Goal: Transaction & Acquisition: Purchase product/service

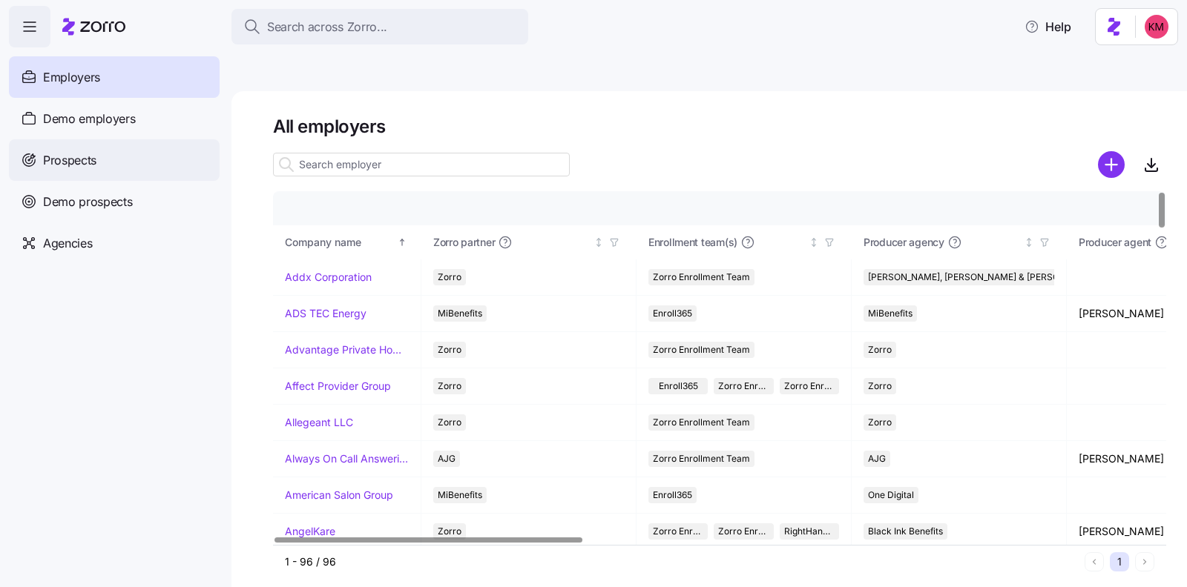
click at [79, 153] on span "Prospects" at bounding box center [69, 160] width 53 height 19
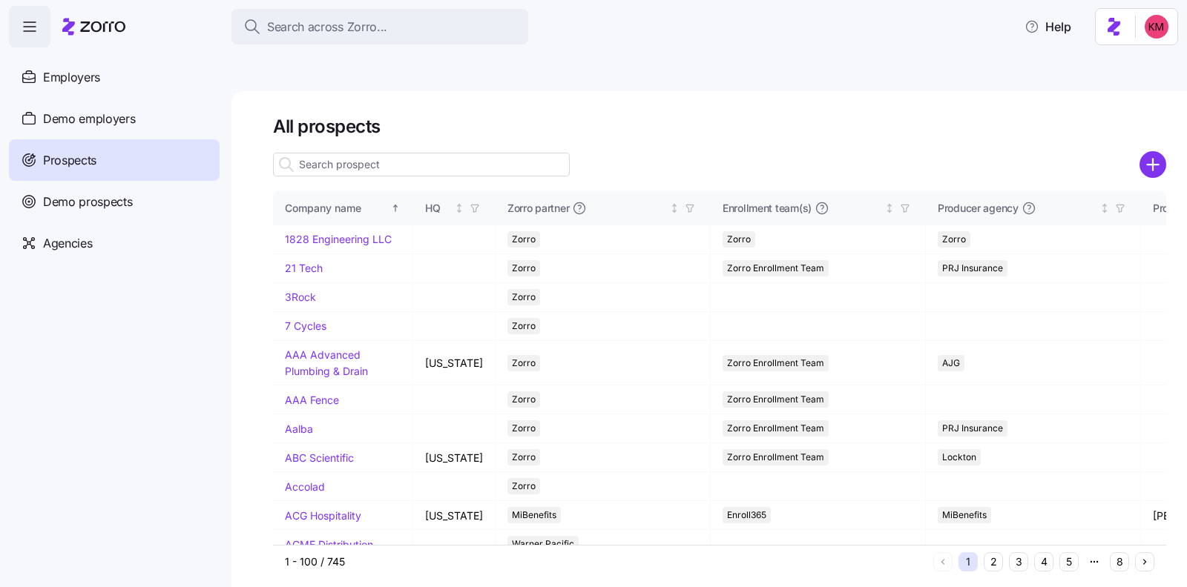
click at [437, 153] on input at bounding box center [421, 165] width 297 height 24
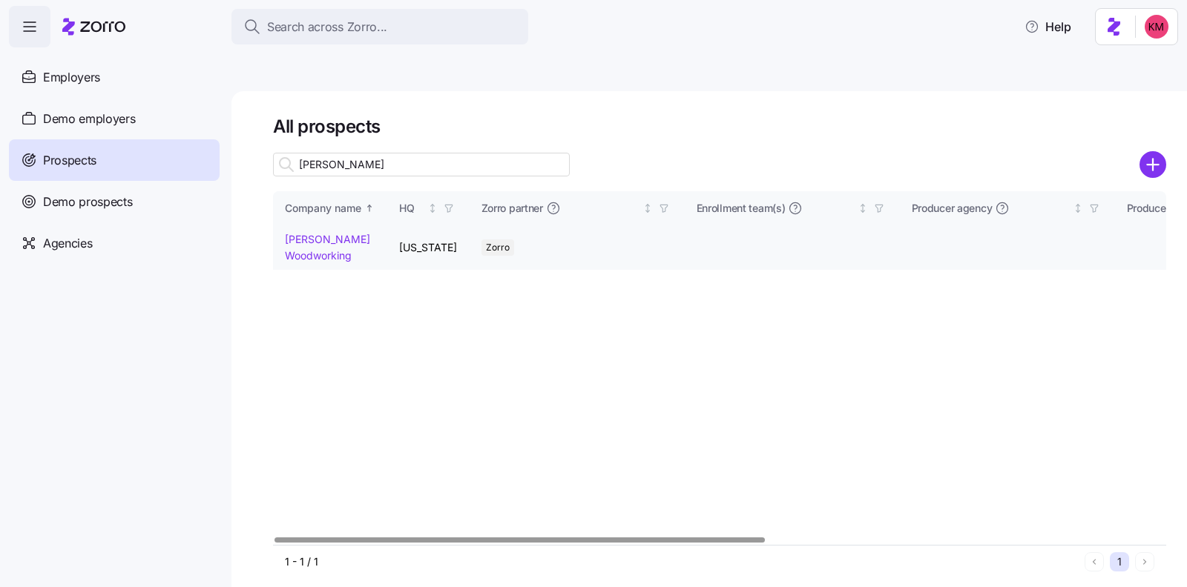
type input "richey"
click at [295, 233] on link "Richey Woodworking" at bounding box center [327, 247] width 85 height 29
click at [314, 233] on link "Richey Woodworking" at bounding box center [327, 247] width 85 height 29
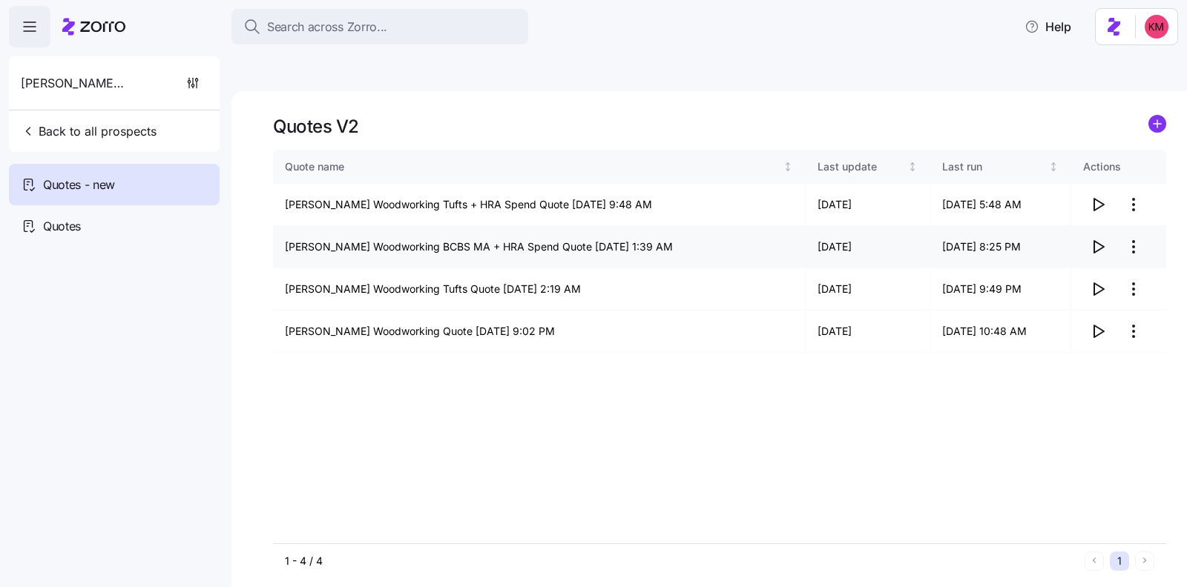
click at [1102, 238] on icon "button" at bounding box center [1098, 247] width 18 height 18
click at [1092, 196] on icon "button" at bounding box center [1098, 205] width 18 height 18
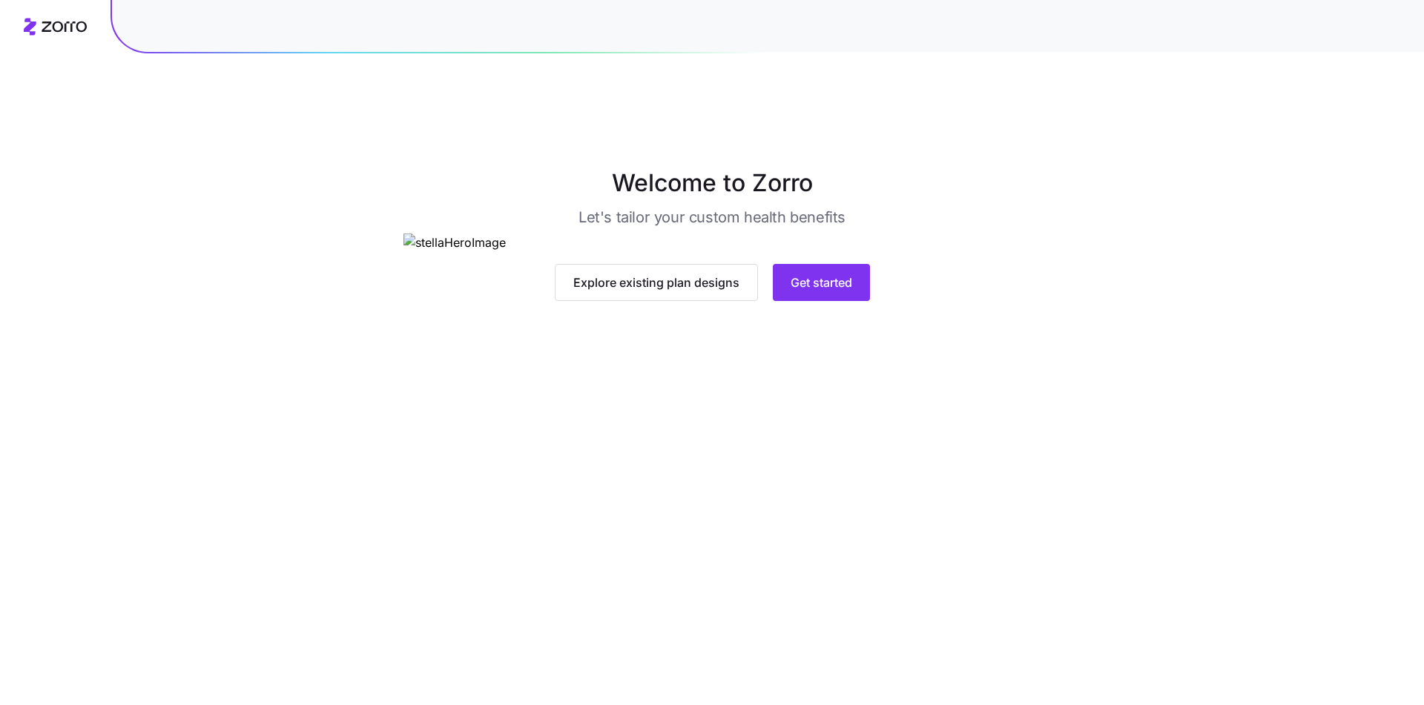
click at [760, 301] on div "Explore existing plan designs Get started" at bounding box center [712, 282] width 618 height 37
click at [822, 291] on span "Get started" at bounding box center [822, 283] width 62 height 18
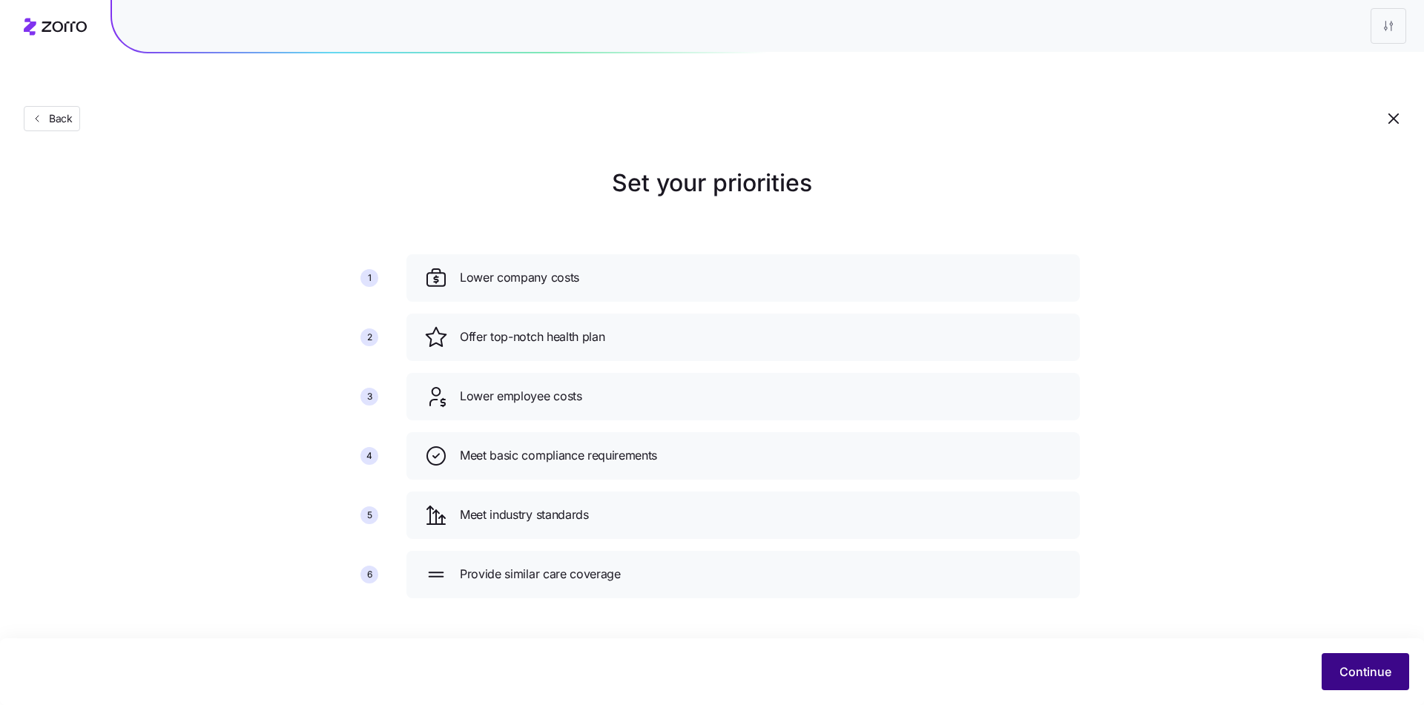
click at [1377, 661] on button "Continue" at bounding box center [1366, 671] width 88 height 37
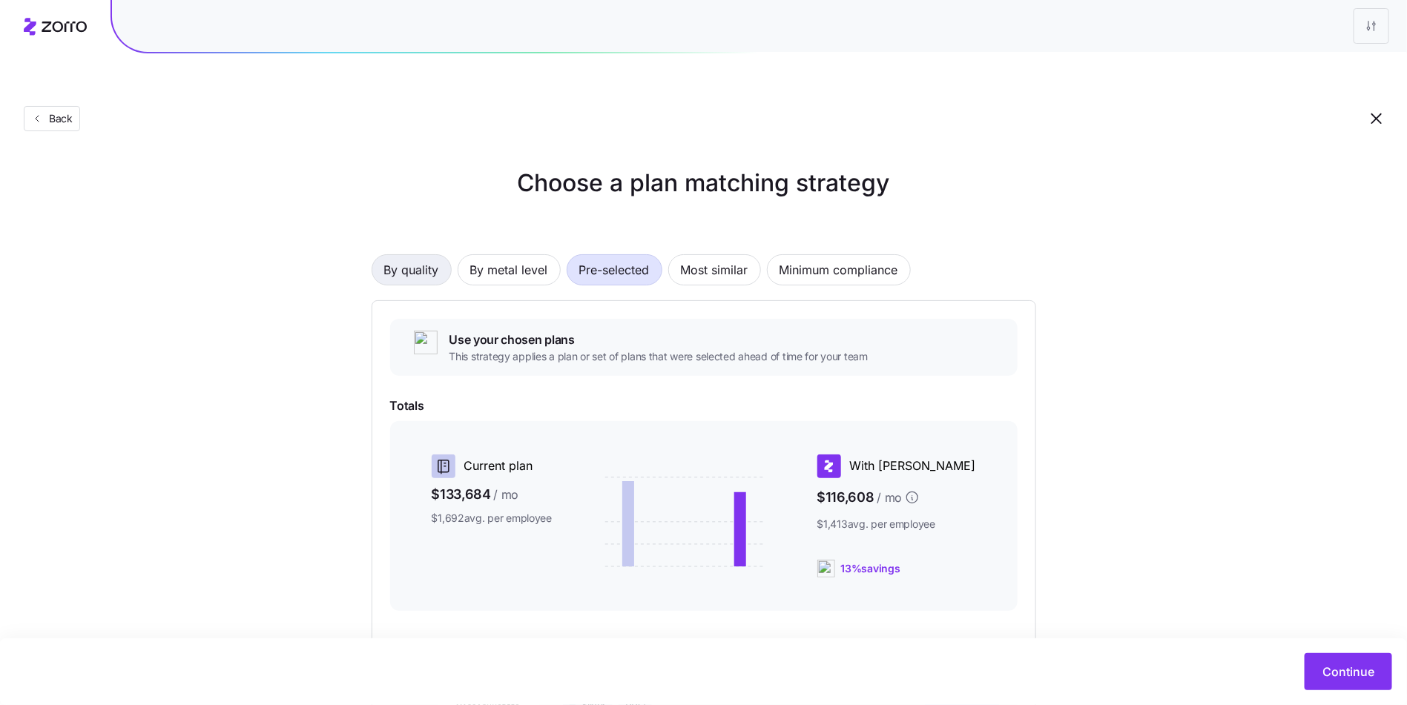
click at [405, 255] on span "By quality" at bounding box center [411, 270] width 55 height 30
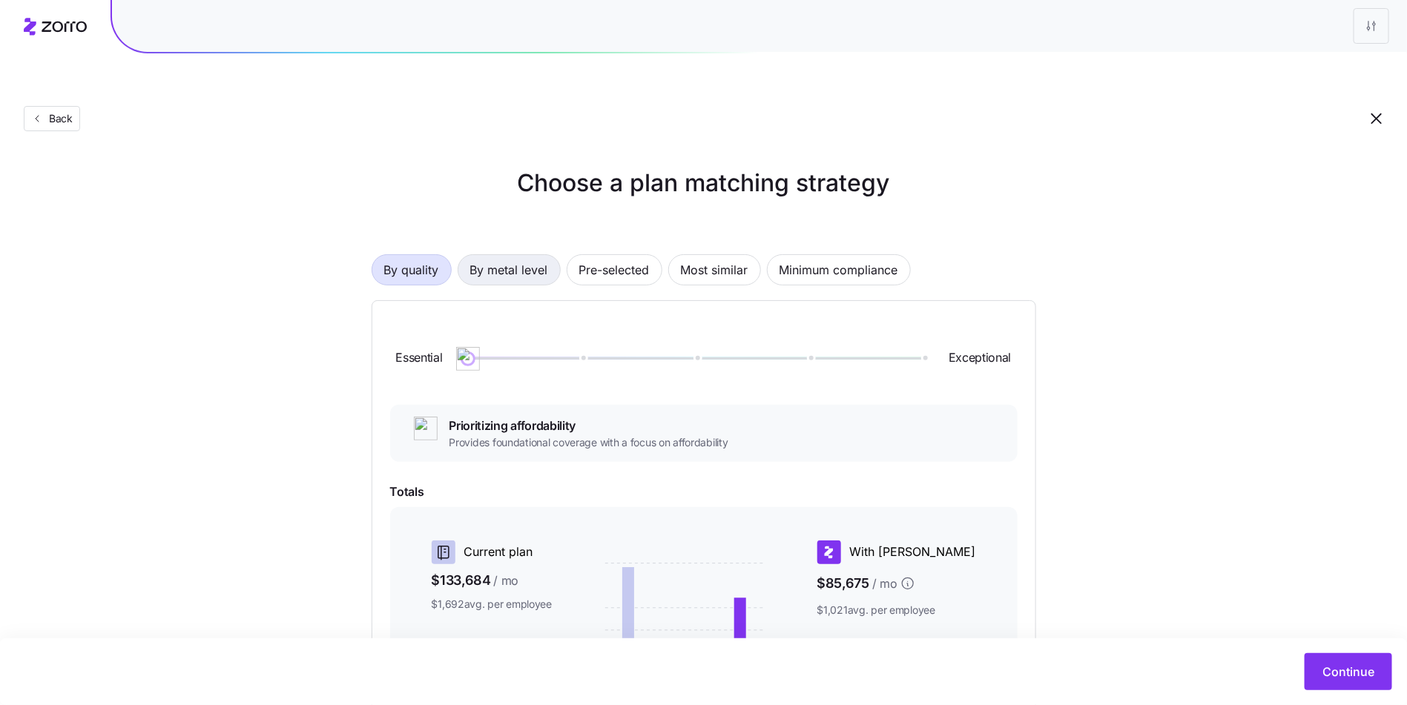
click at [508, 255] on span "By metal level" at bounding box center [509, 270] width 78 height 30
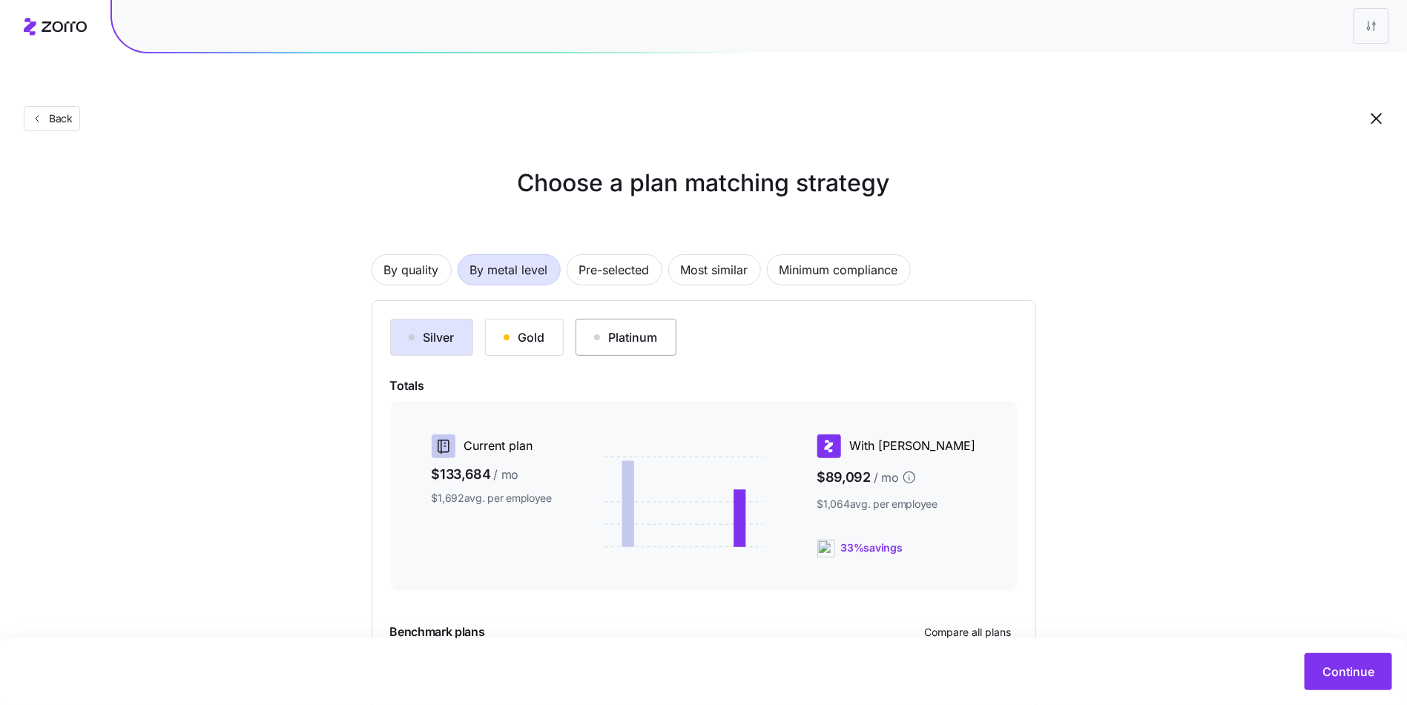
click at [611, 329] on div "Platinum" at bounding box center [626, 338] width 64 height 18
click at [521, 329] on div "Gold" at bounding box center [525, 338] width 42 height 18
click at [616, 329] on div "Platinum" at bounding box center [626, 338] width 64 height 18
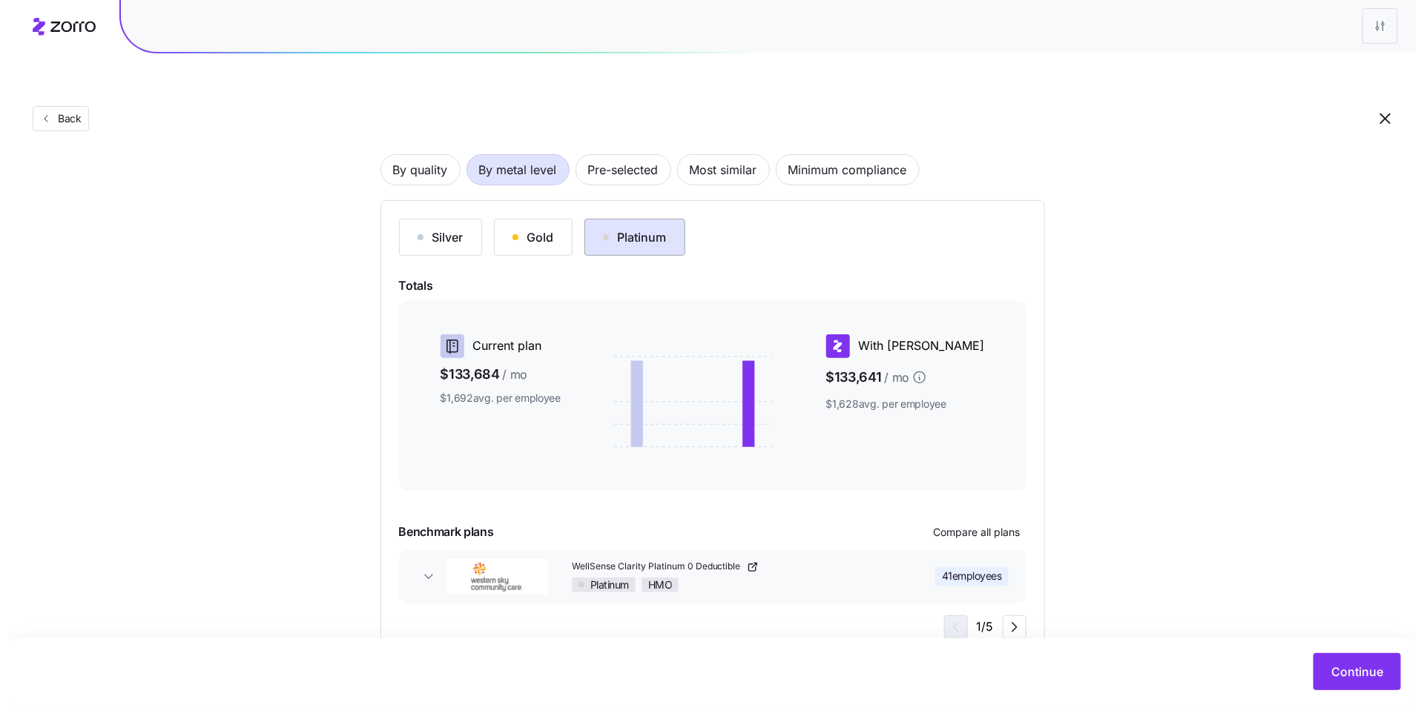
scroll to position [112, 0]
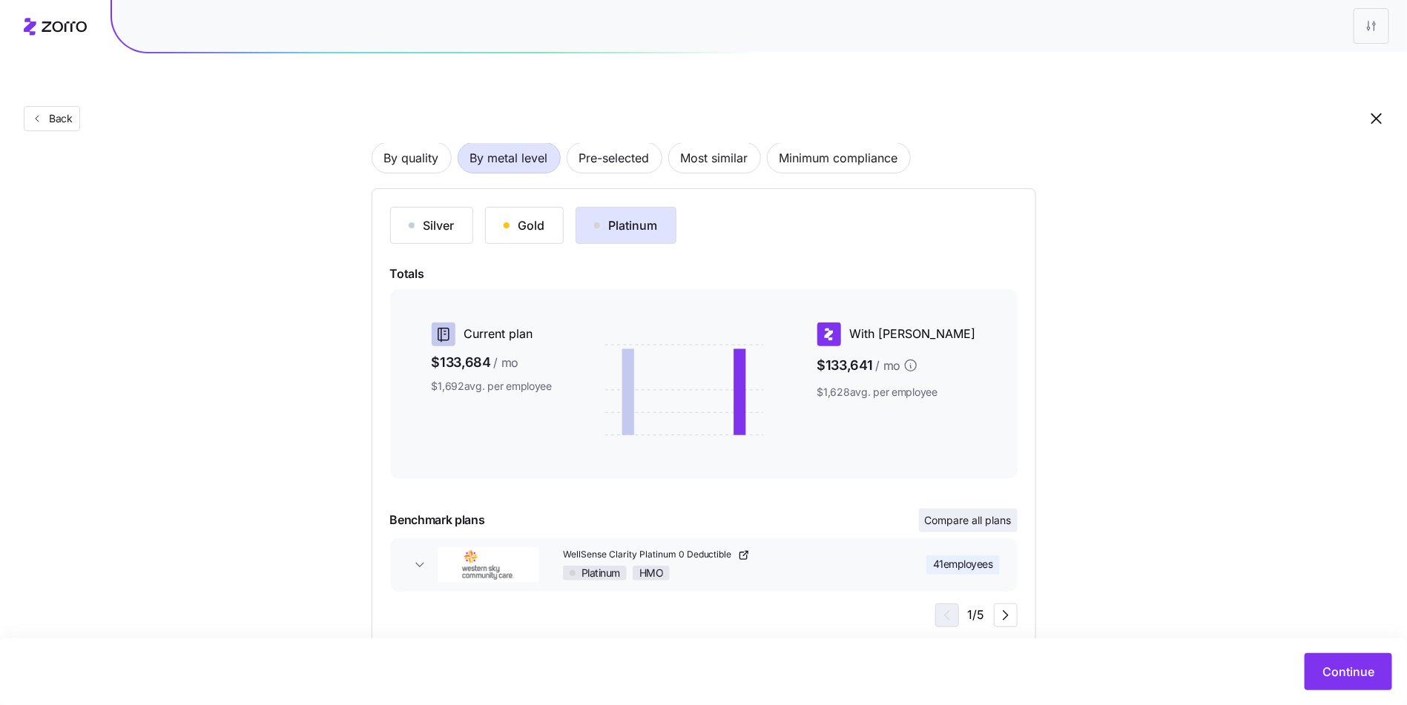
click at [990, 513] on span "Compare all plans" at bounding box center [968, 520] width 87 height 15
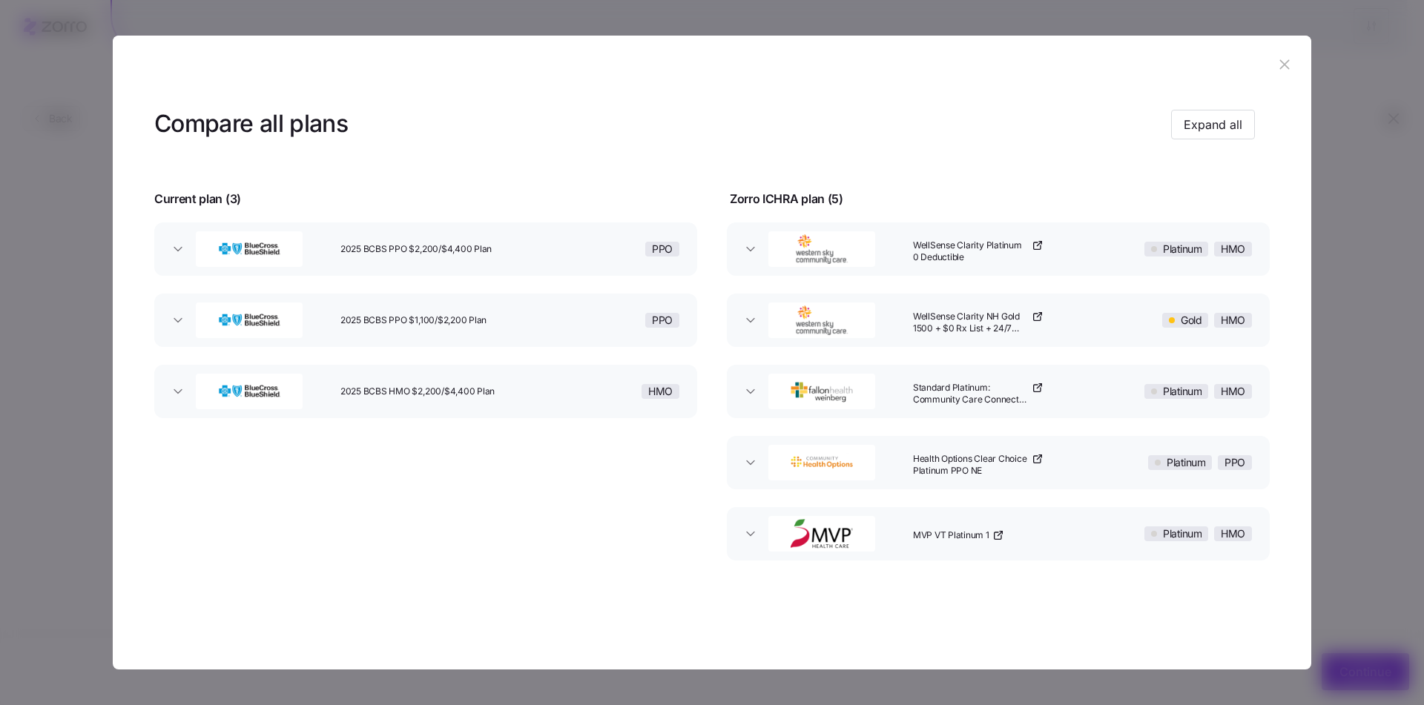
click at [1284, 57] on icon "button" at bounding box center [1284, 64] width 16 height 16
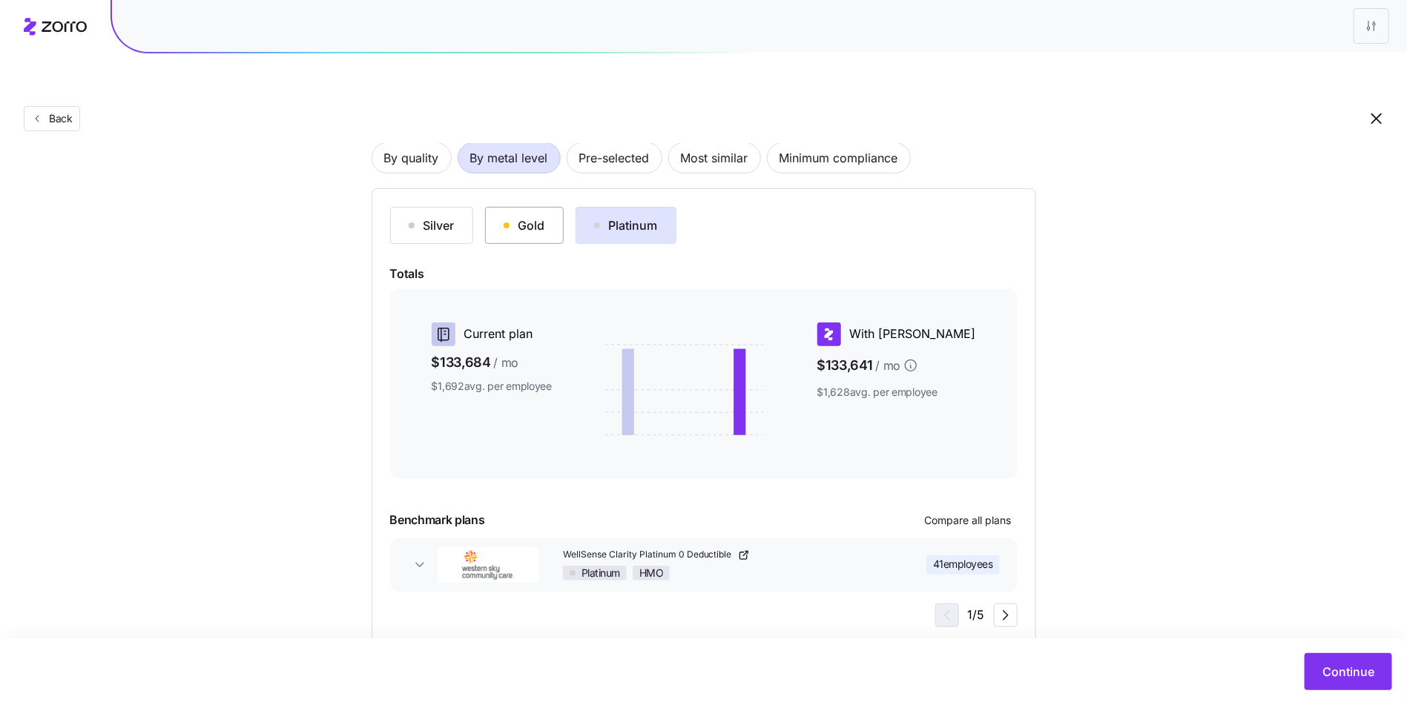
click at [505, 217] on div "Gold" at bounding box center [525, 226] width 42 height 18
click at [624, 207] on button "Platinum" at bounding box center [625, 225] width 101 height 37
click at [958, 513] on span "Compare all plans" at bounding box center [968, 520] width 87 height 15
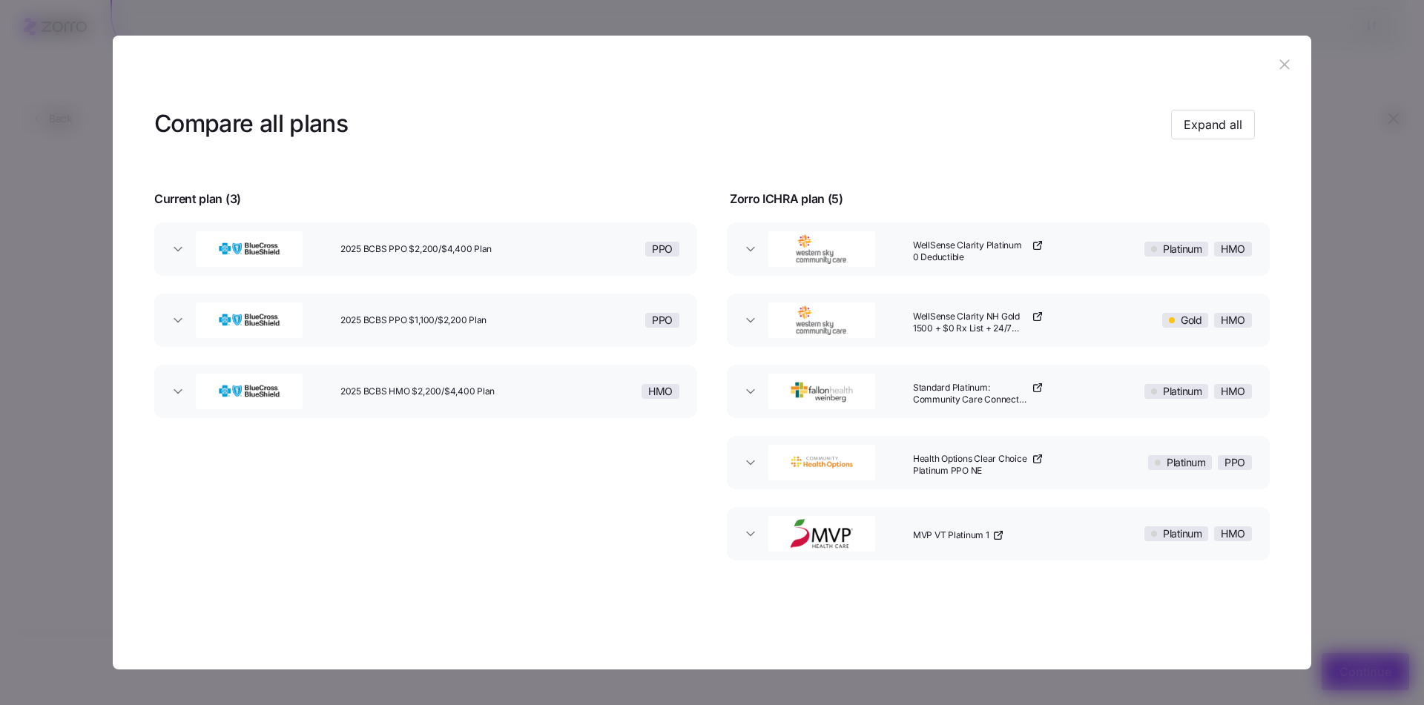
click at [1240, 140] on div "Compare all plans Expand all" at bounding box center [704, 124] width 1101 height 33
click at [1232, 113] on button "Expand all" at bounding box center [1213, 125] width 84 height 30
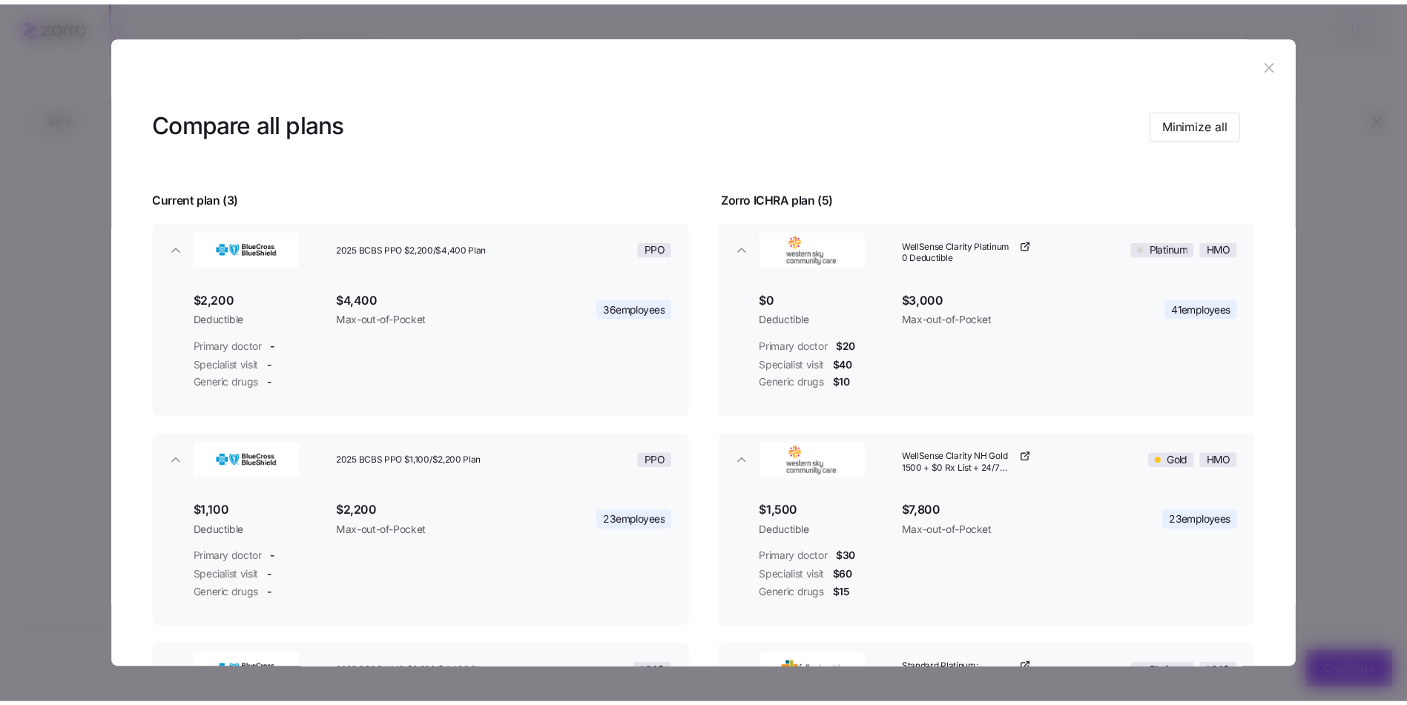
scroll to position [0, 0]
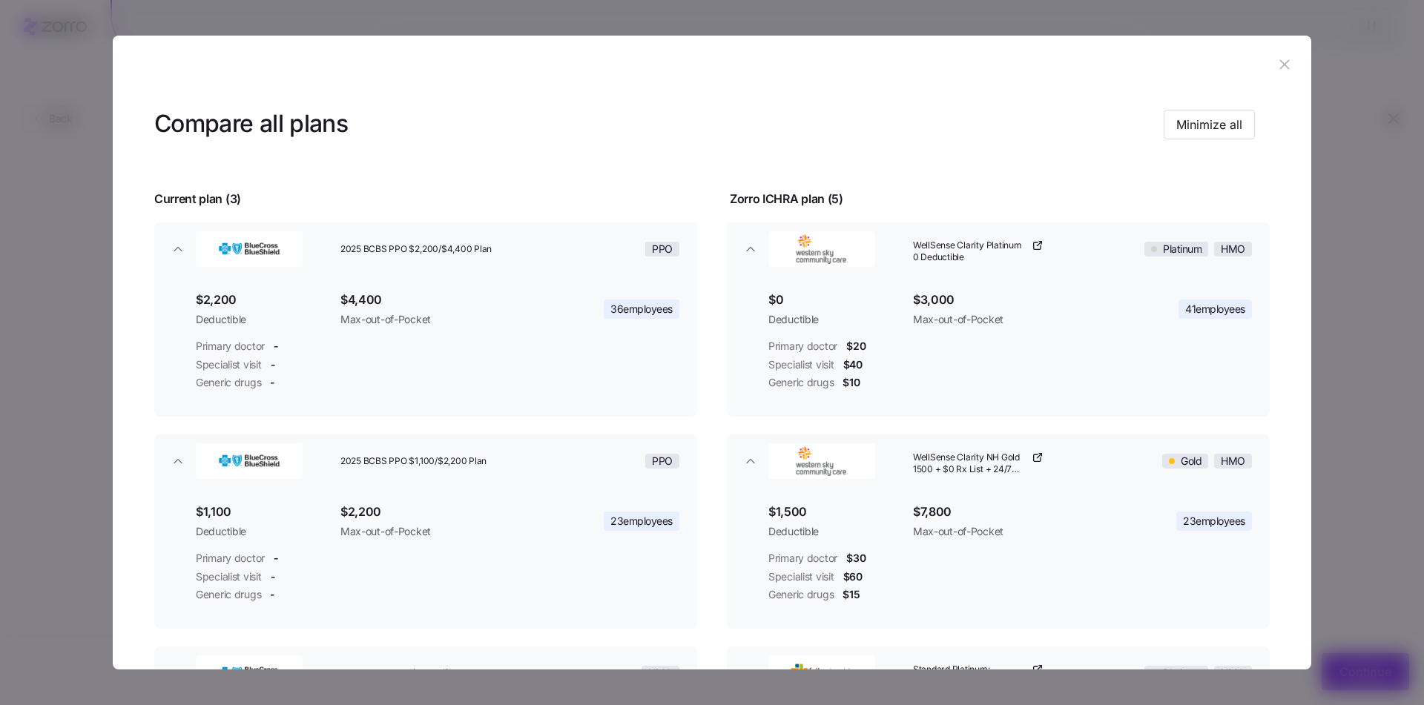
click at [1273, 73] on button "button" at bounding box center [1285, 65] width 24 height 24
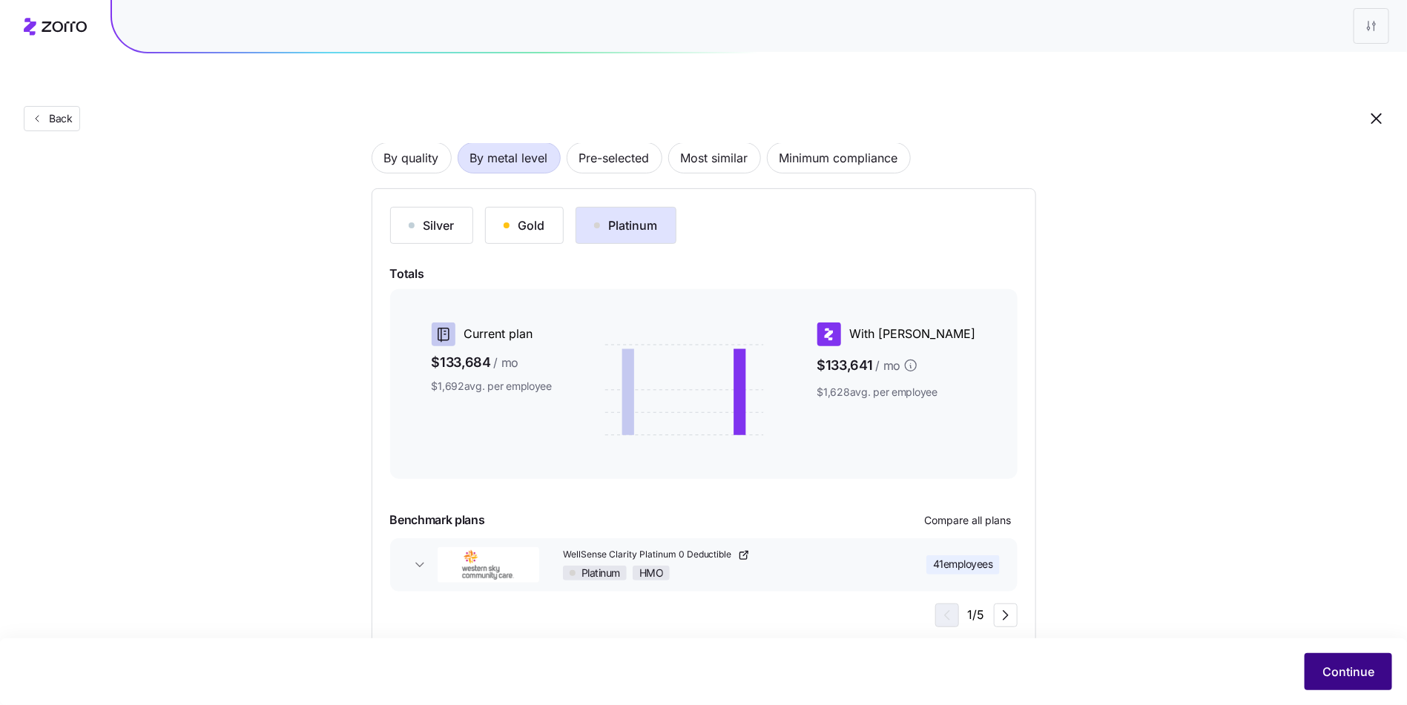
click at [1365, 671] on span "Continue" at bounding box center [1348, 672] width 52 height 18
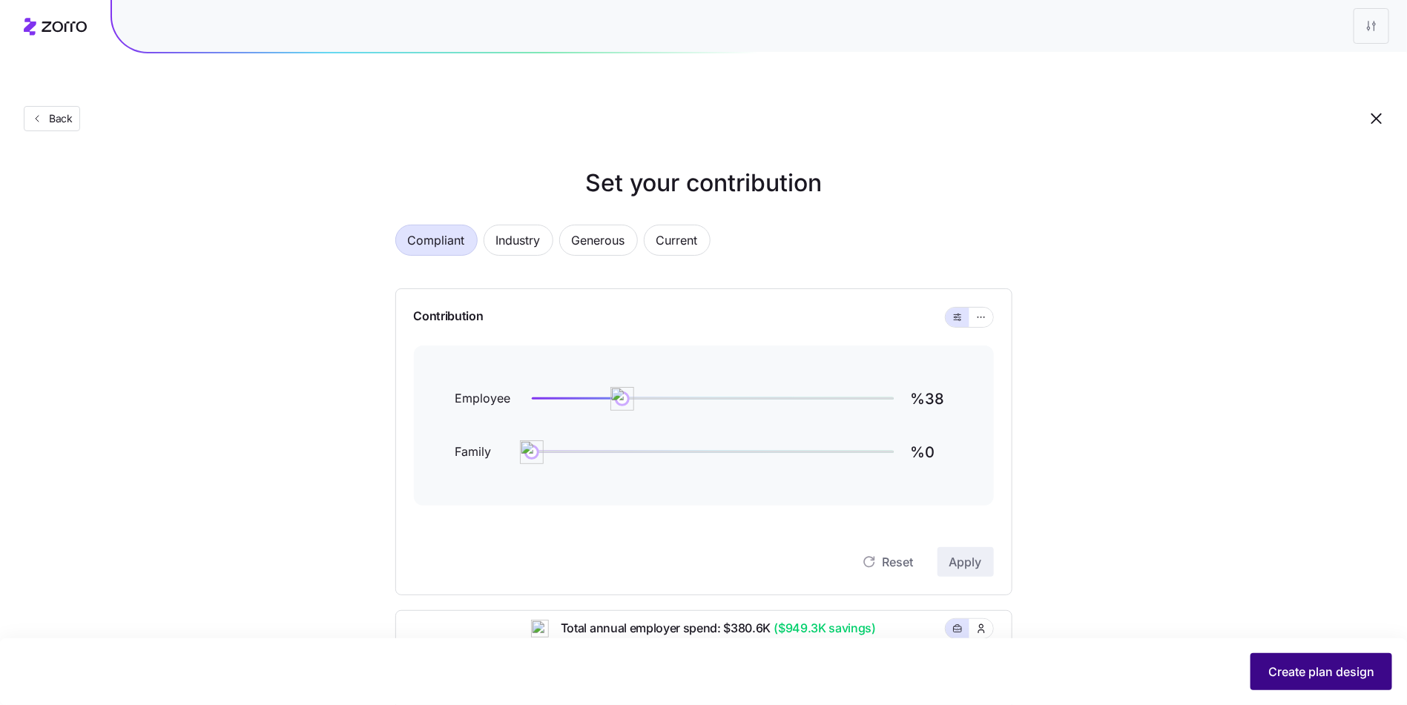
click at [1280, 666] on span "Create plan design" at bounding box center [1321, 672] width 106 height 18
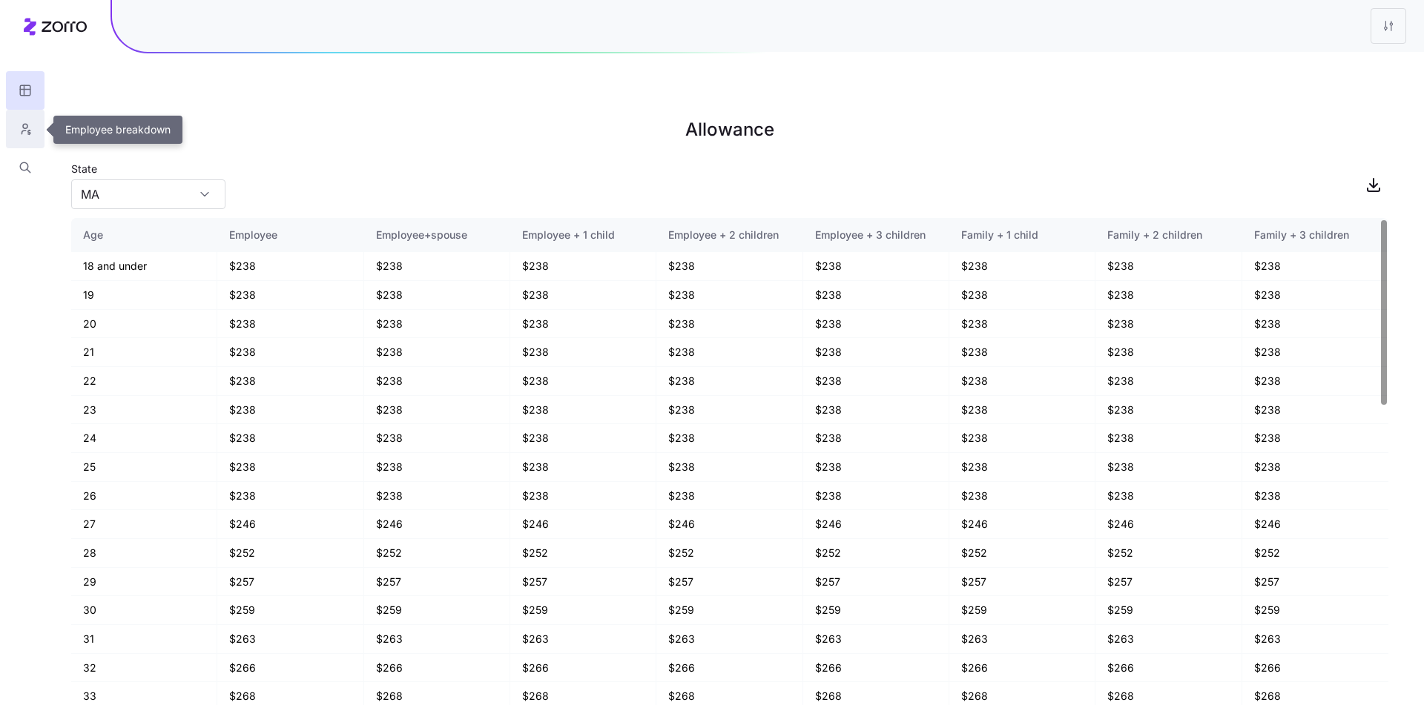
click at [29, 129] on icon "button" at bounding box center [25, 129] width 13 height 15
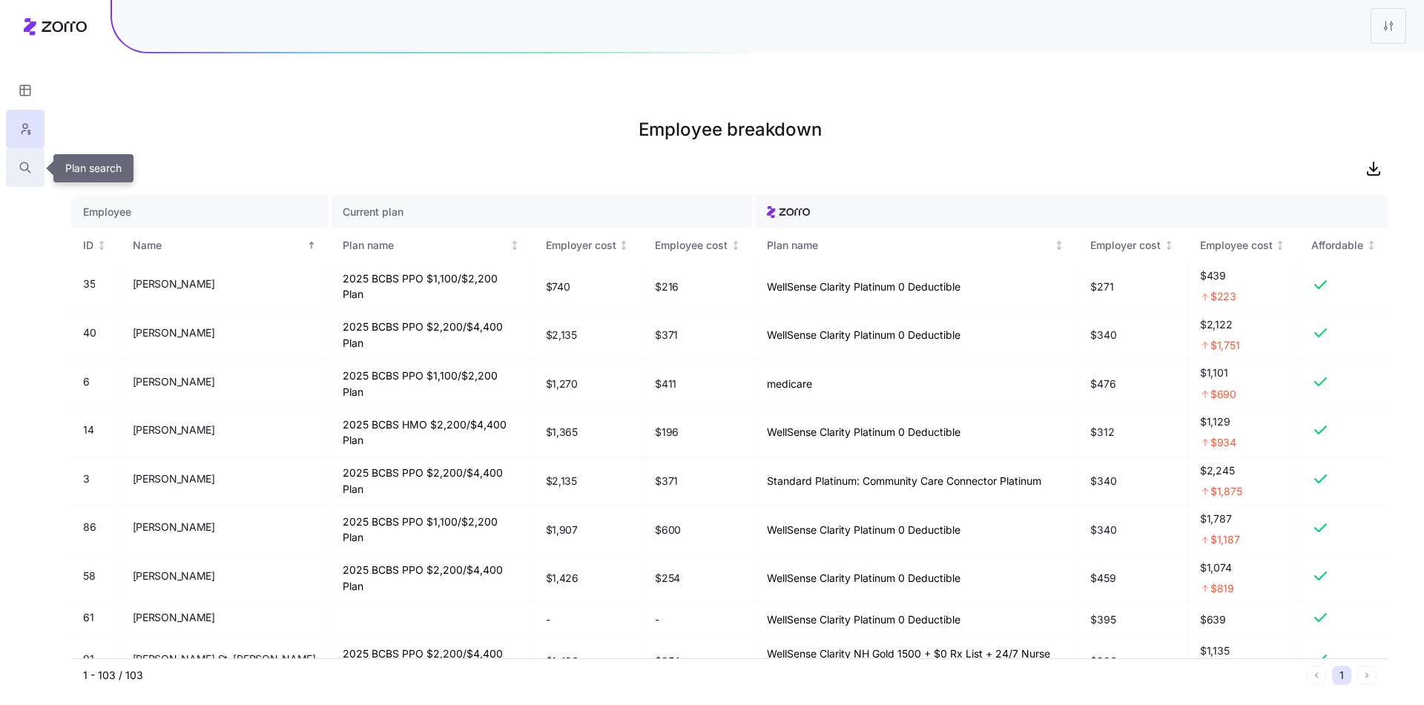
click at [38, 165] on button "button" at bounding box center [25, 167] width 39 height 39
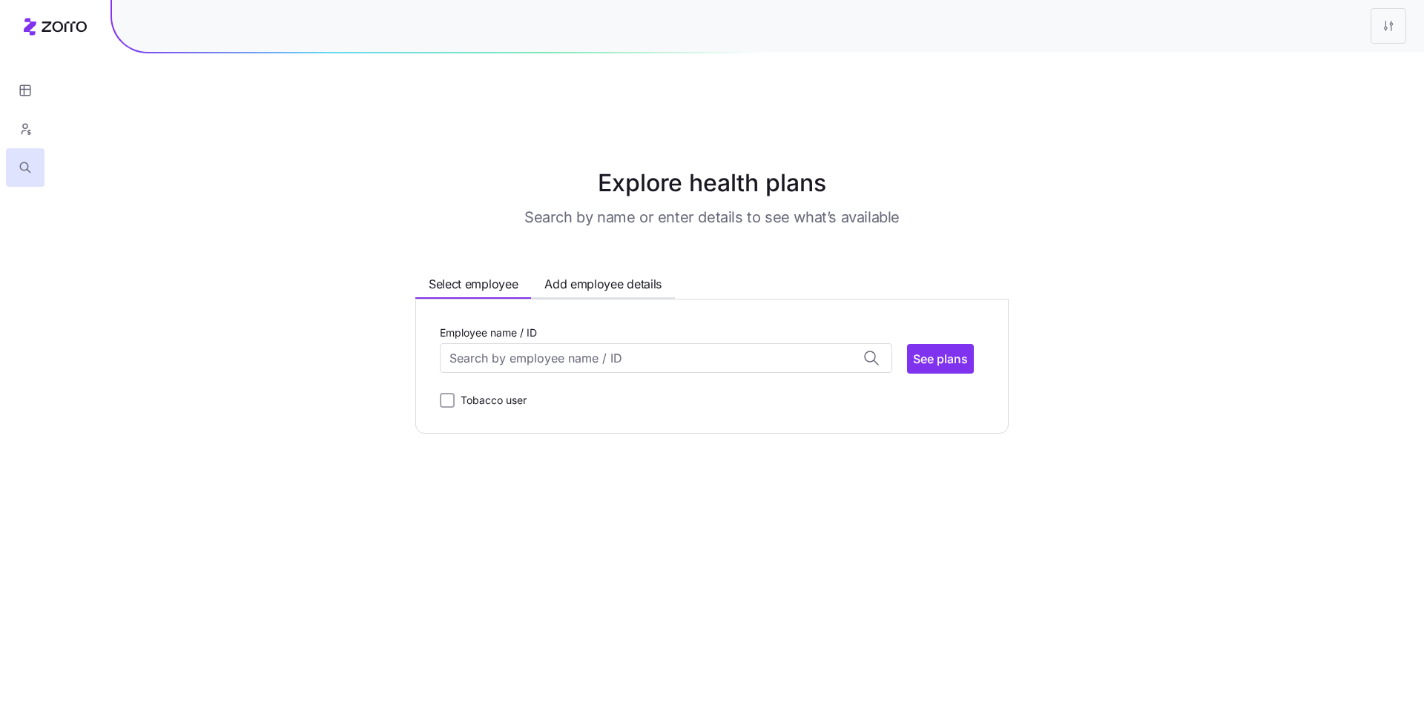
click at [636, 323] on div "Employee name / ID" at bounding box center [666, 348] width 452 height 50
click at [636, 343] on input "Employee name / ID" at bounding box center [666, 358] width 452 height 30
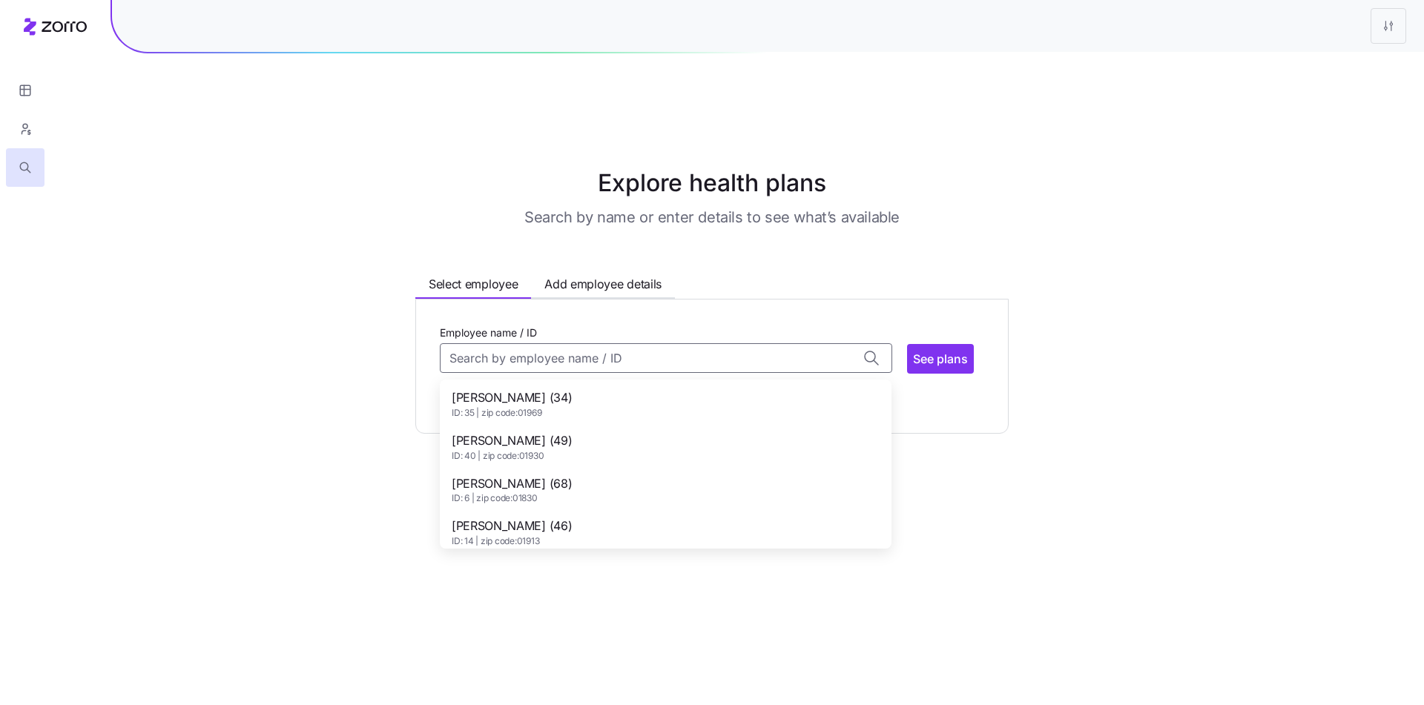
click at [604, 383] on div "Adam Gallant (34) ID: 35 | zip code: 01969" at bounding box center [666, 404] width 446 height 43
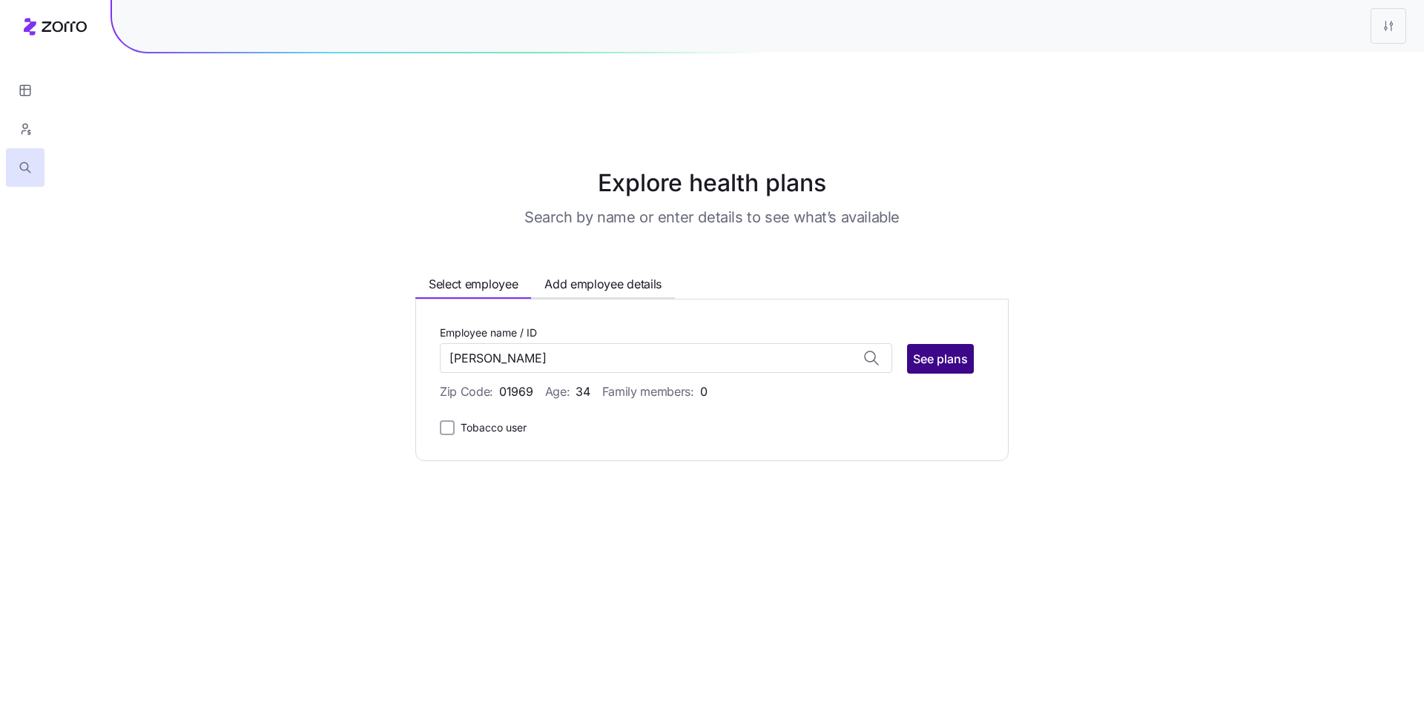
click at [945, 344] on button "See plans" at bounding box center [940, 359] width 67 height 30
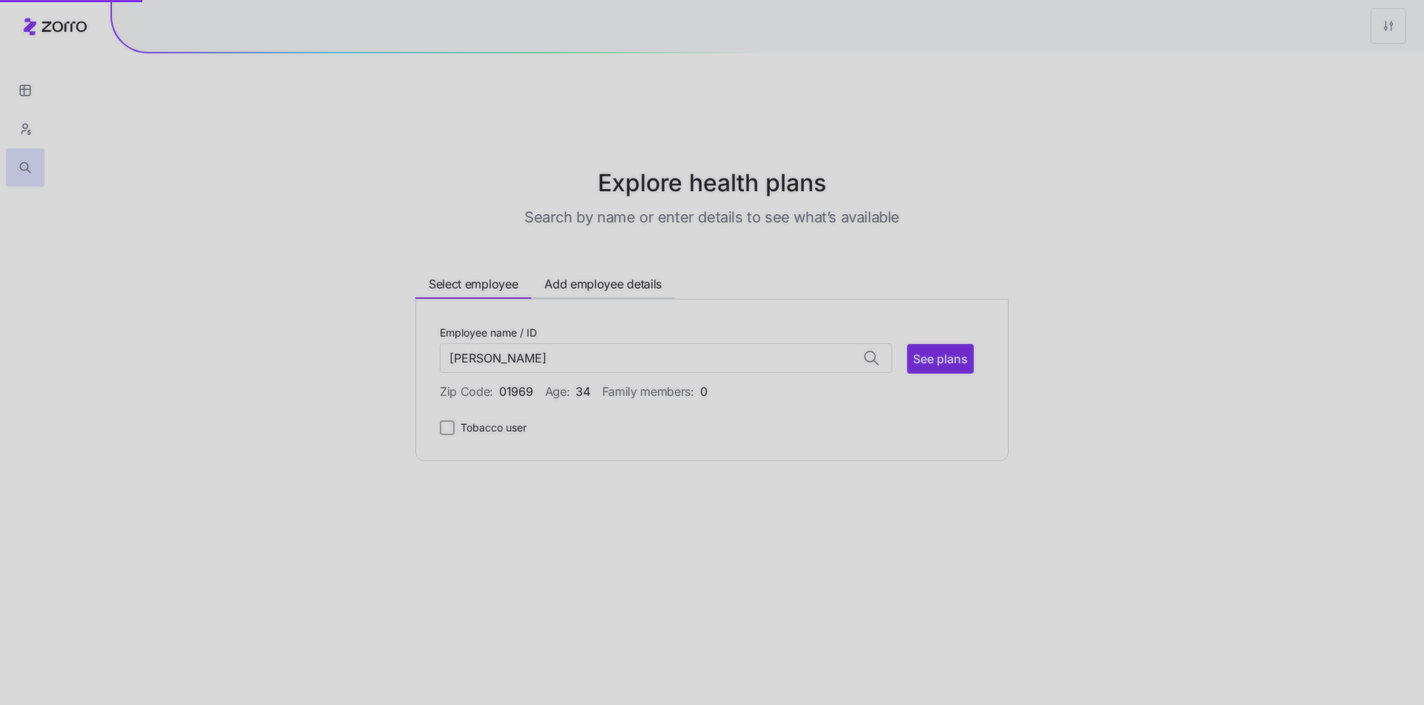
type input "Adam Gallant (ID: 35)"
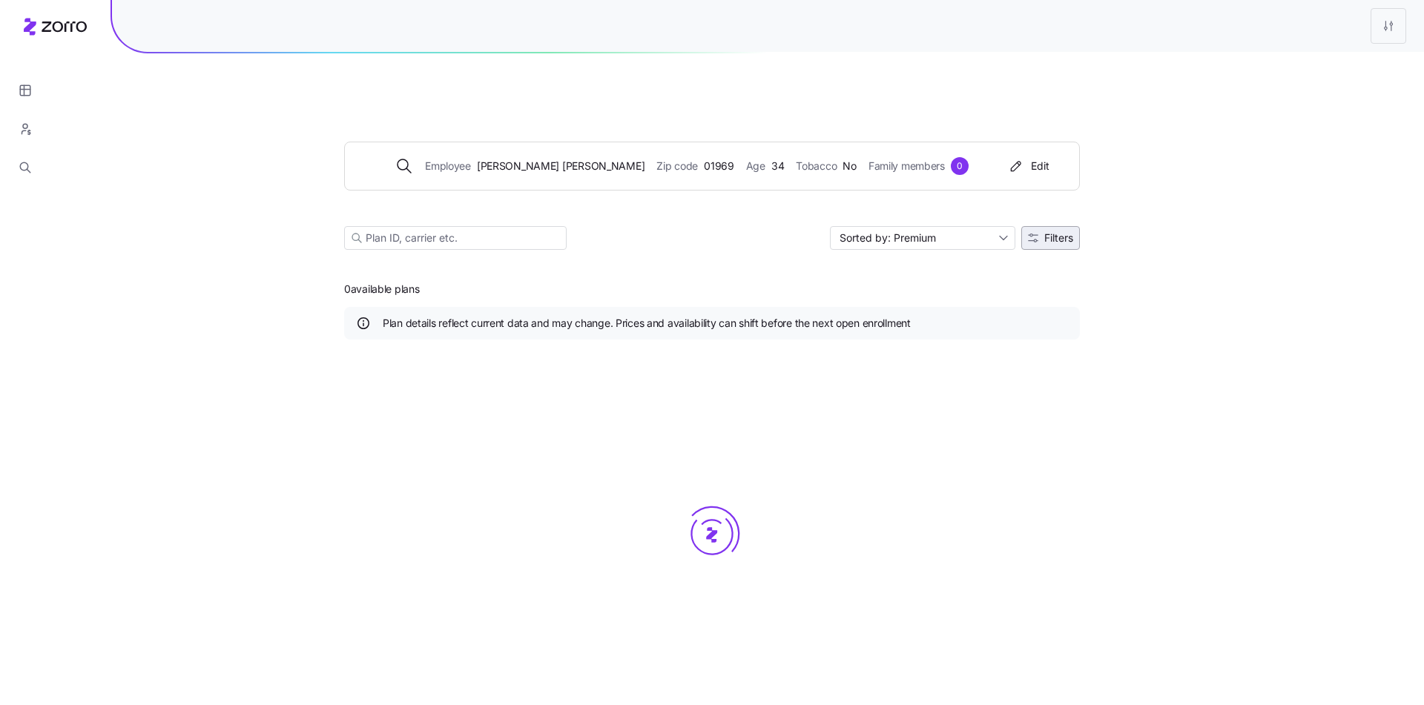
click at [1038, 226] on button "Filters" at bounding box center [1050, 238] width 59 height 24
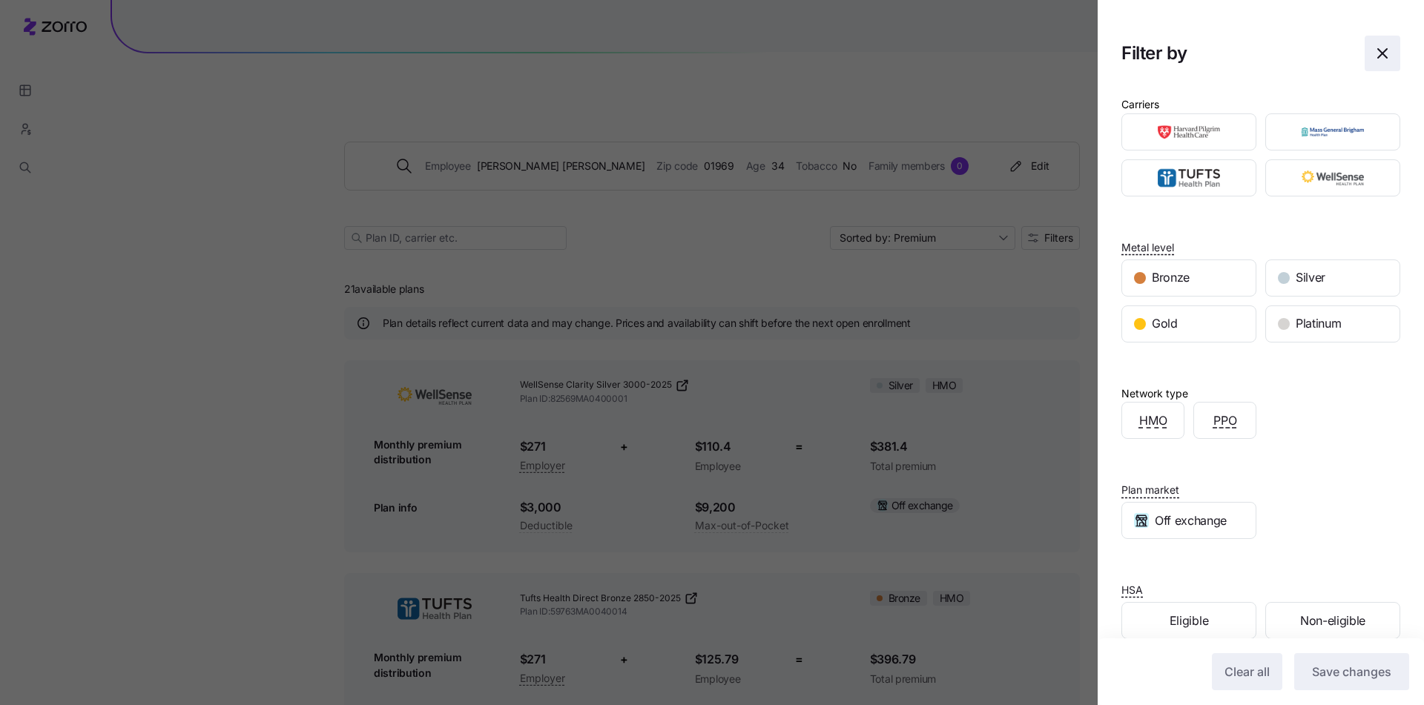
click at [1365, 51] on span "button" at bounding box center [1382, 53] width 34 height 34
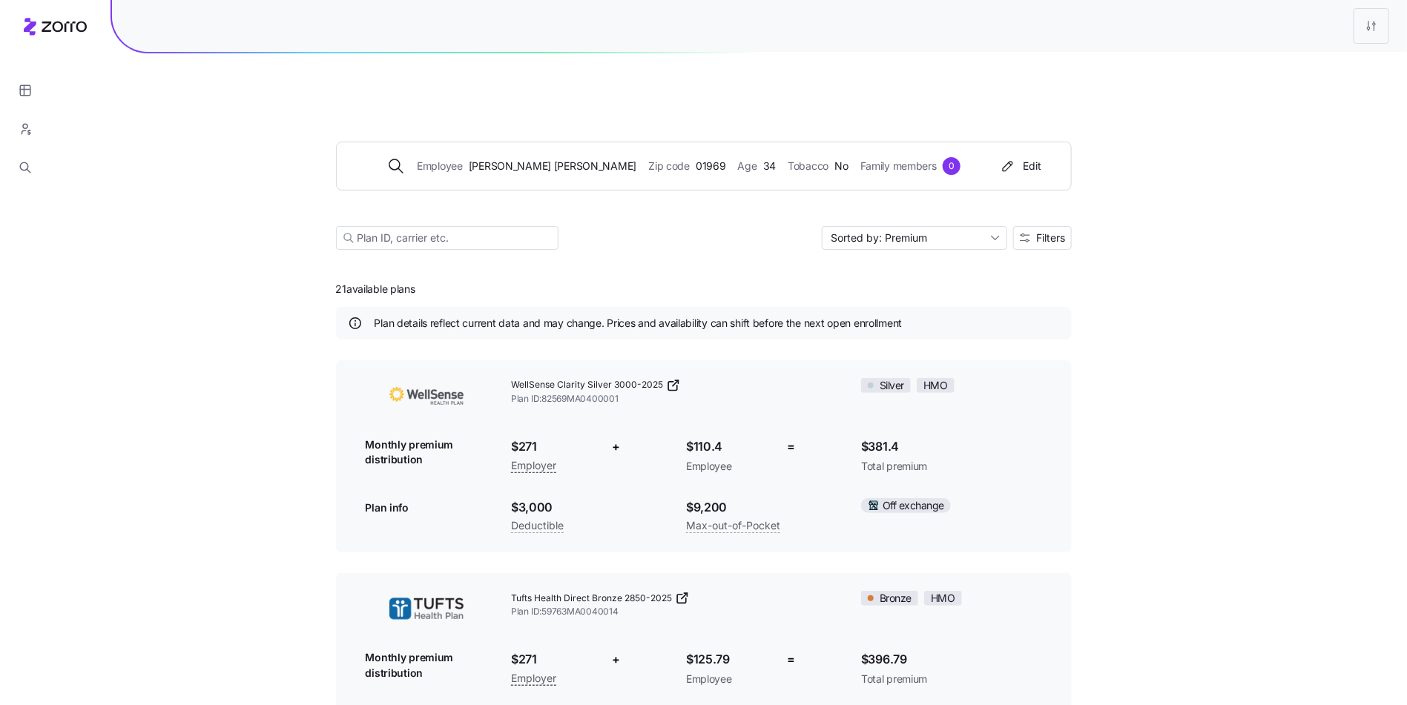
click at [1036, 188] on div "Employee Adam Gallant Zip code 01969 Age 34 Tobacco No Family members 0 Edit So…" at bounding box center [704, 177] width 736 height 179
click at [1043, 226] on button "Filters" at bounding box center [1042, 238] width 59 height 24
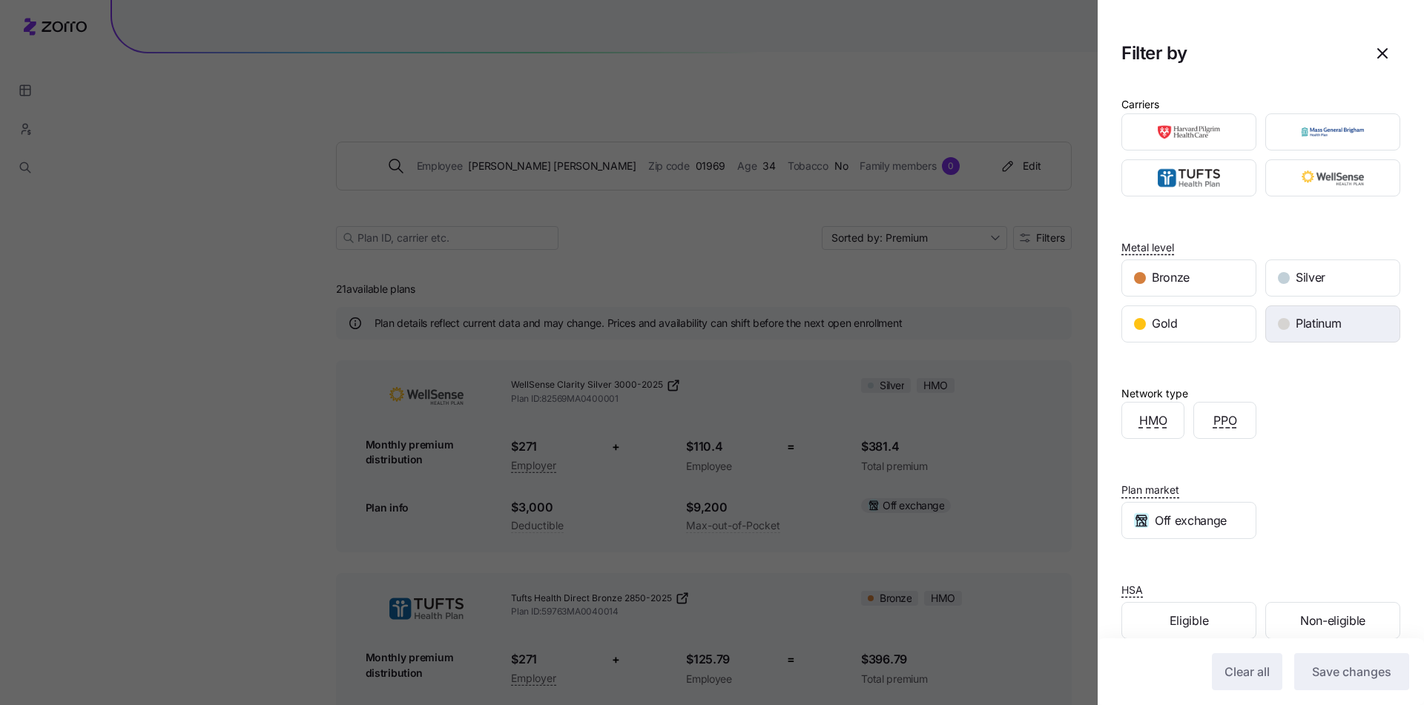
click at [1302, 306] on div "Platinum" at bounding box center [1332, 324] width 133 height 36
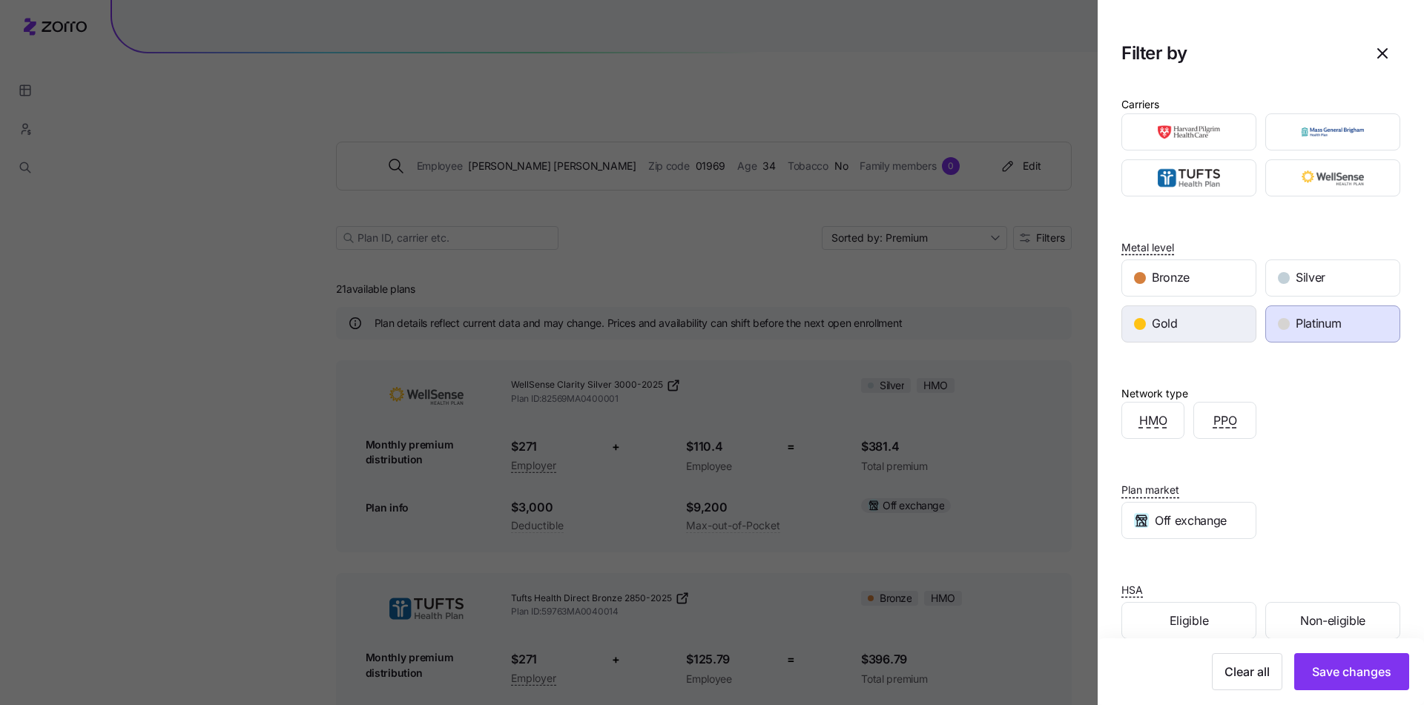
click at [1172, 323] on span "Gold" at bounding box center [1165, 323] width 26 height 19
click at [1351, 675] on span "Save changes" at bounding box center [1351, 672] width 79 height 18
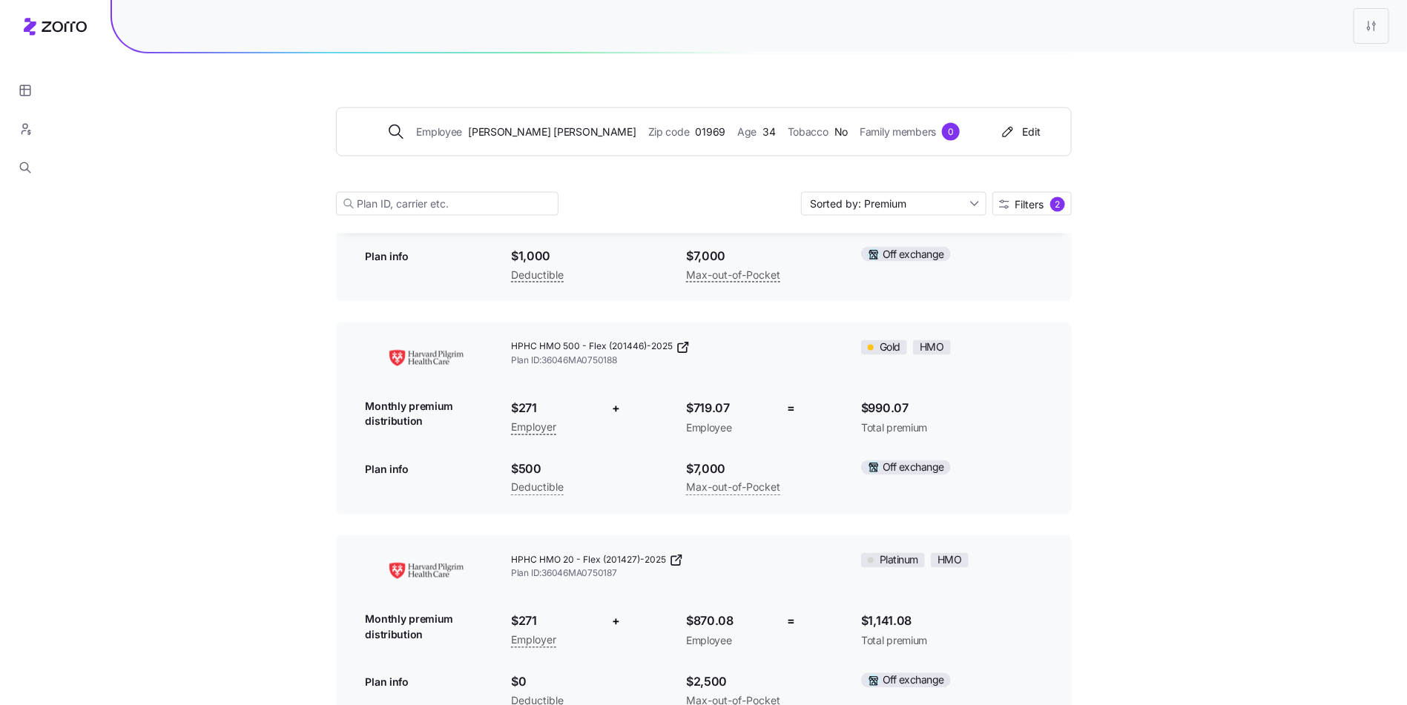
scroll to position [1104, 0]
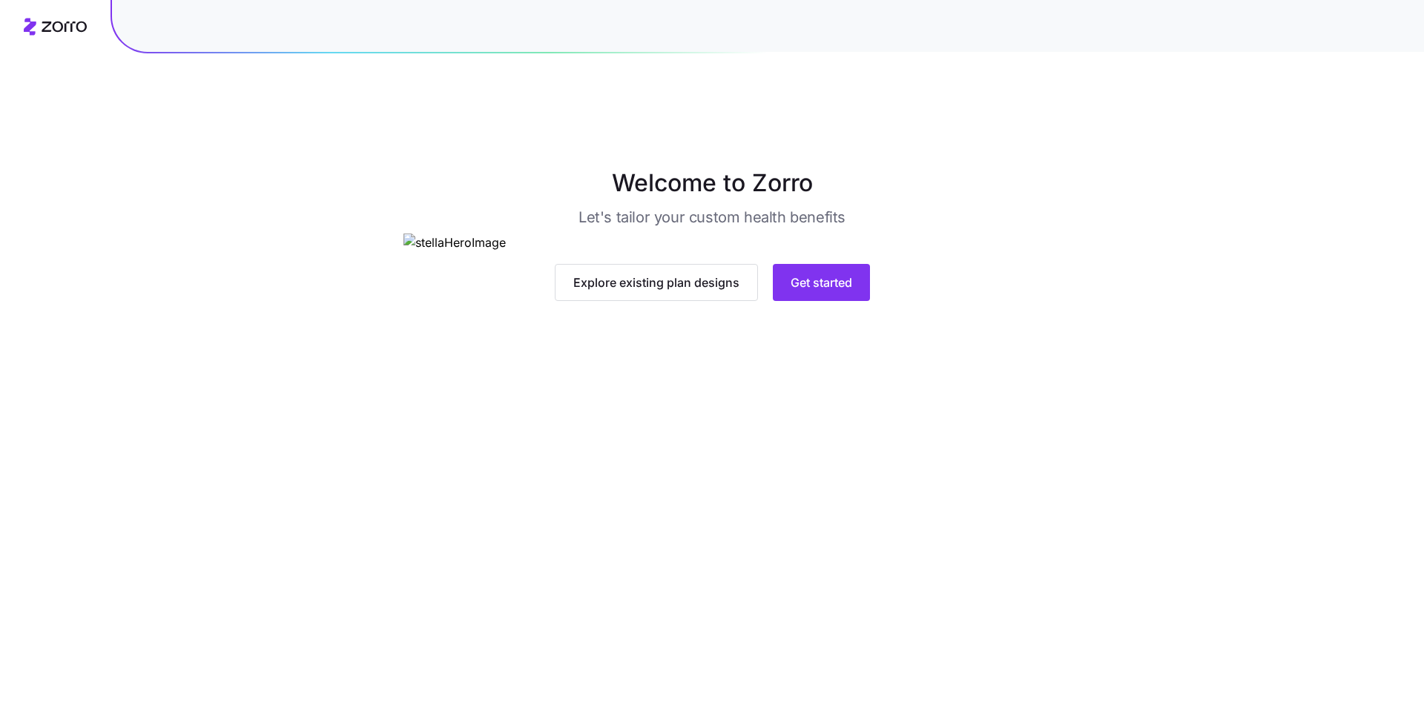
click at [817, 547] on main "Welcome to Zorro Let's tailor your custom health benefits Explore existing plan…" at bounding box center [712, 387] width 1424 height 705
click at [817, 291] on span "Get started" at bounding box center [822, 283] width 62 height 18
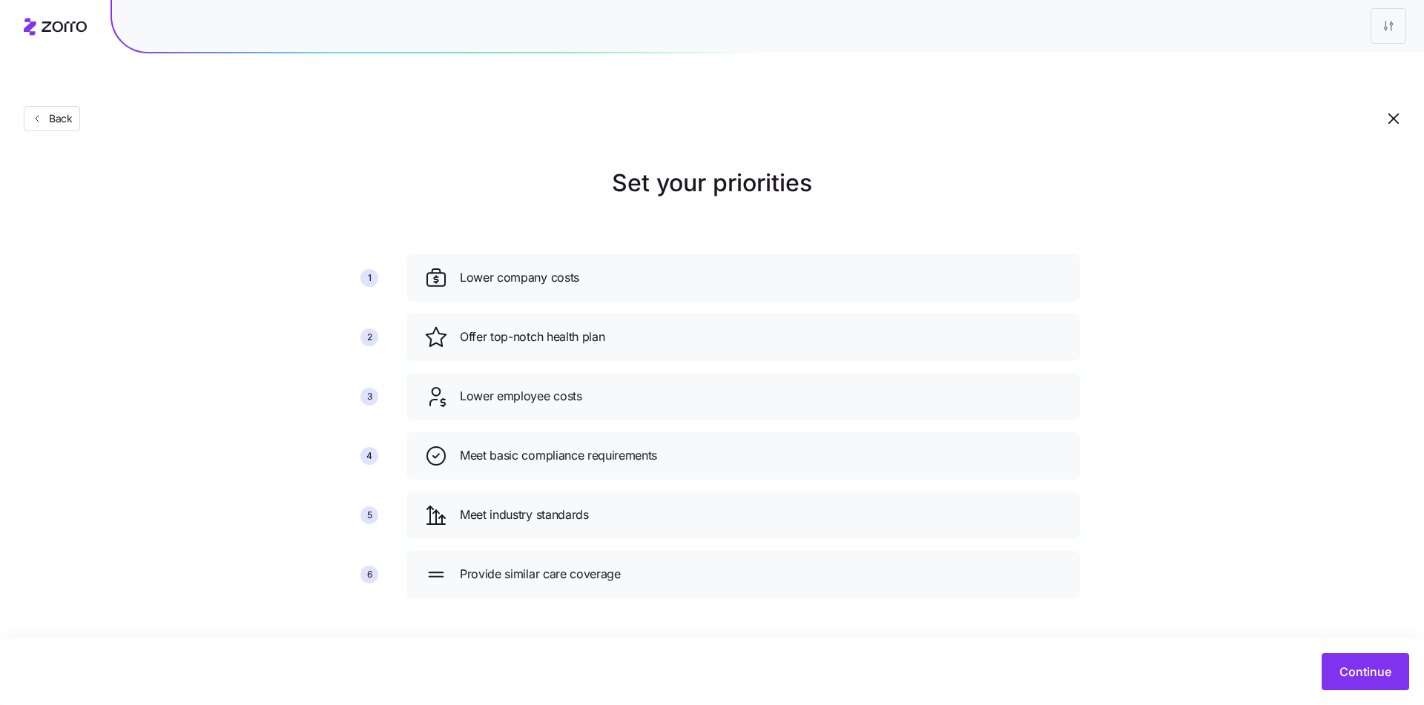
click at [1368, 652] on div "Continue" at bounding box center [712, 672] width 1424 height 67
click at [1367, 658] on button "Continue" at bounding box center [1366, 671] width 88 height 37
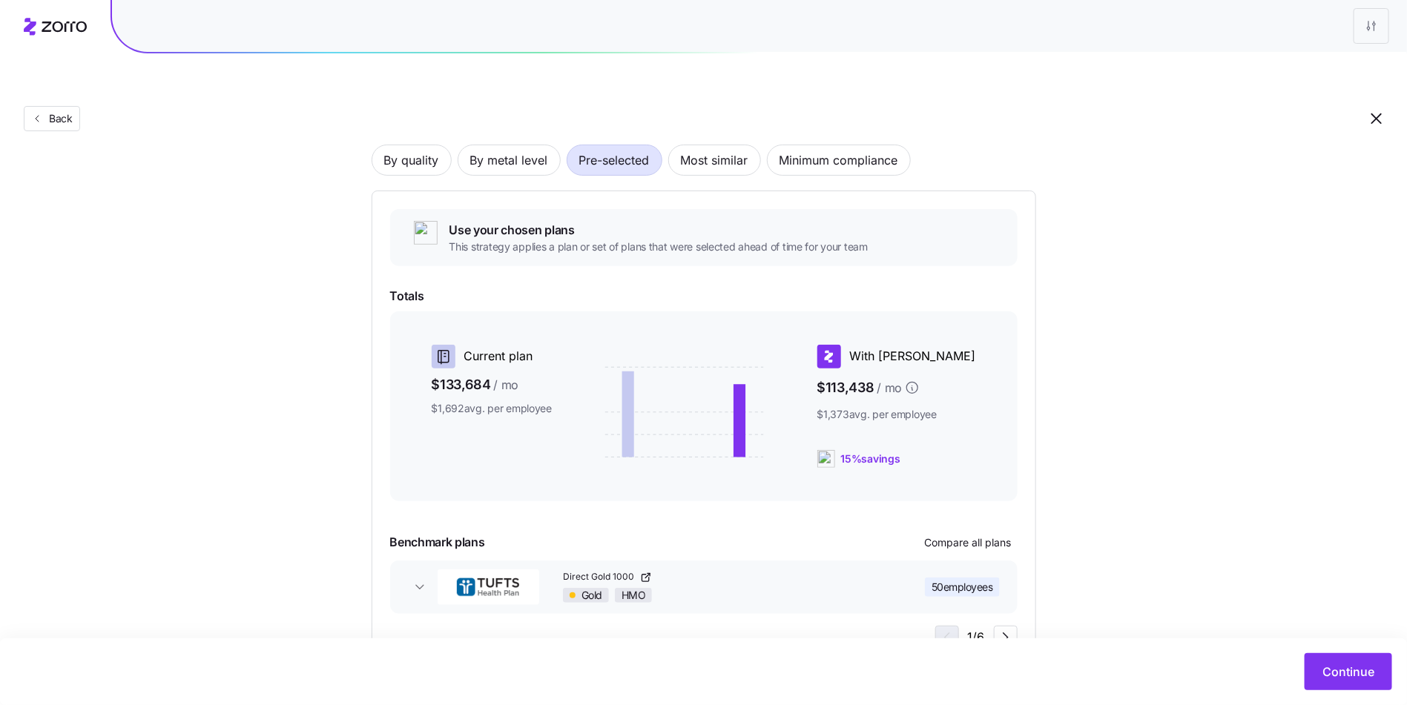
scroll to position [132, 0]
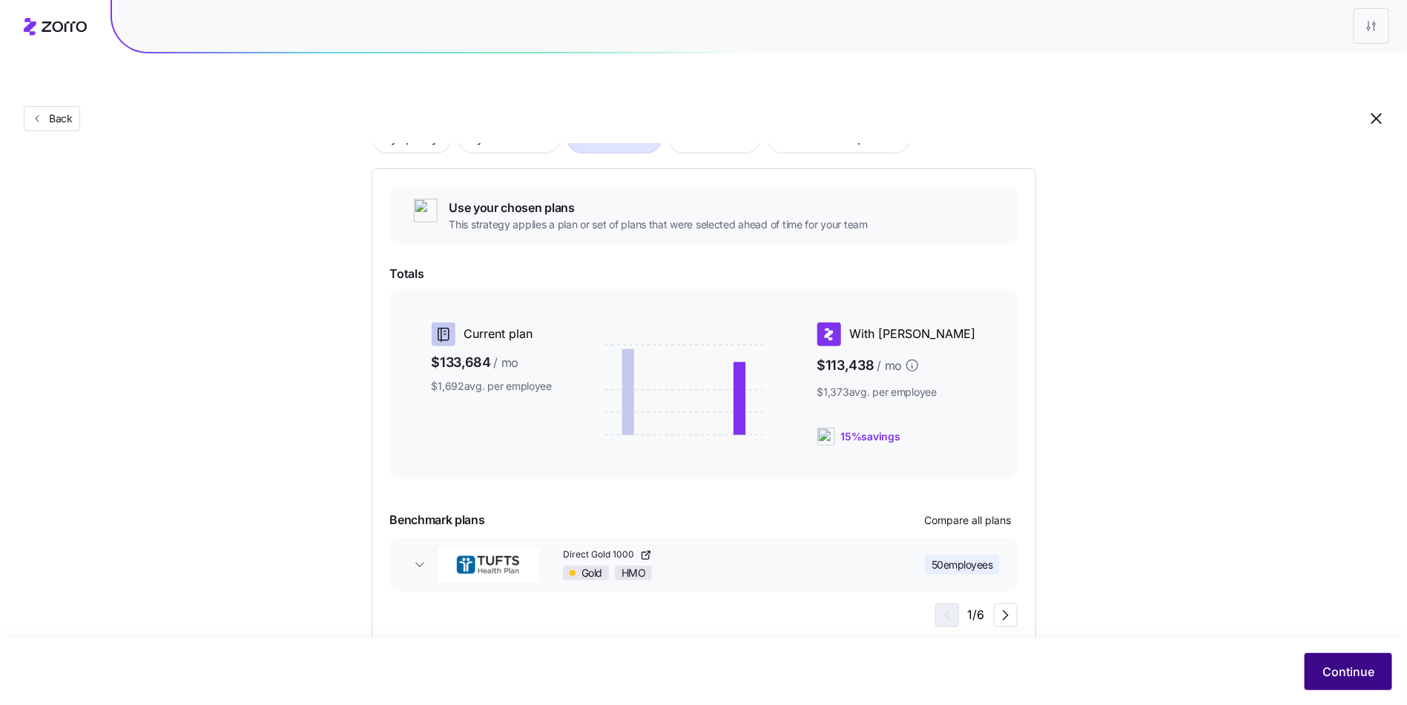
click at [1335, 679] on span "Continue" at bounding box center [1348, 672] width 52 height 18
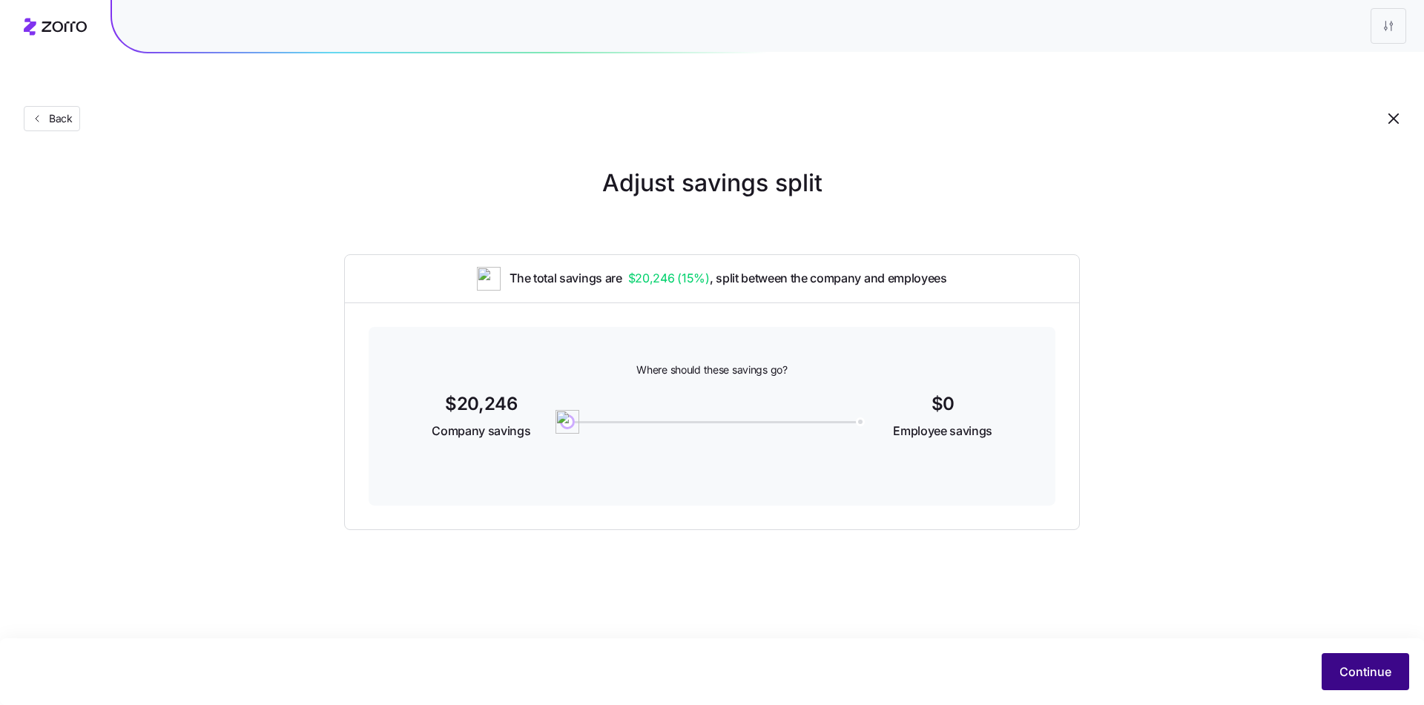
click at [1325, 668] on button "Continue" at bounding box center [1366, 671] width 88 height 37
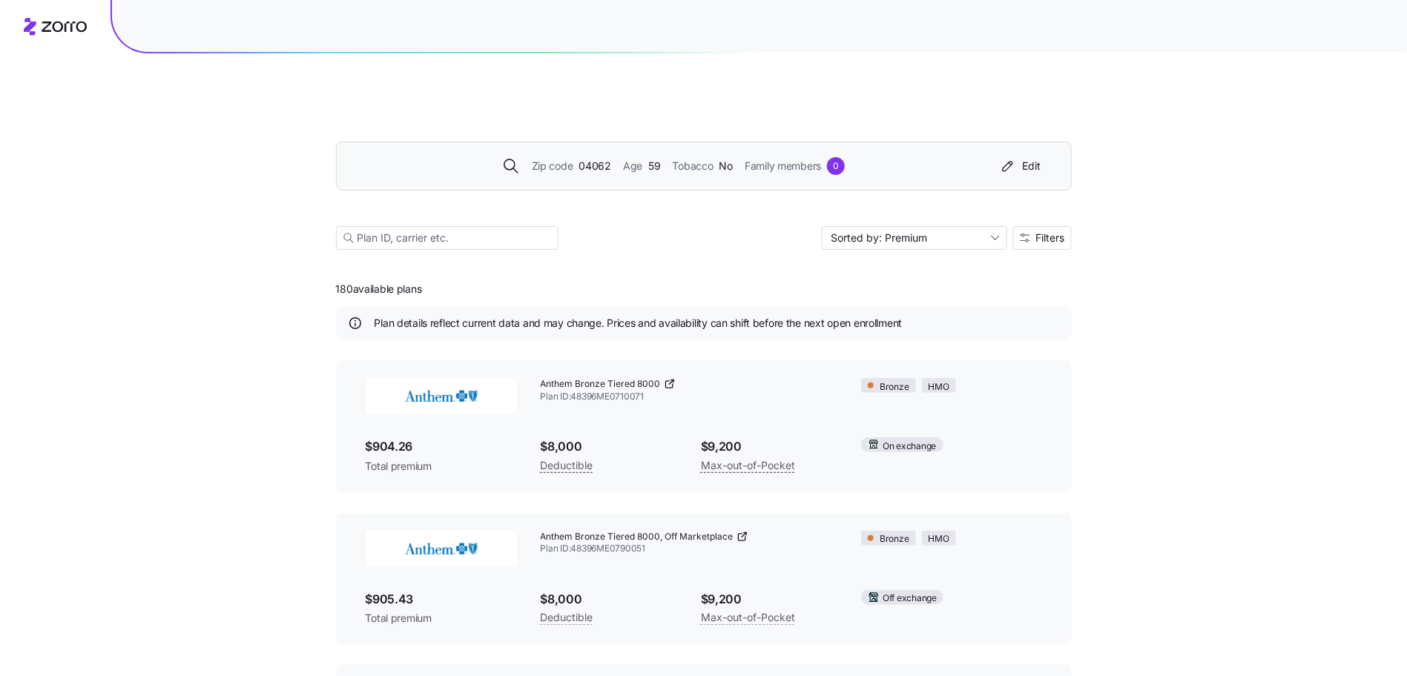
click at [648, 158] on span "59" at bounding box center [654, 166] width 12 height 16
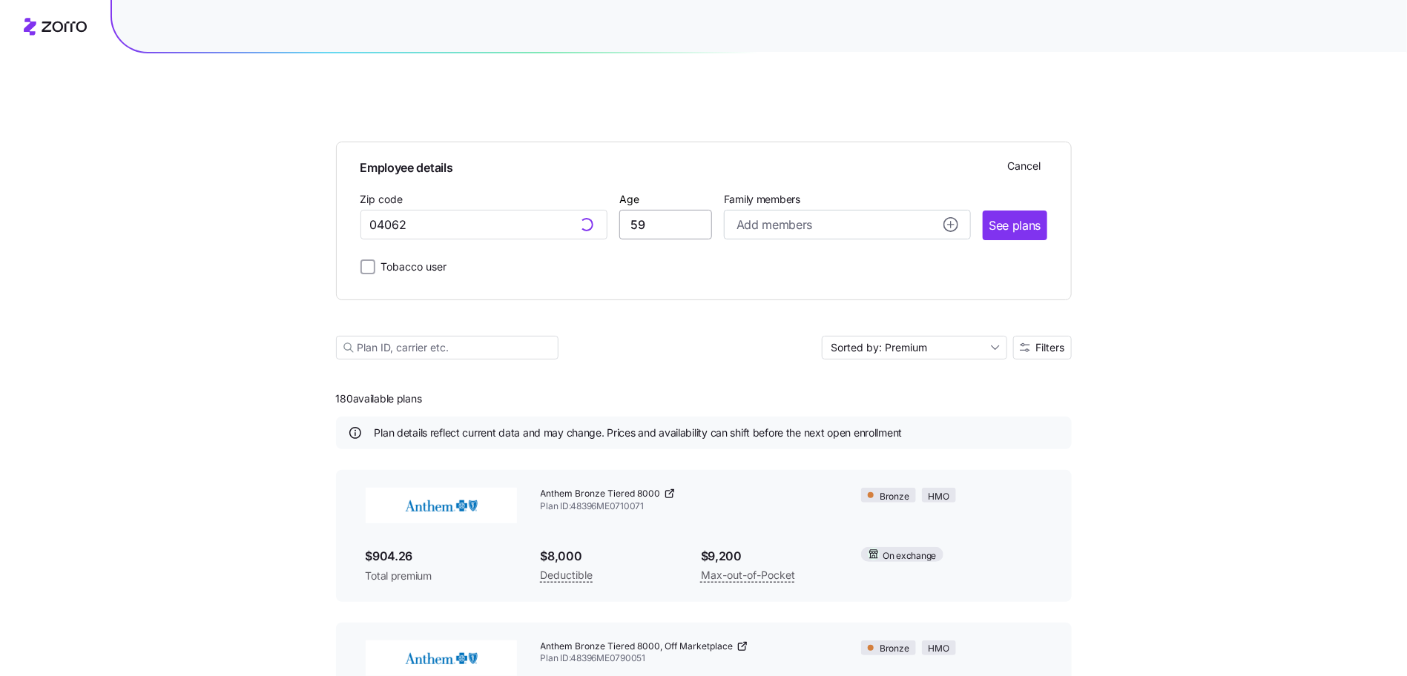
type input "04062, [GEOGRAPHIC_DATA], [GEOGRAPHIC_DATA]"
click at [644, 210] on input "59" at bounding box center [665, 225] width 93 height 30
type input "63"
click at [551, 210] on input "04062, Cumberland County, ME" at bounding box center [483, 225] width 247 height 30
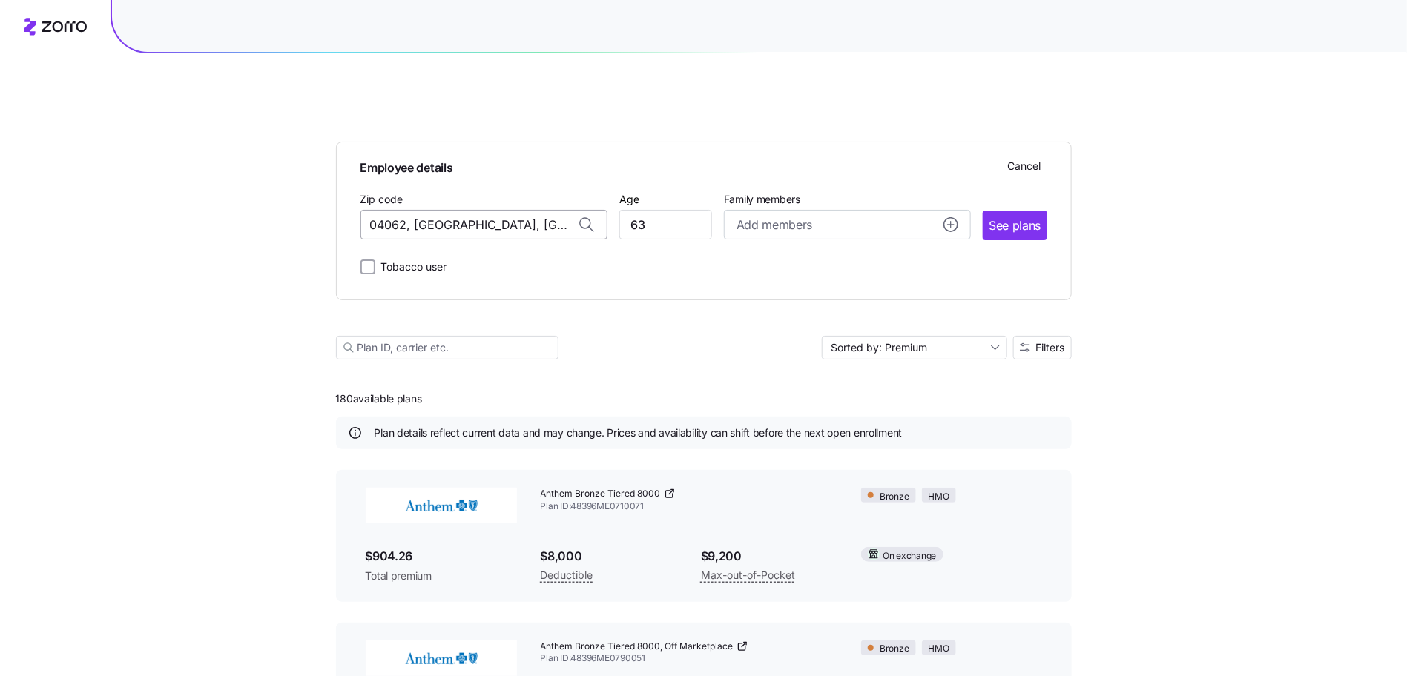
click at [551, 210] on input "04062, Cumberland County, ME" at bounding box center [483, 225] width 247 height 30
click at [671, 210] on input "63" at bounding box center [665, 225] width 93 height 30
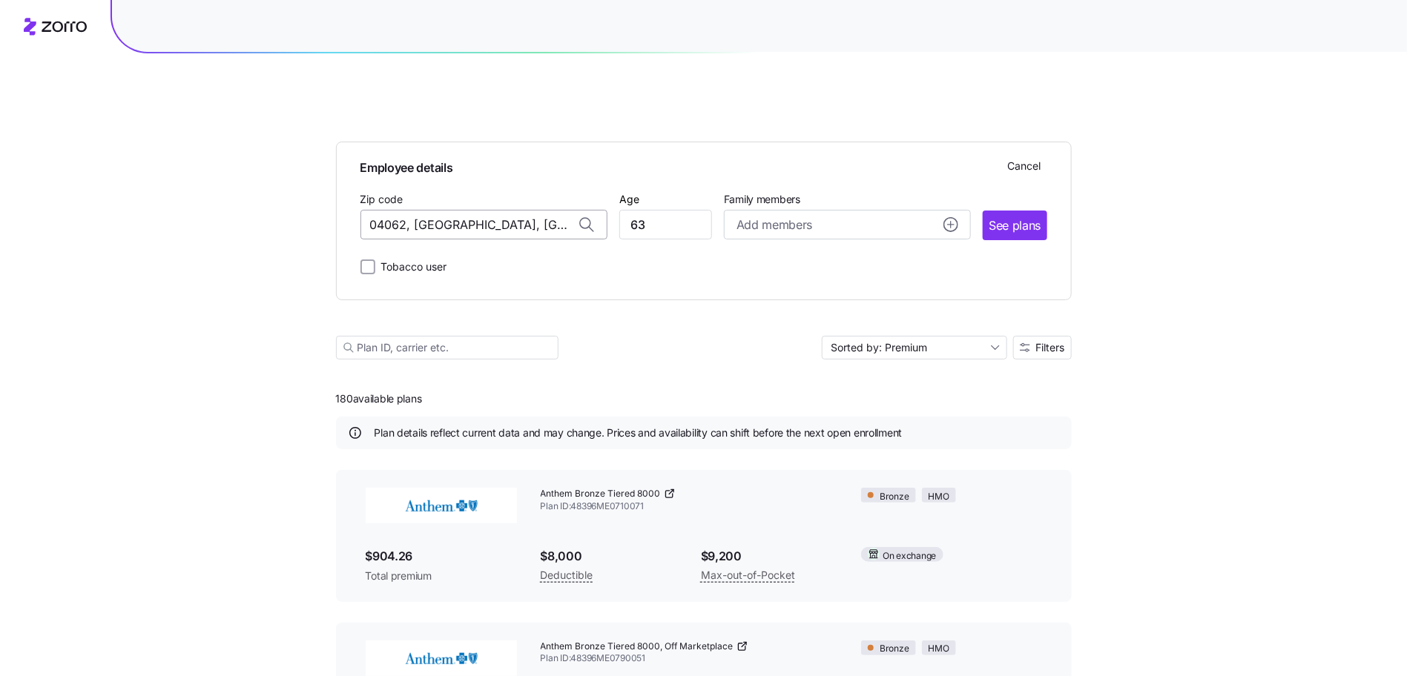
click at [466, 210] on input "04062, Cumberland County, ME" at bounding box center [483, 225] width 247 height 30
click at [449, 255] on span "04073, York County, ME" at bounding box center [481, 264] width 208 height 19
type input "04073, York County, ME"
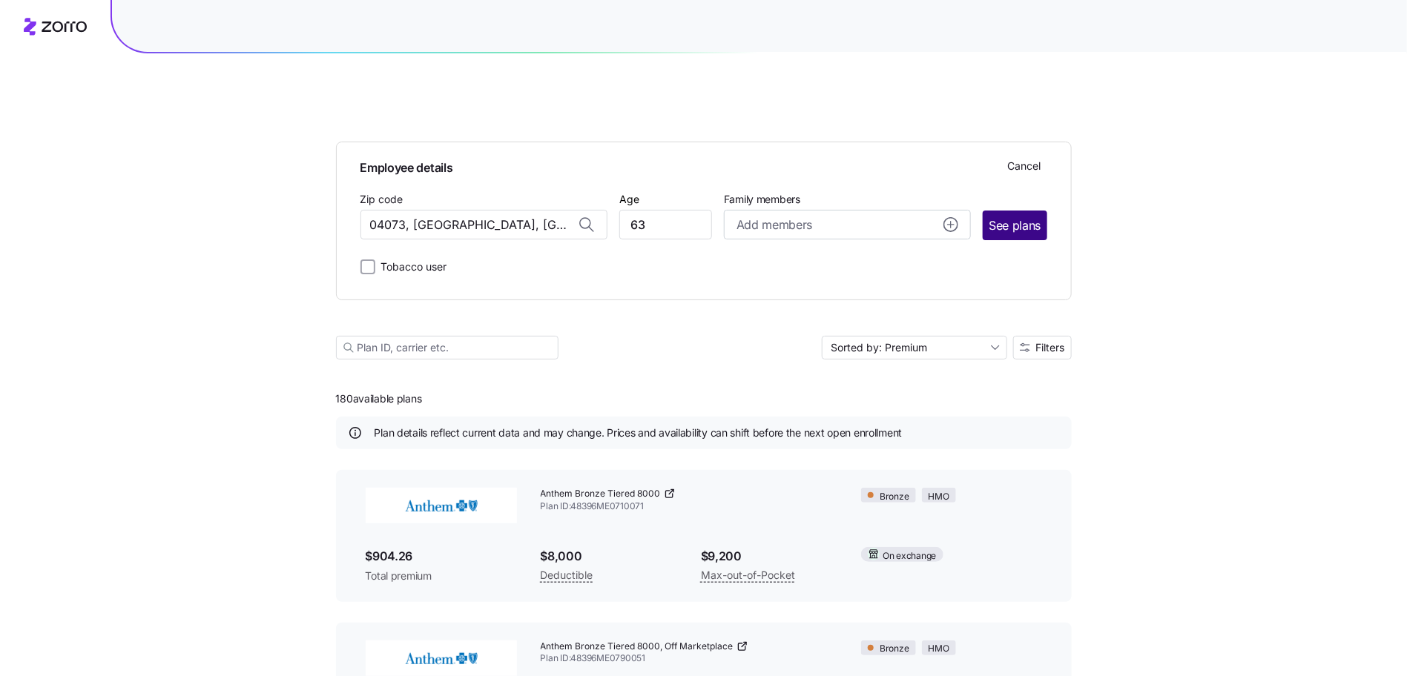
click at [1018, 217] on span "See plans" at bounding box center [1015, 226] width 52 height 19
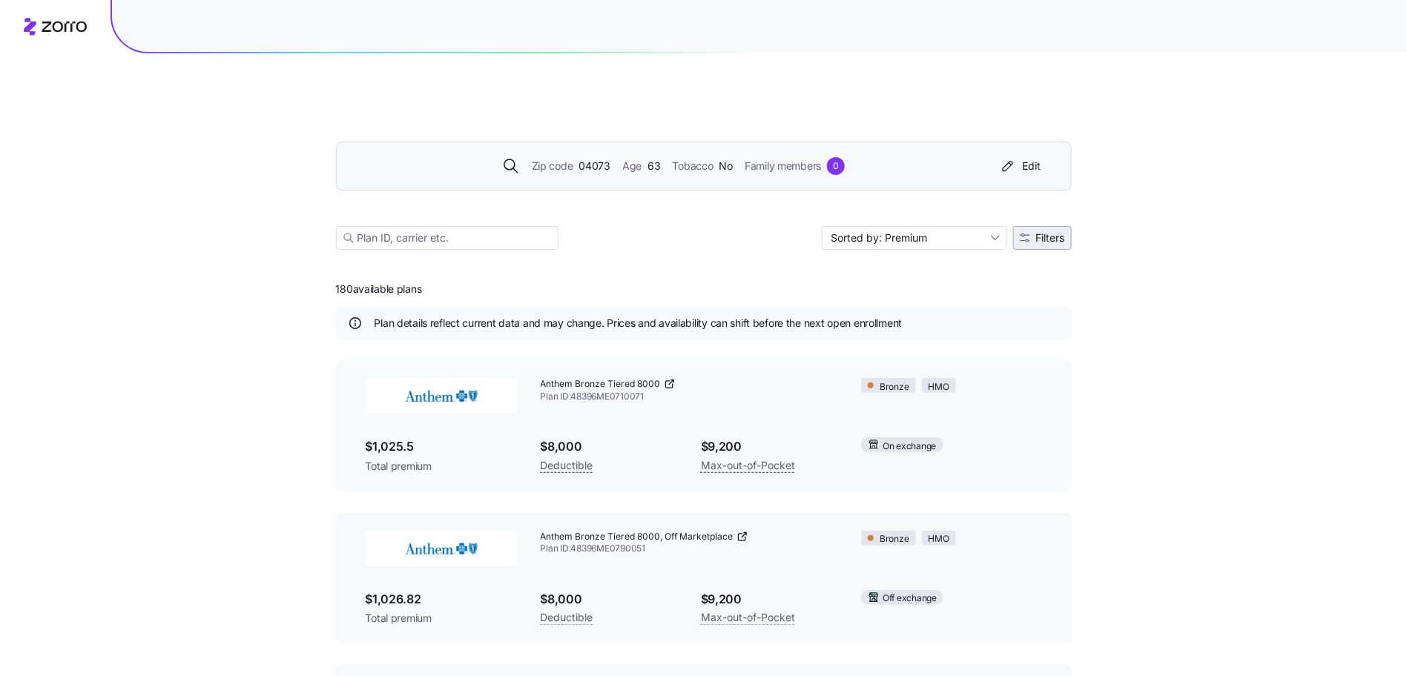
click at [1047, 233] on span "Filters" at bounding box center [1050, 238] width 29 height 10
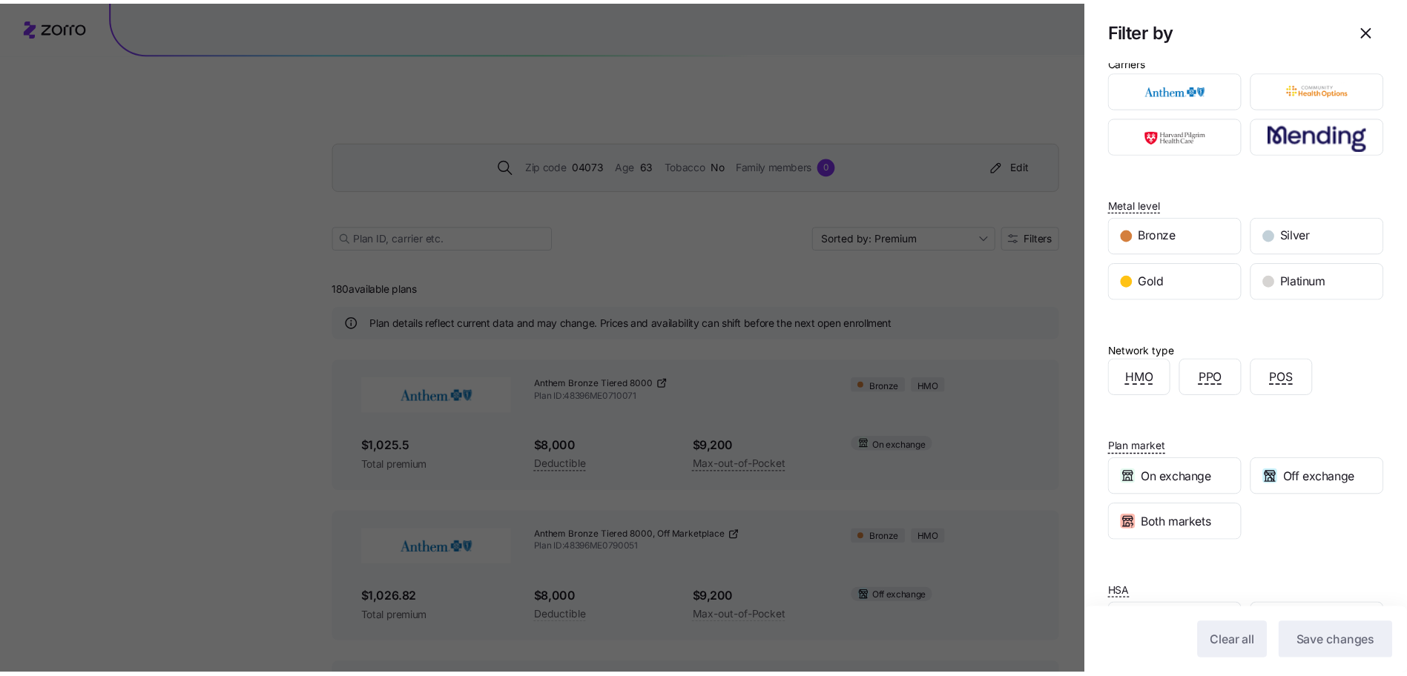
scroll to position [96, 0]
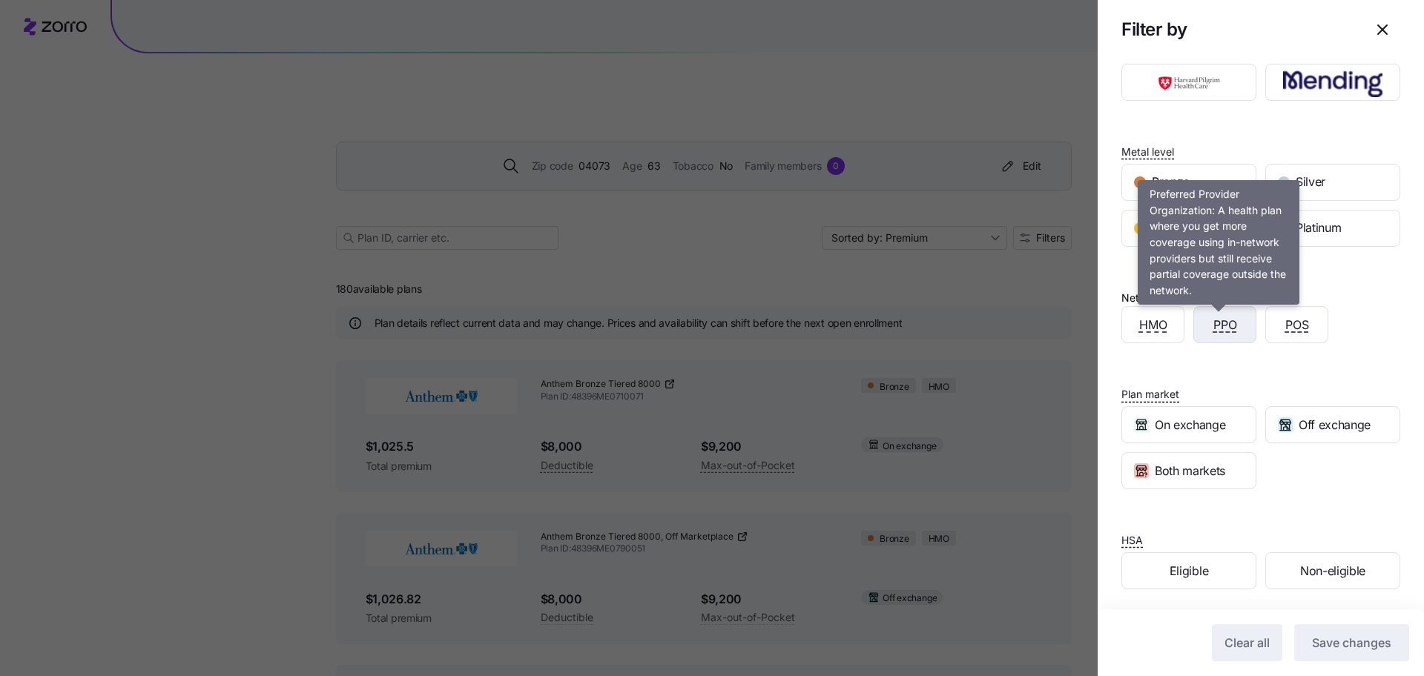
click at [1213, 331] on span "PPO" at bounding box center [1225, 325] width 24 height 19
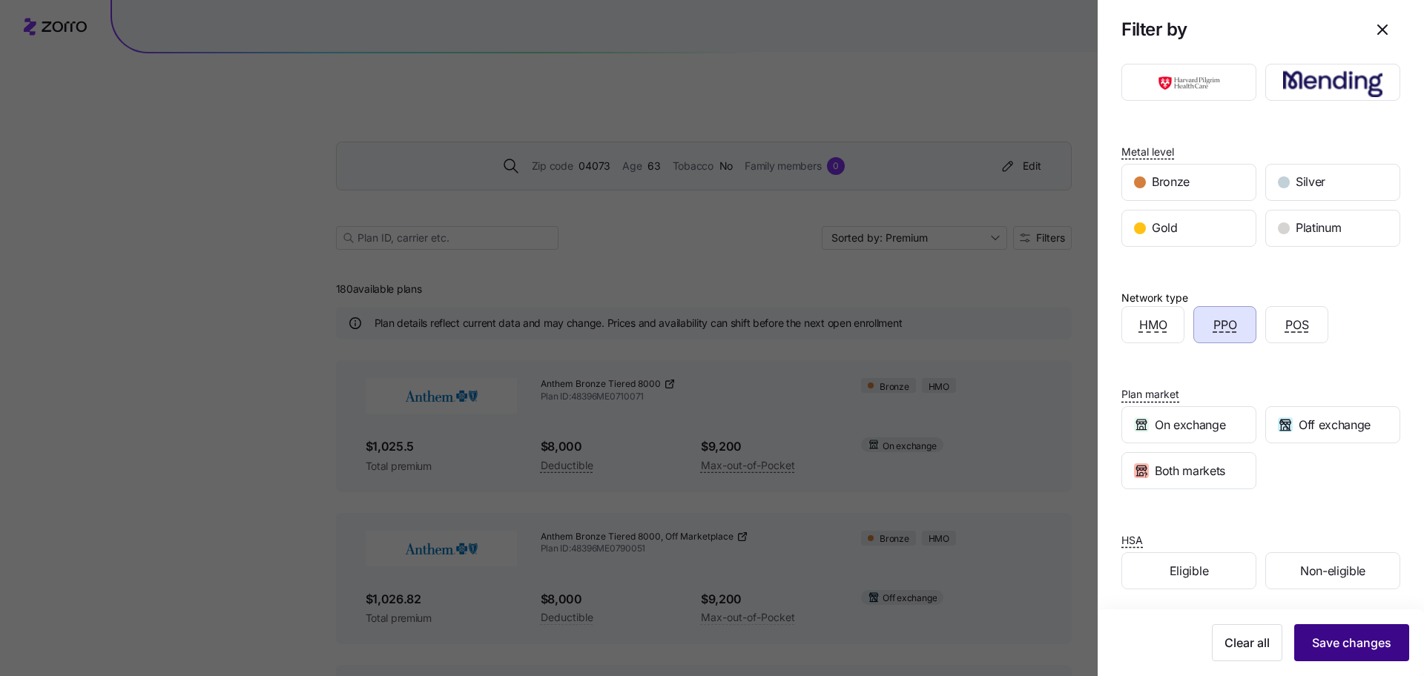
click at [1338, 649] on span "Save changes" at bounding box center [1351, 643] width 79 height 18
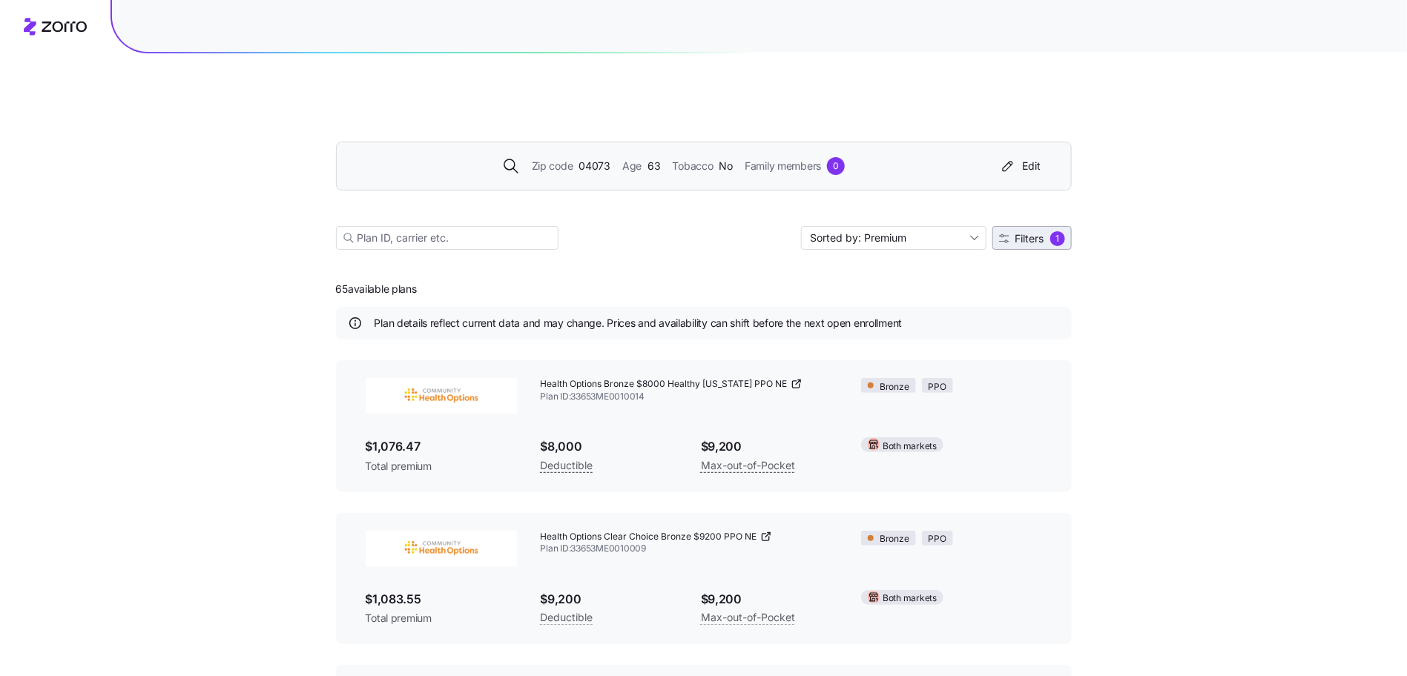
click at [1026, 234] on span "Filters" at bounding box center [1029, 239] width 29 height 10
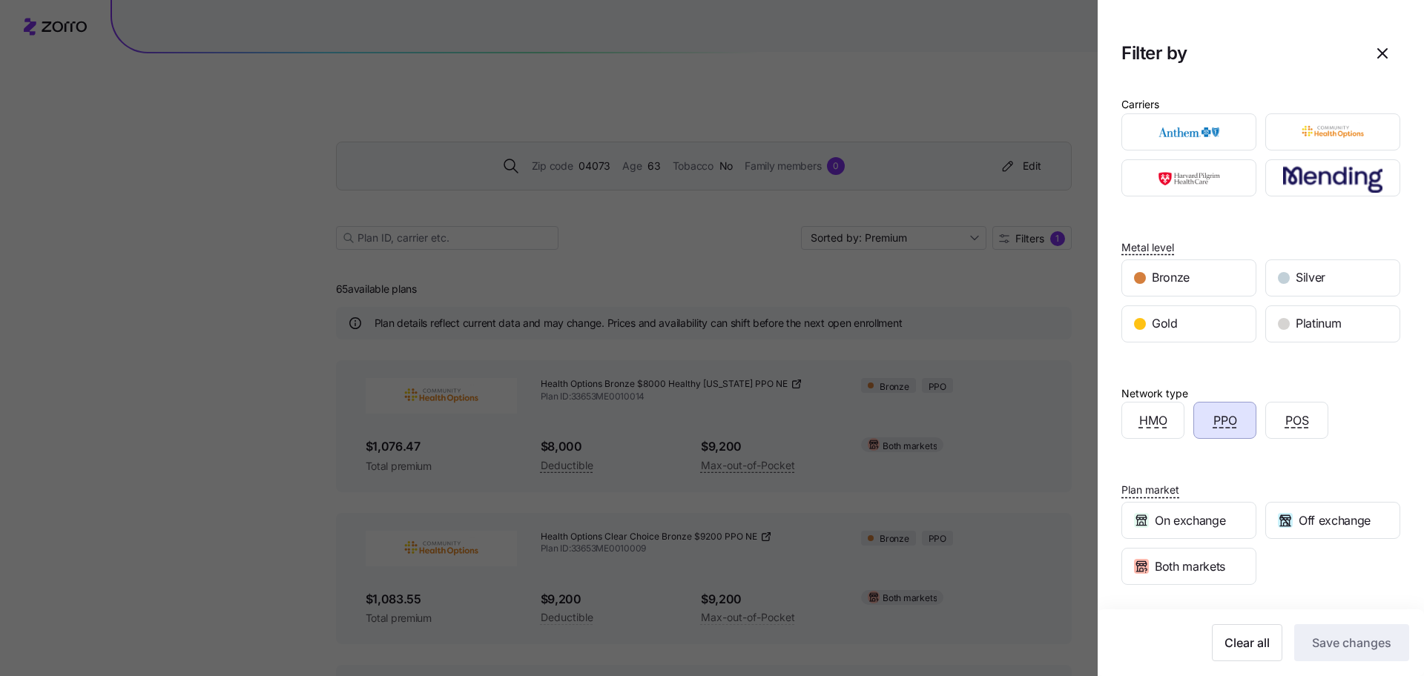
click at [1238, 439] on div "Carriers Metal level Bronze Silver Gold Platinum Network type HMO PPO POS Plan …" at bounding box center [1261, 396] width 326 height 626
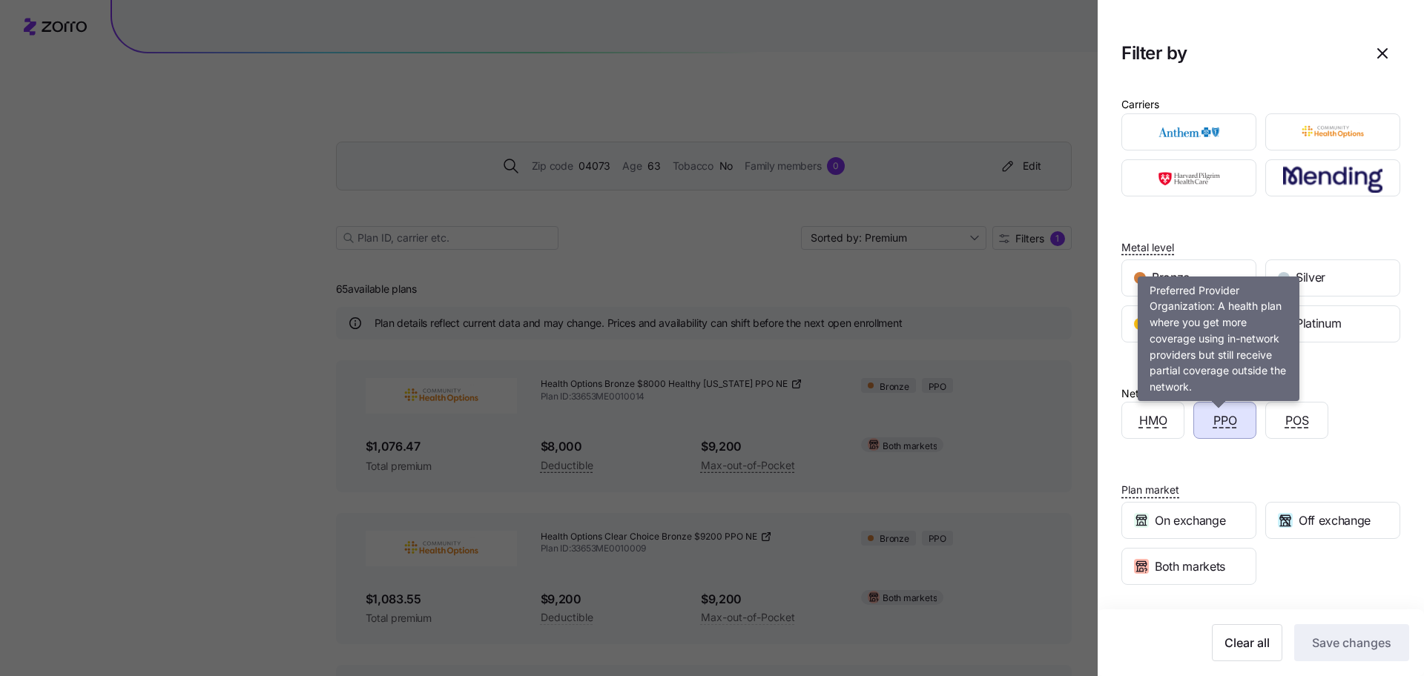
click at [1213, 412] on span "PPO" at bounding box center [1225, 421] width 24 height 19
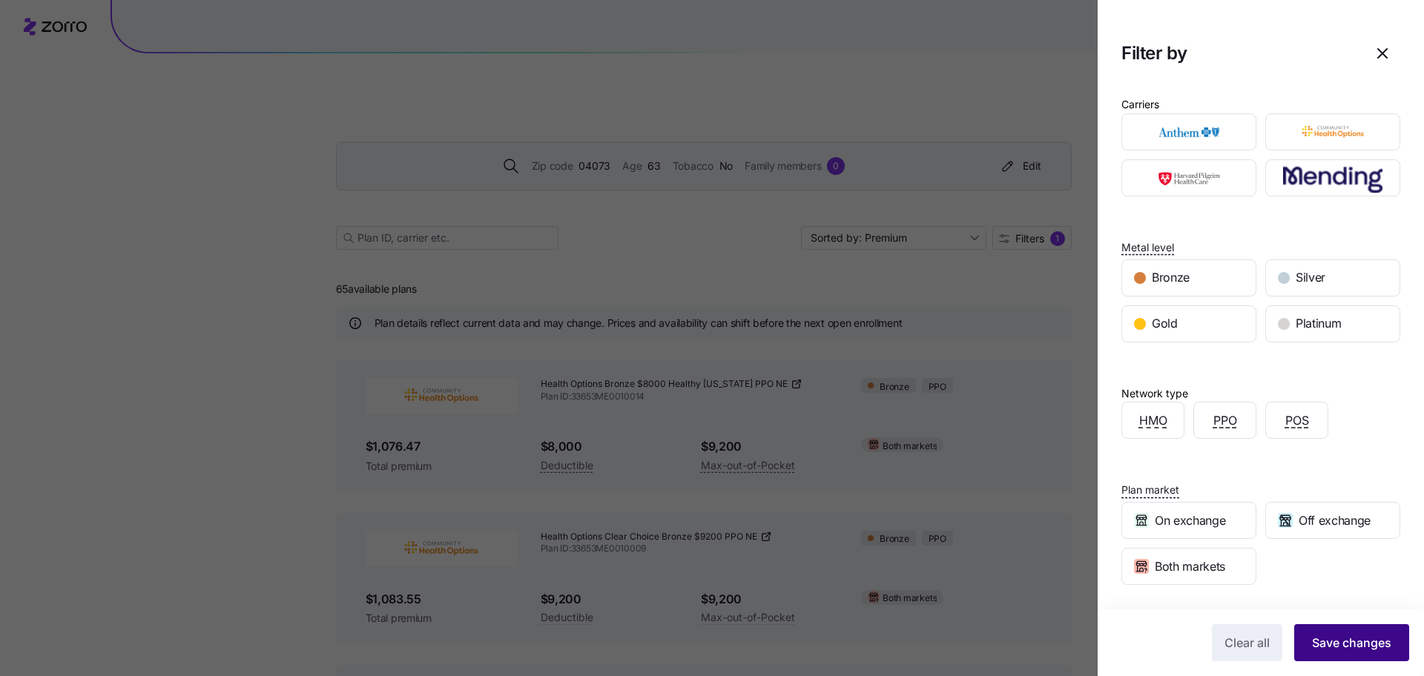
click at [1312, 647] on span "Save changes" at bounding box center [1351, 643] width 79 height 18
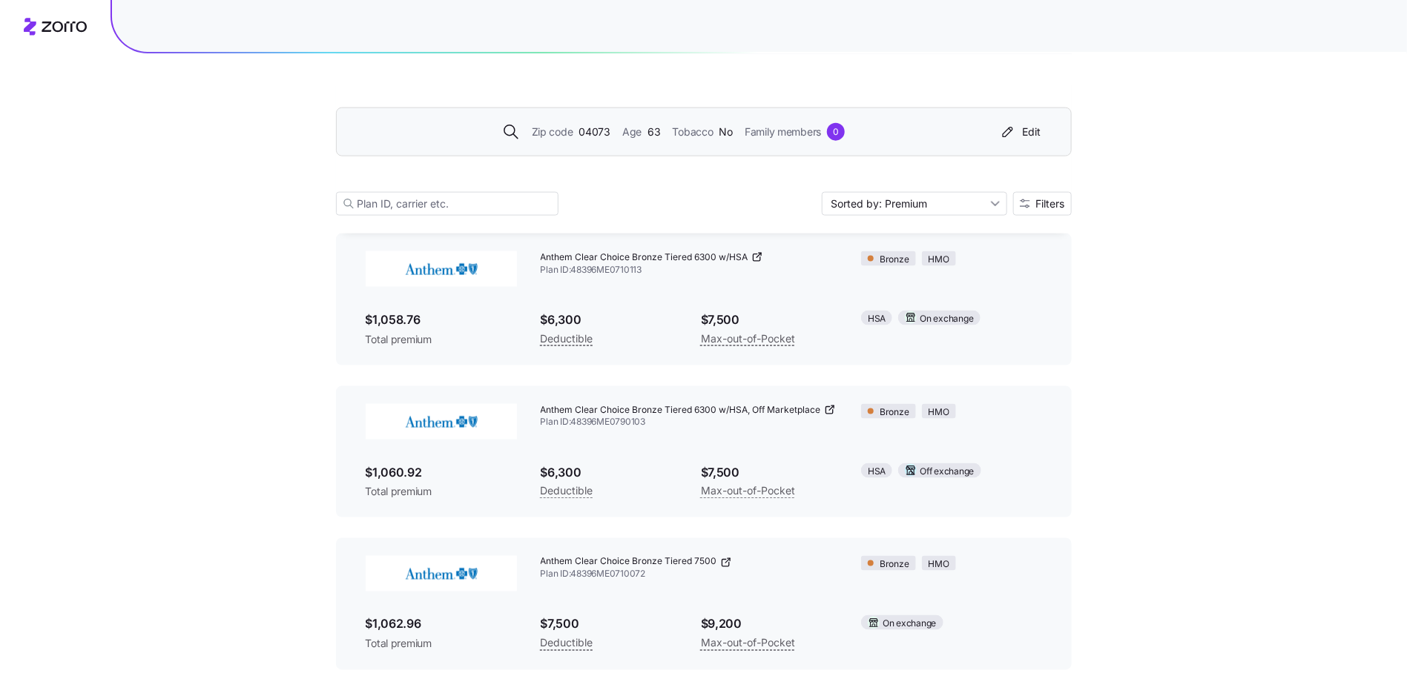
scroll to position [0, 0]
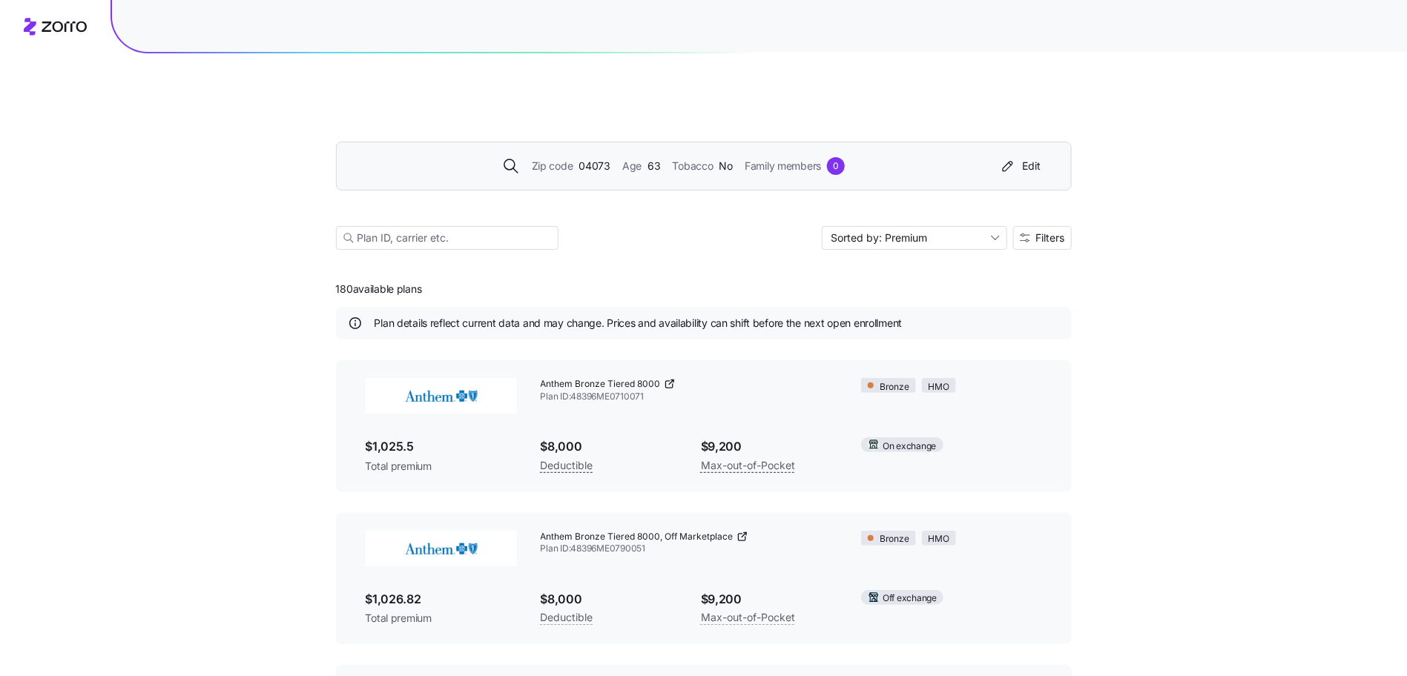
click at [606, 158] on span "04073" at bounding box center [594, 166] width 32 height 16
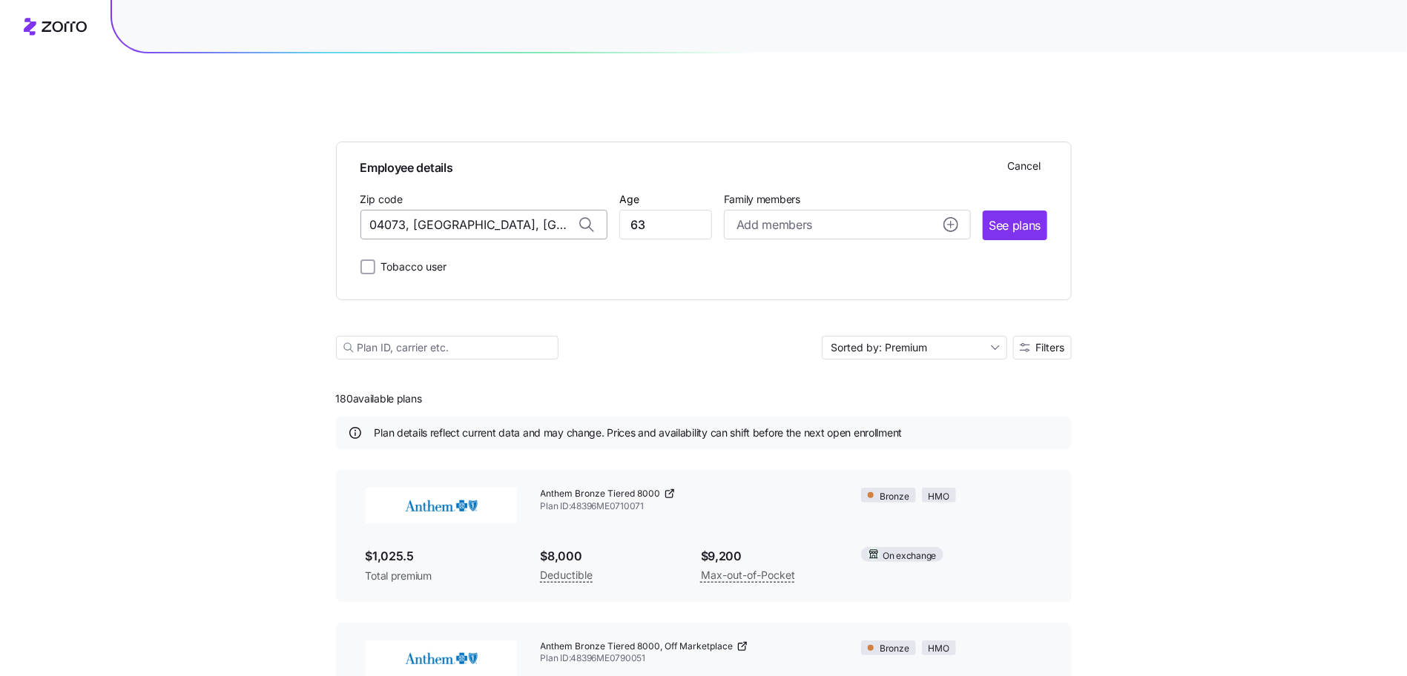
click at [421, 210] on input "04073, York County, ME" at bounding box center [483, 225] width 247 height 30
type input "04073, York County, ME"
click at [510, 210] on input "04073, York County, ME" at bounding box center [483, 225] width 247 height 30
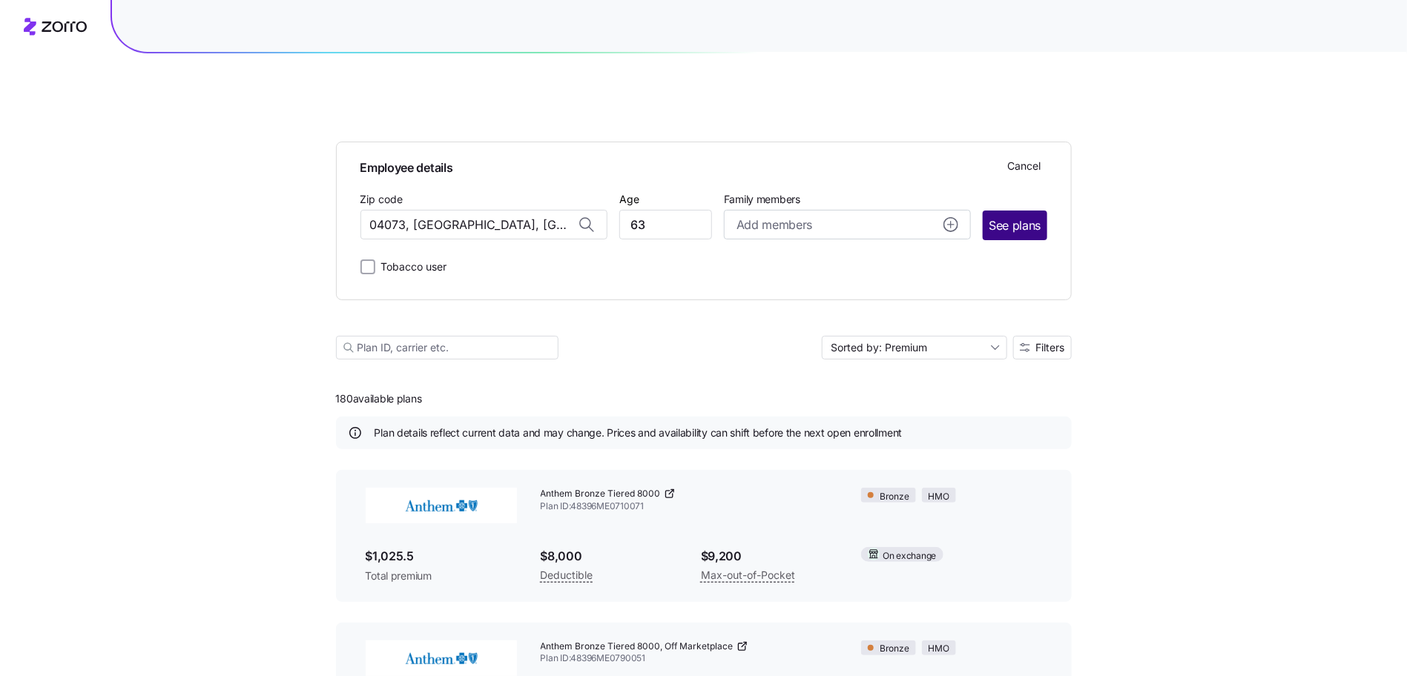
click at [1012, 217] on span "See plans" at bounding box center [1015, 226] width 52 height 19
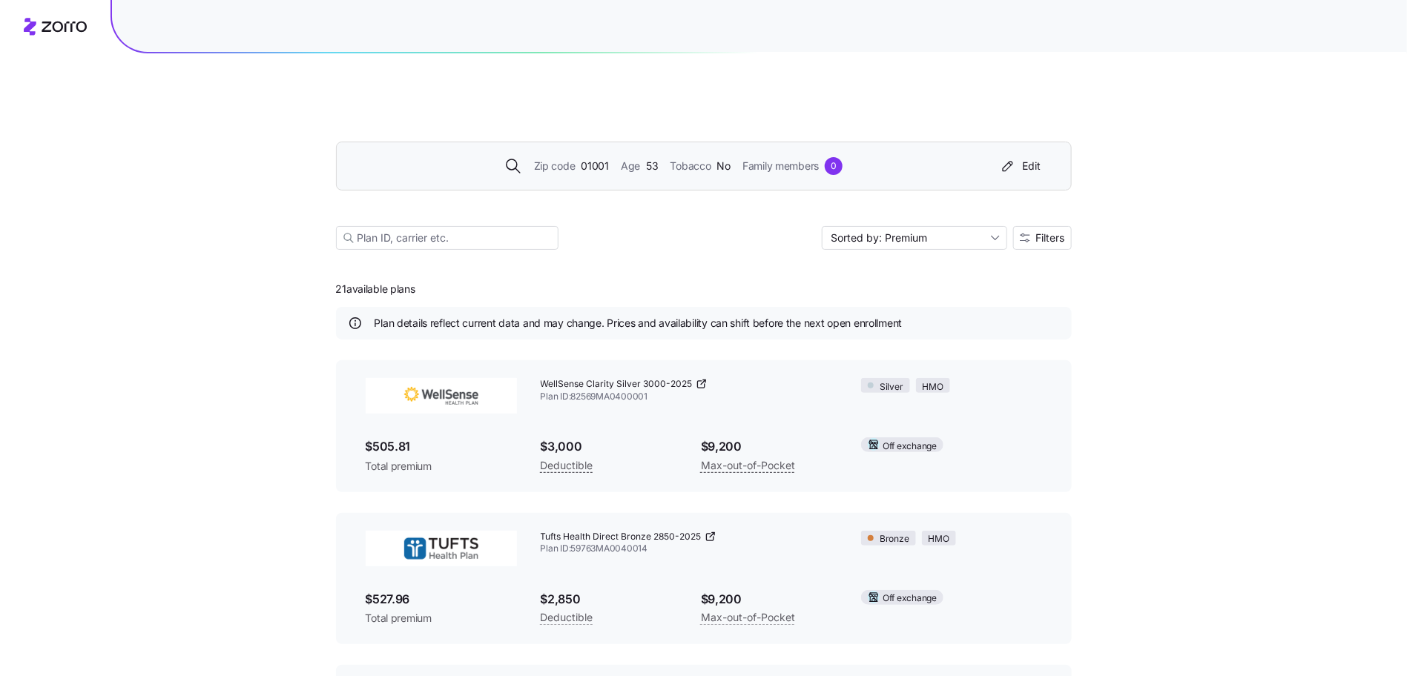
click at [839, 157] on div "Family members 0" at bounding box center [792, 166] width 100 height 18
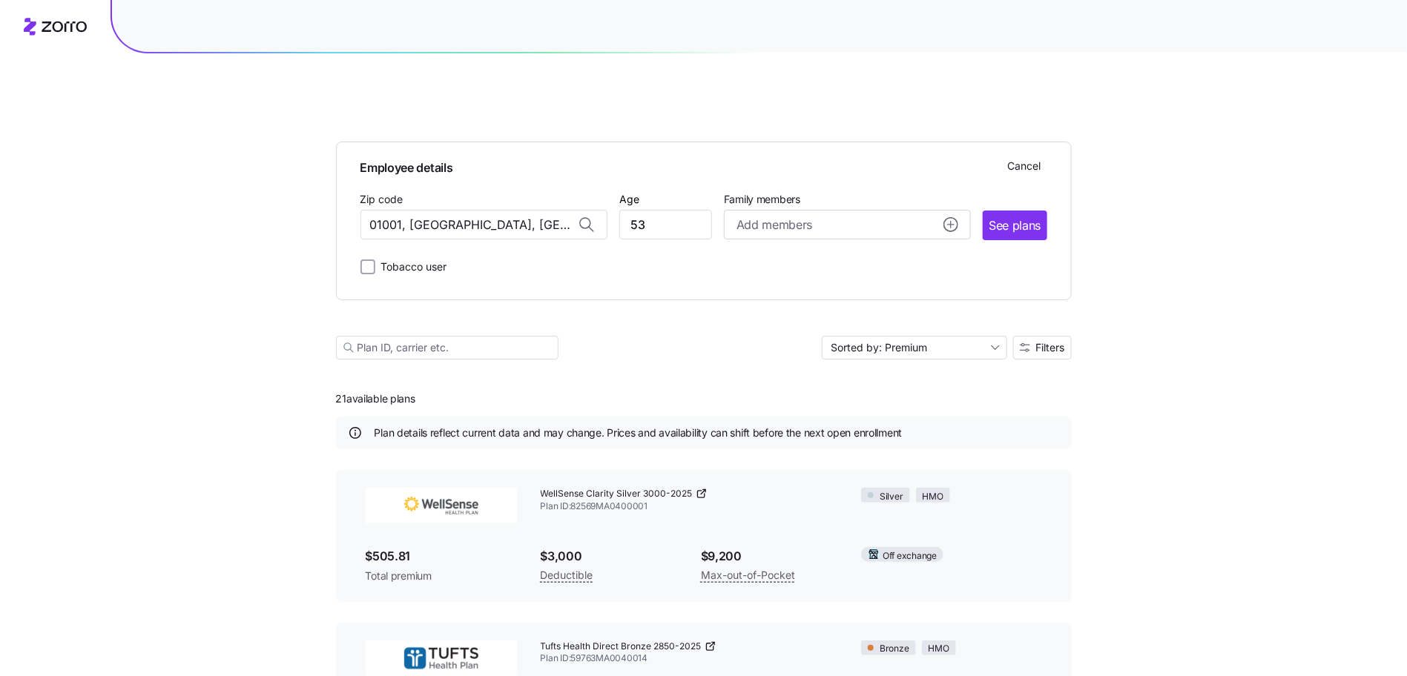
click at [494, 190] on div "Zip code 01001, Hampden County, MA" at bounding box center [483, 215] width 247 height 50
click at [493, 210] on input "01001, Hampden County, MA" at bounding box center [483, 225] width 247 height 30
click at [545, 210] on input "01001, Hampden County, MA" at bounding box center [483, 225] width 247 height 30
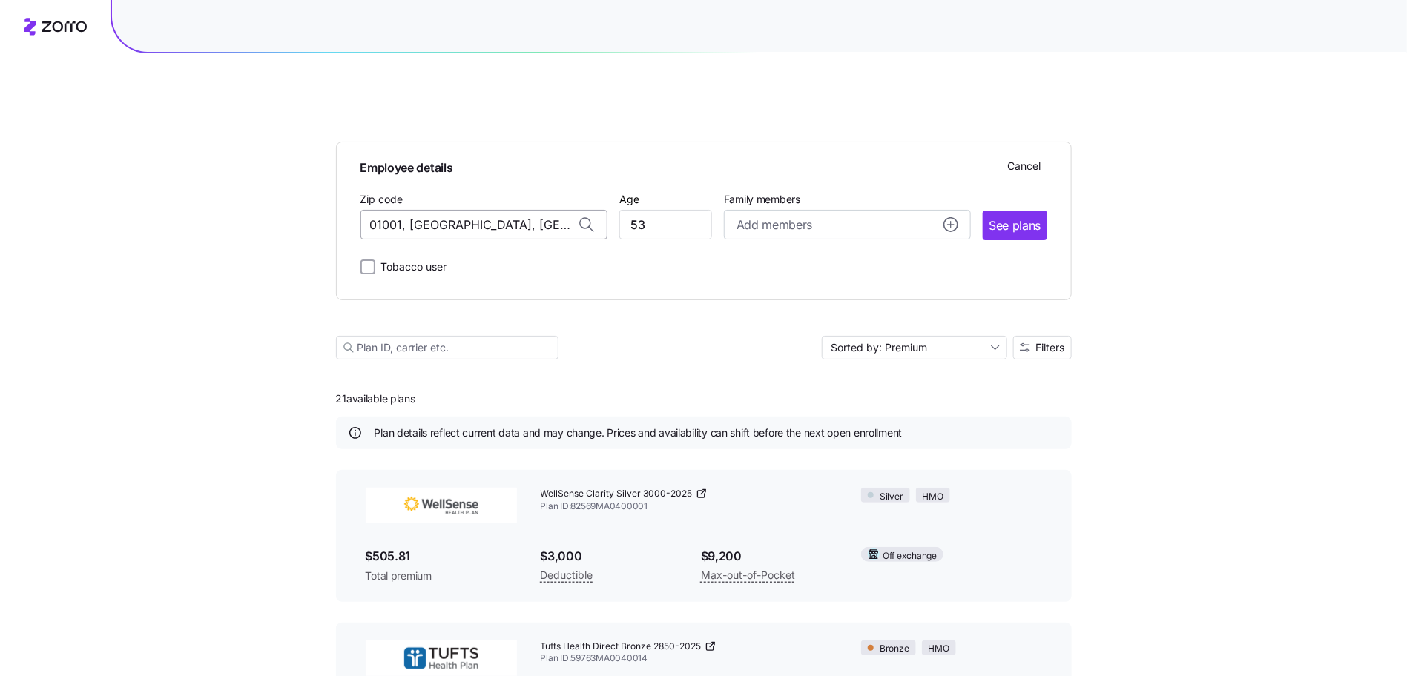
click at [545, 210] on input "01001, Hampden County, MA" at bounding box center [483, 225] width 247 height 30
click at [489, 210] on input "01001, Hampden County, MA" at bounding box center [483, 225] width 247 height 30
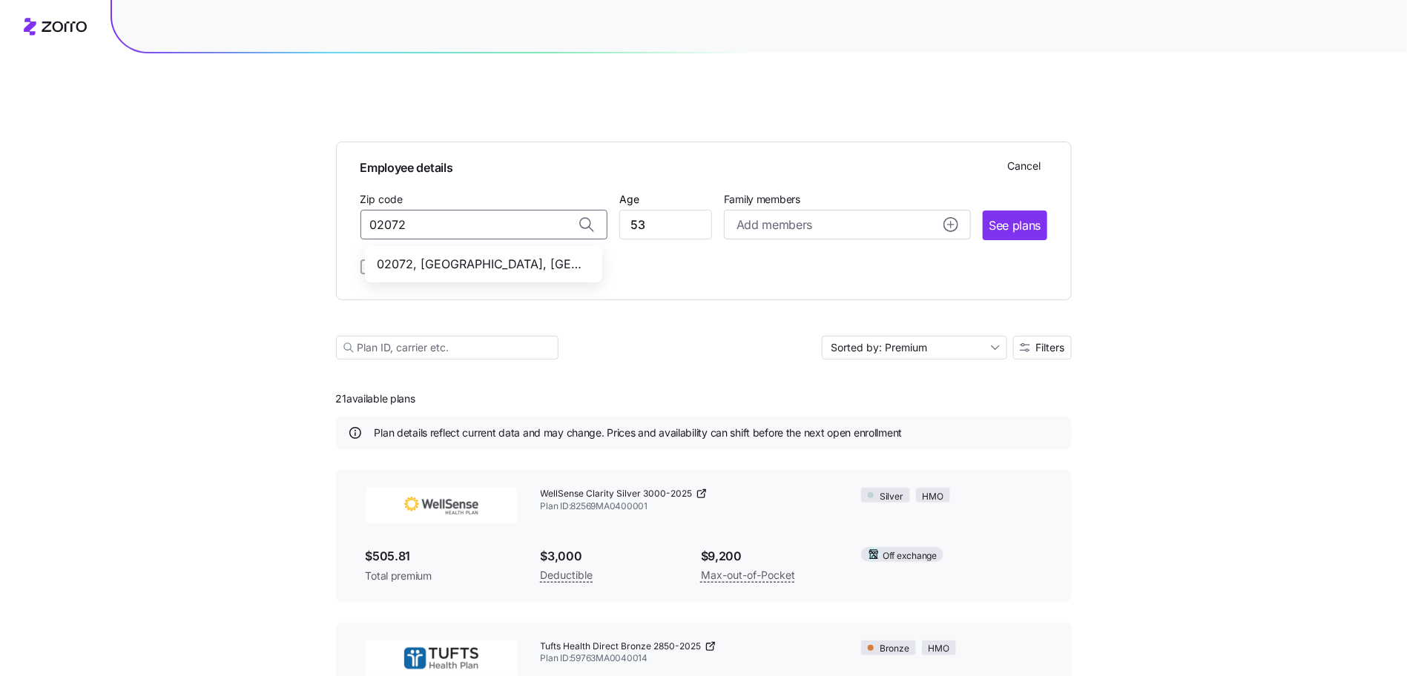
click at [448, 255] on span "02072, Norfolk County, MA" at bounding box center [481, 264] width 208 height 19
type input "02072, Norfolk County, MA"
click at [636, 210] on input "53" at bounding box center [665, 225] width 93 height 30
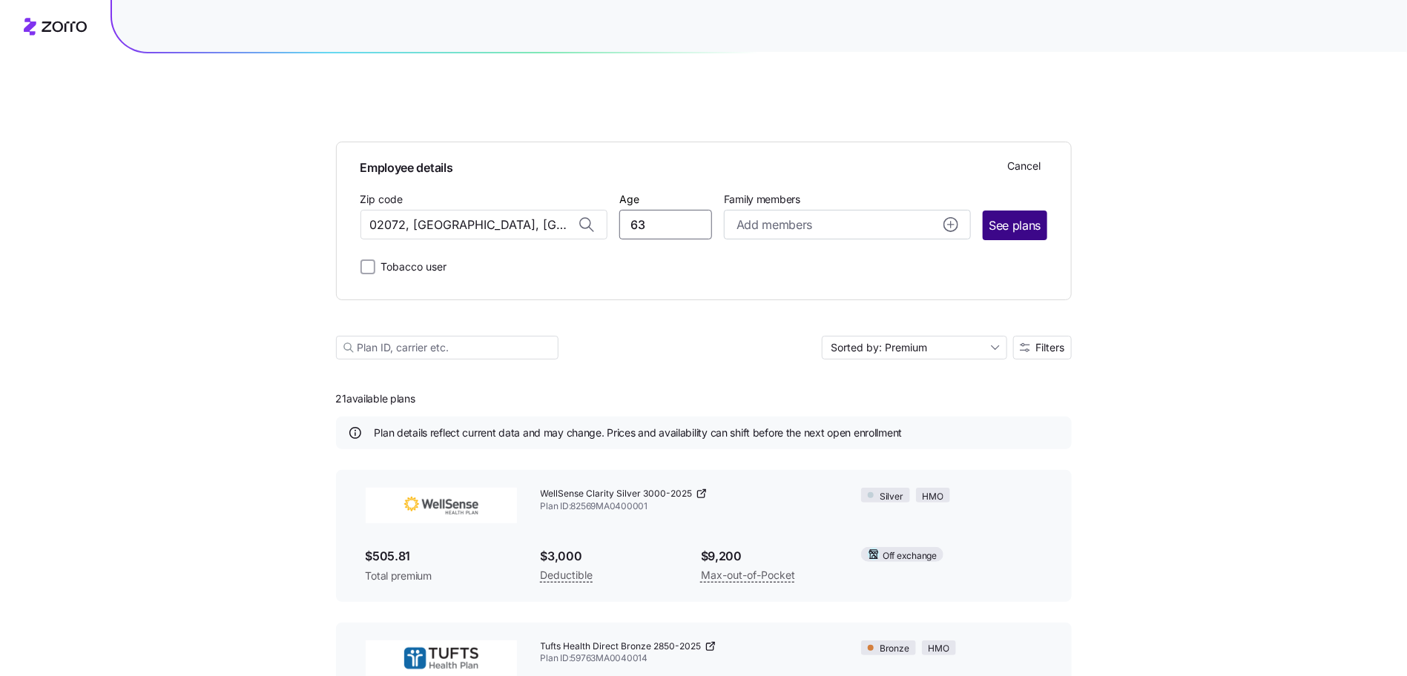
type input "63"
click at [1006, 217] on span "See plans" at bounding box center [1015, 226] width 52 height 19
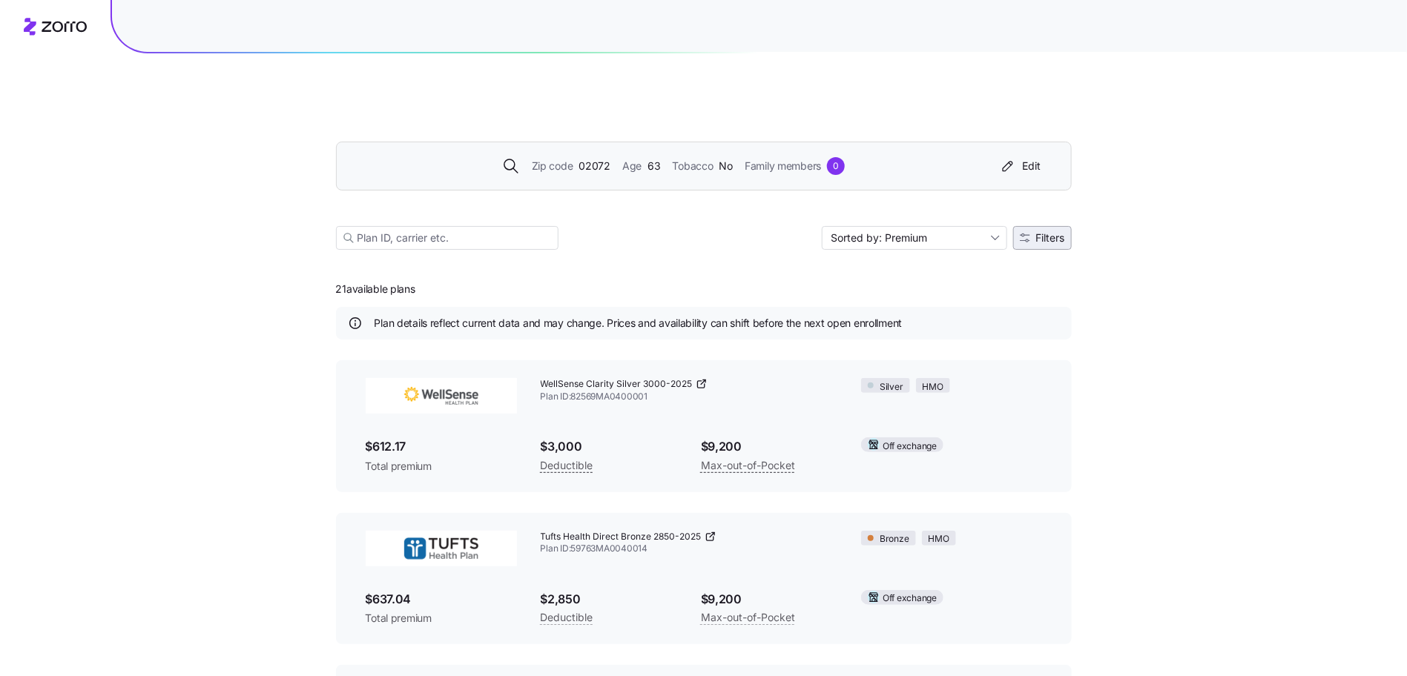
click at [1030, 233] on span "Filters" at bounding box center [1042, 238] width 45 height 10
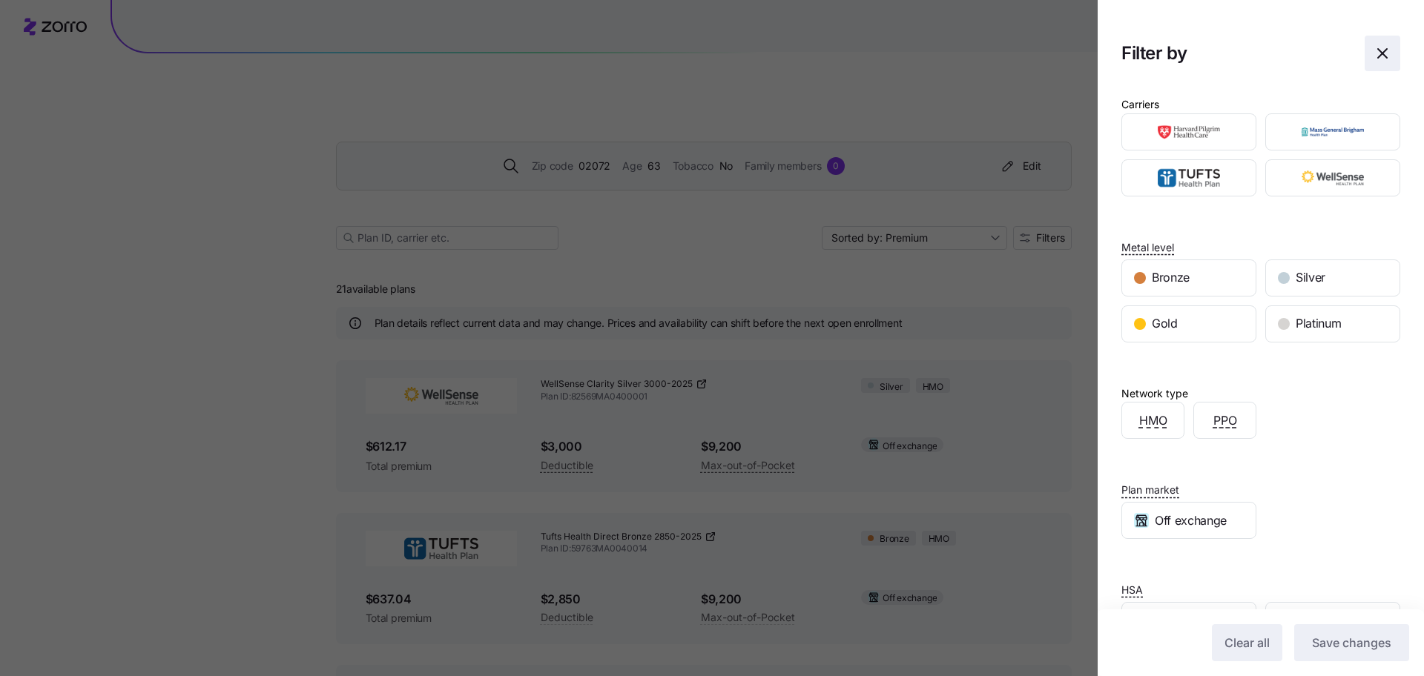
click at [1373, 57] on icon "button" at bounding box center [1382, 53] width 18 height 18
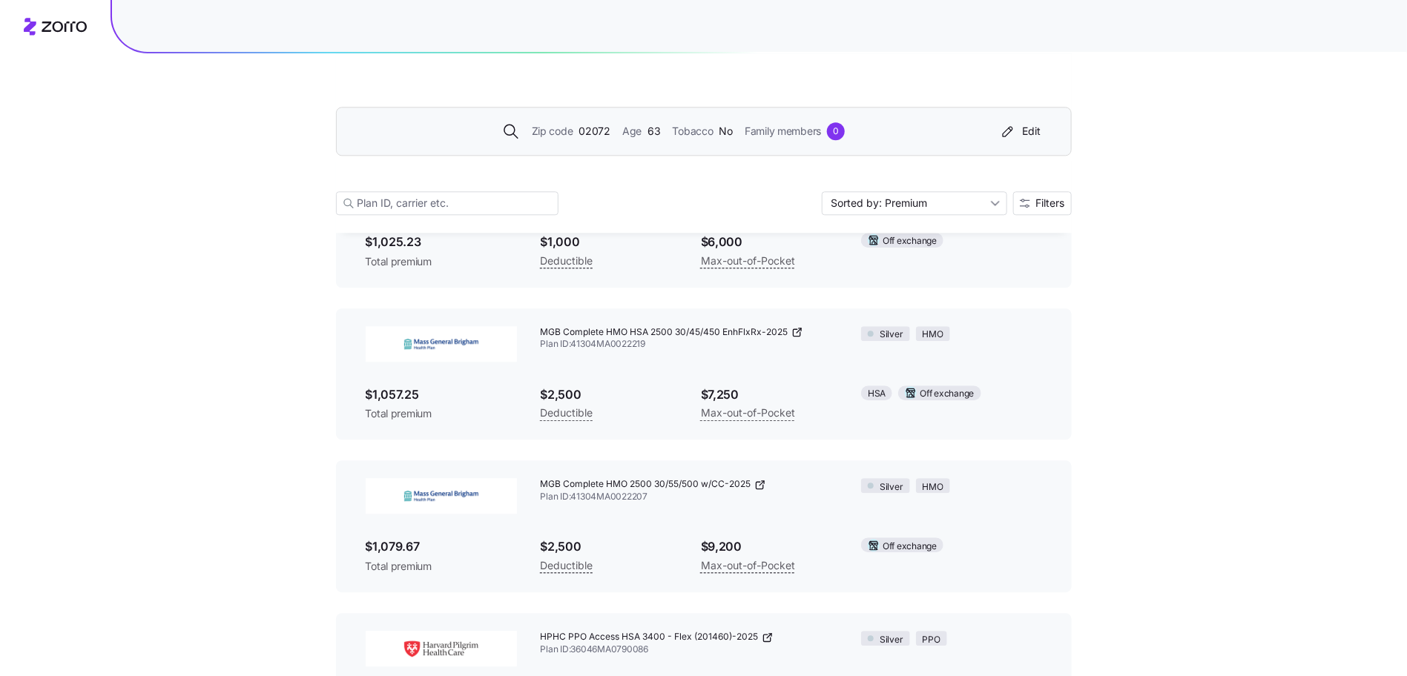
scroll to position [1628, 0]
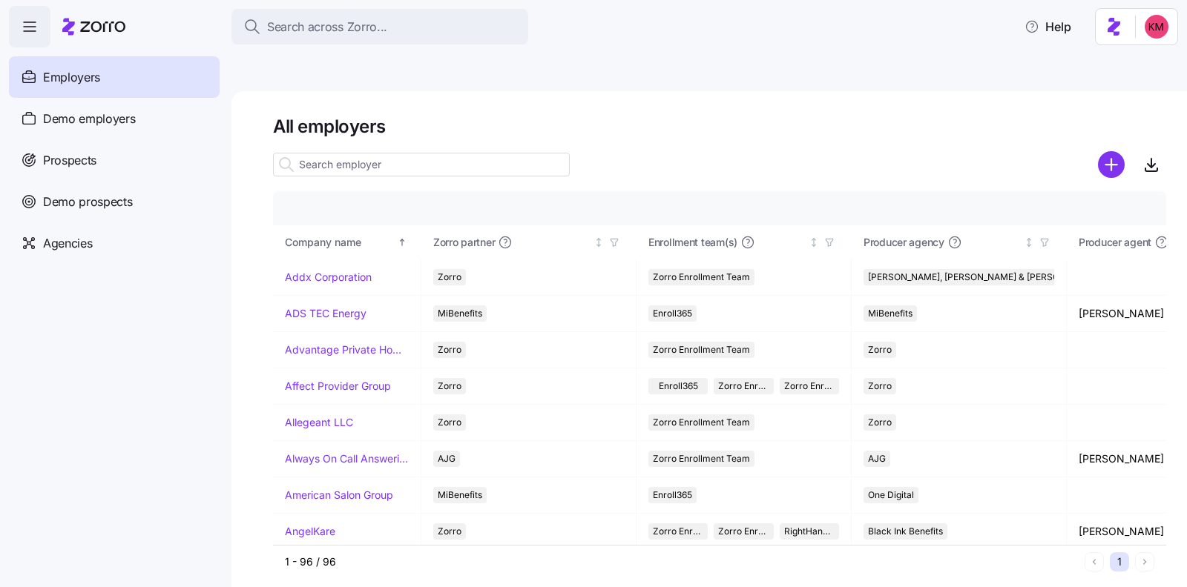
click at [90, 170] on div "Prospects" at bounding box center [114, 160] width 211 height 42
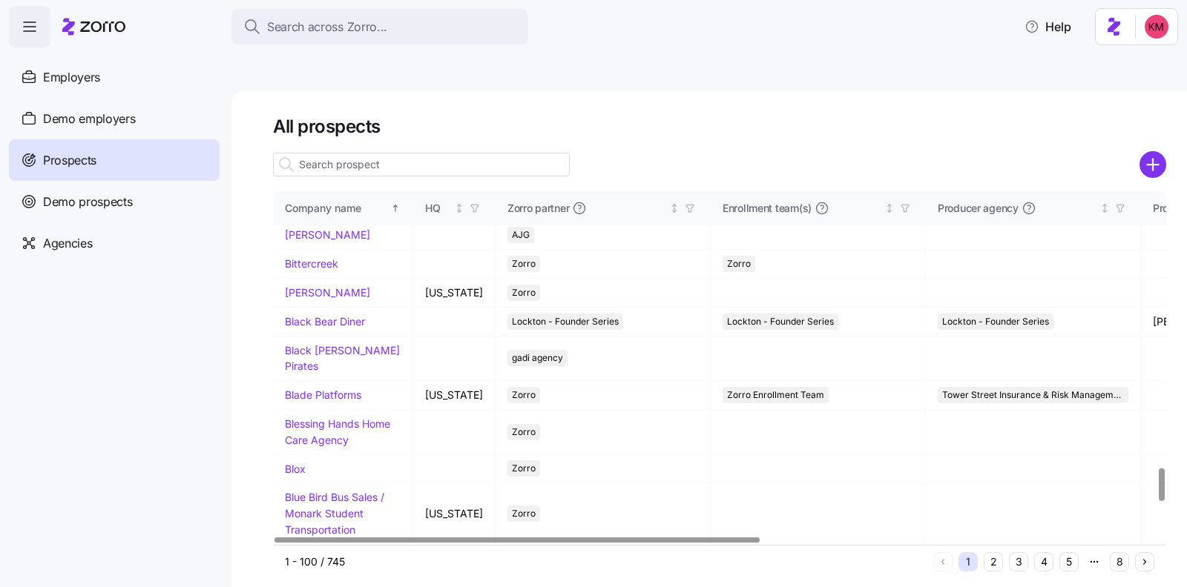
scroll to position [3015, 0]
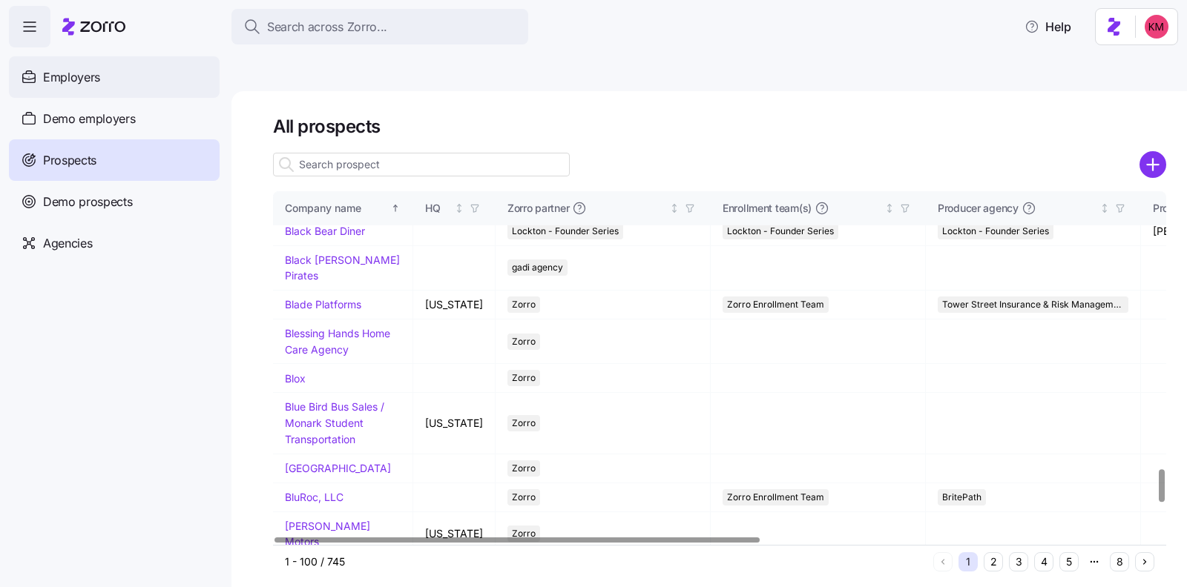
click at [93, 82] on span "Employers" at bounding box center [71, 77] width 57 height 19
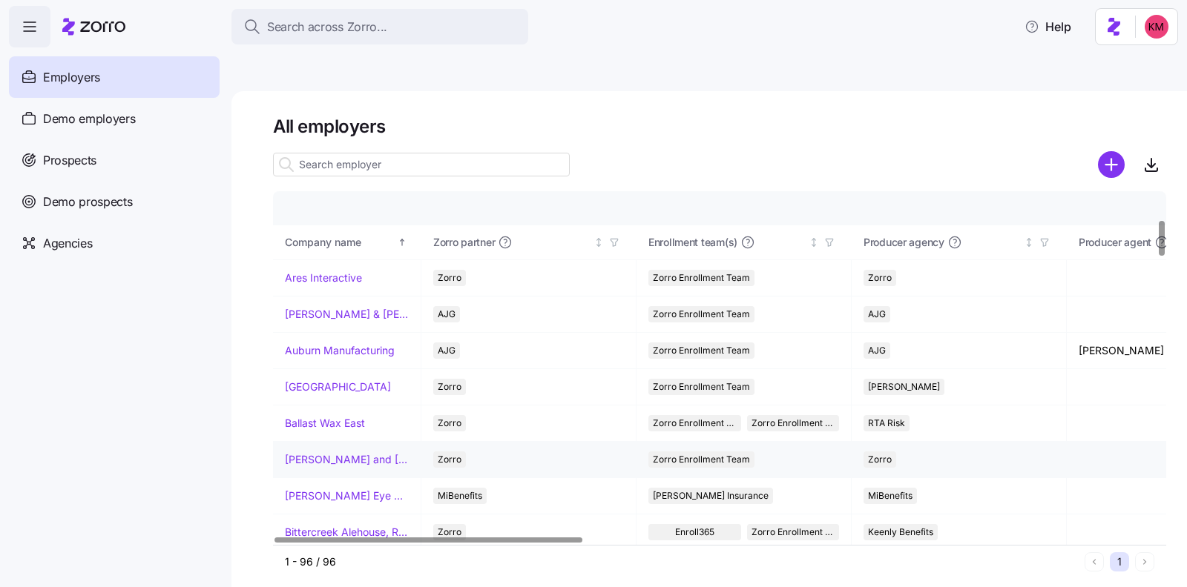
scroll to position [321, 0]
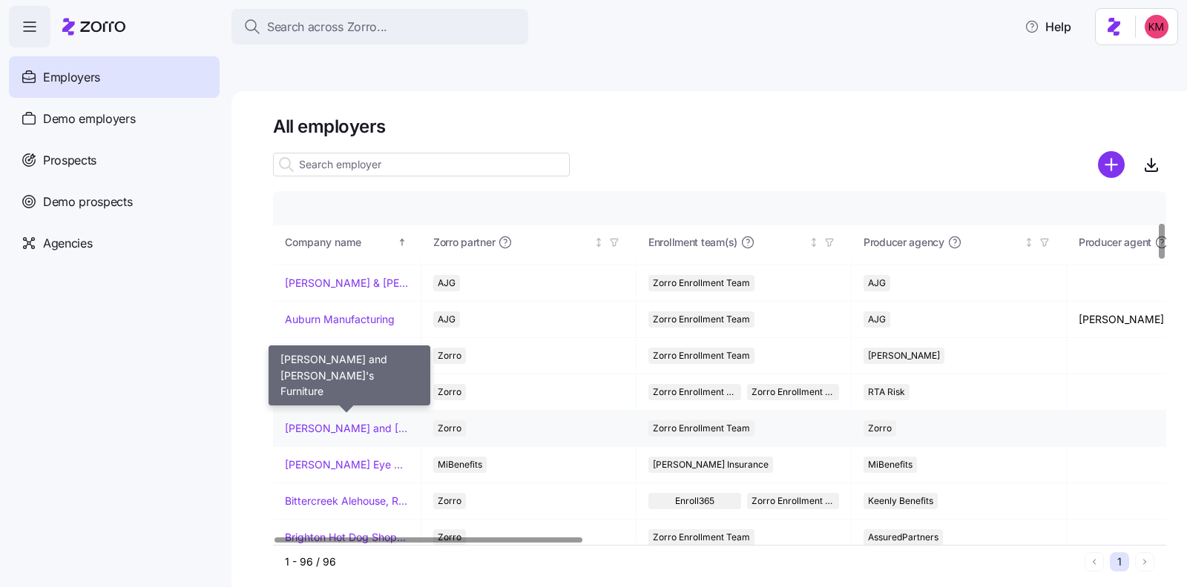
click at [337, 421] on link "[PERSON_NAME] and [PERSON_NAME]'s Furniture" at bounding box center [347, 428] width 124 height 15
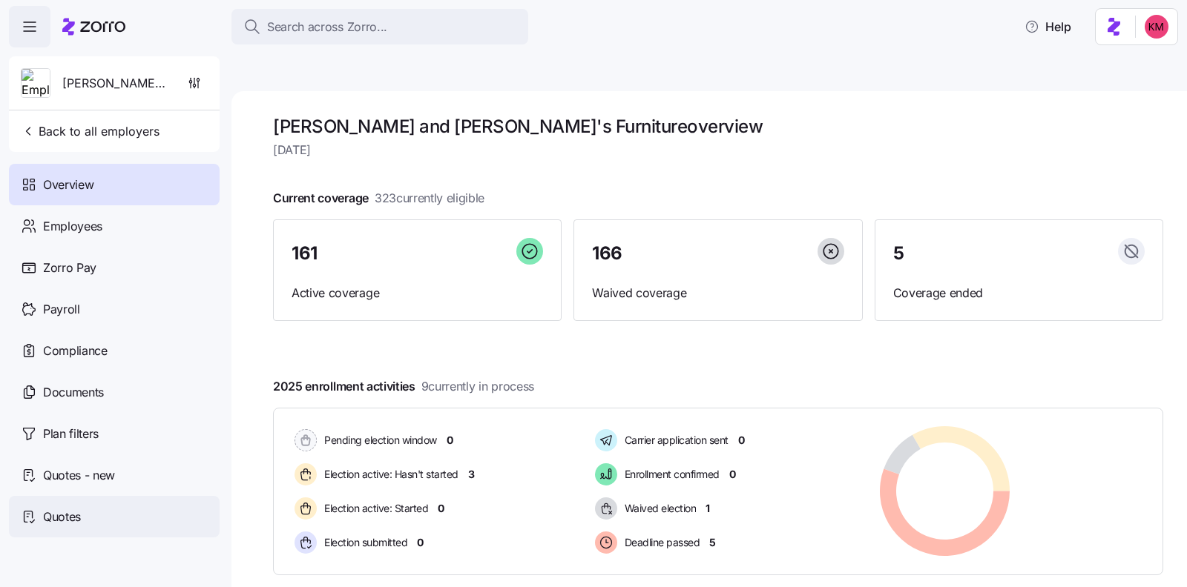
click at [74, 507] on div "Quotes" at bounding box center [114, 517] width 211 height 42
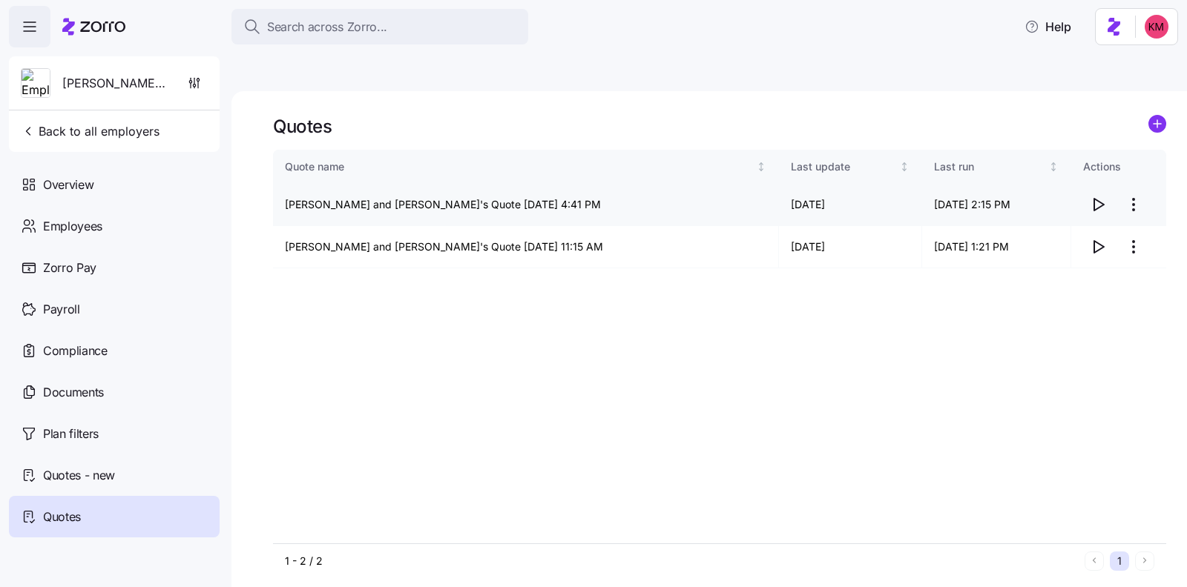
click at [1099, 199] on icon "button" at bounding box center [1099, 205] width 10 height 12
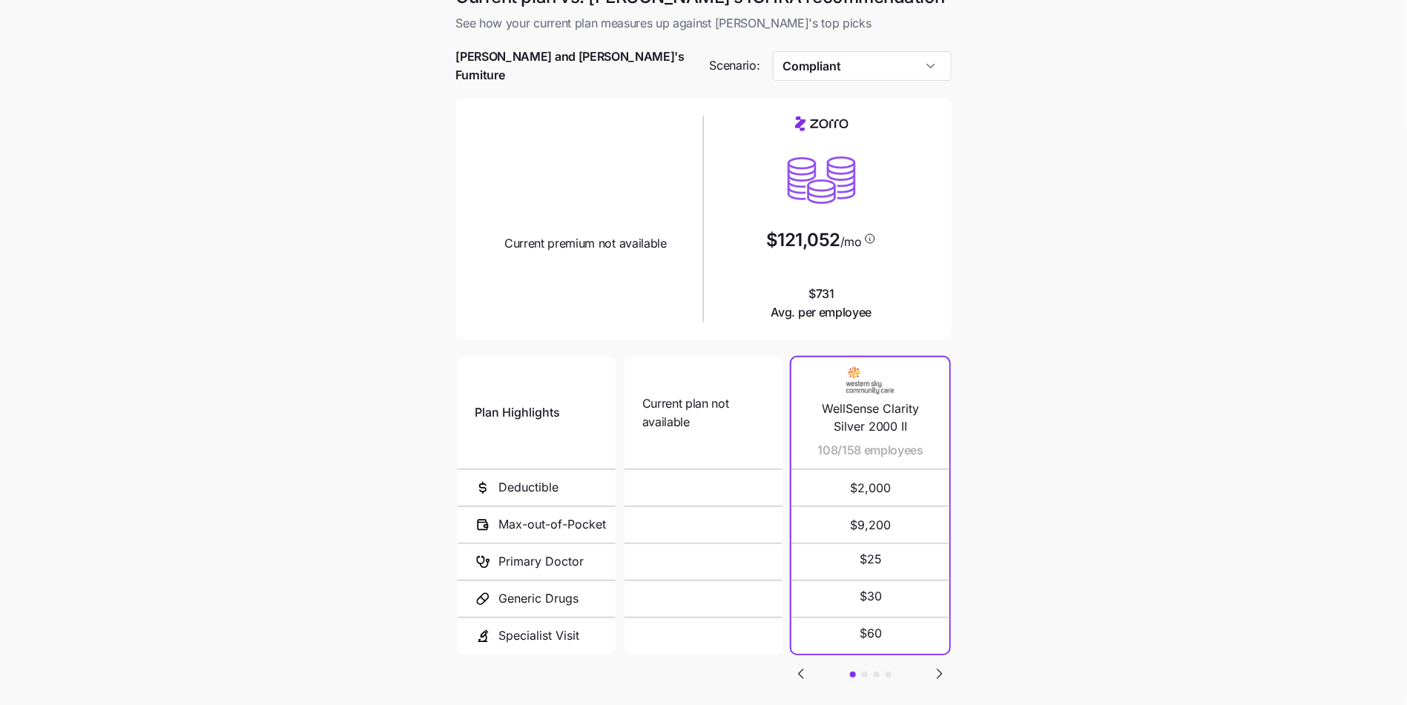
scroll to position [103, 0]
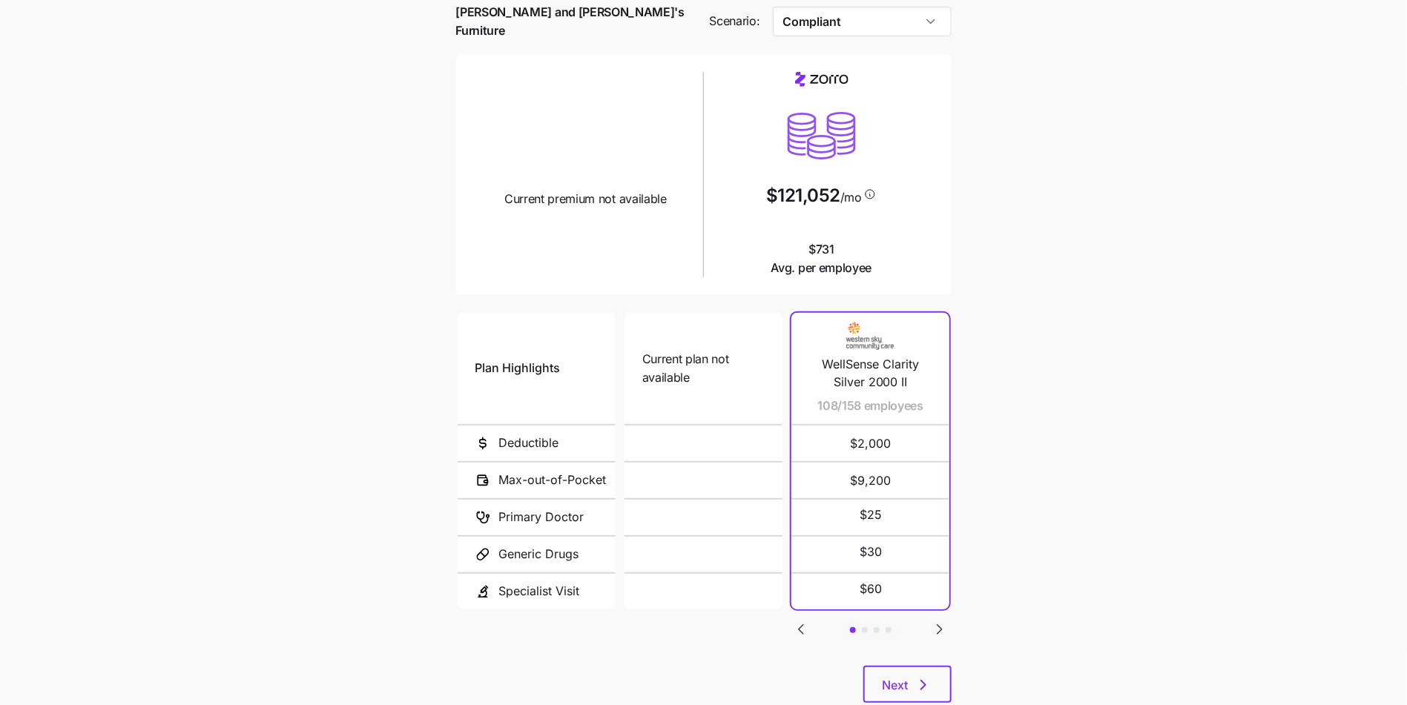
click at [953, 651] on div "Current plan vs. [PERSON_NAME]’s ICHRA recommendation See how your current plan…" at bounding box center [703, 331] width 519 height 780
click at [920, 676] on icon "button" at bounding box center [923, 685] width 18 height 18
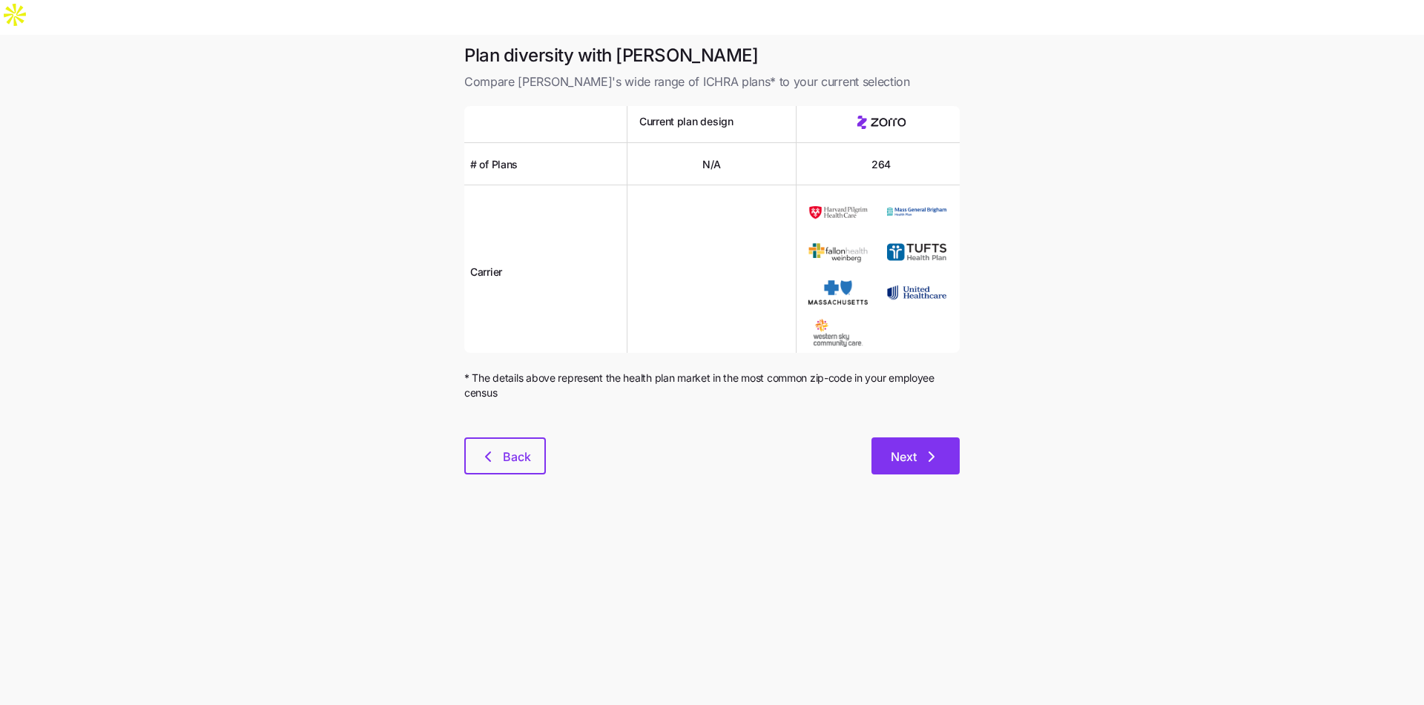
click at [915, 448] on span "Next" at bounding box center [904, 457] width 26 height 18
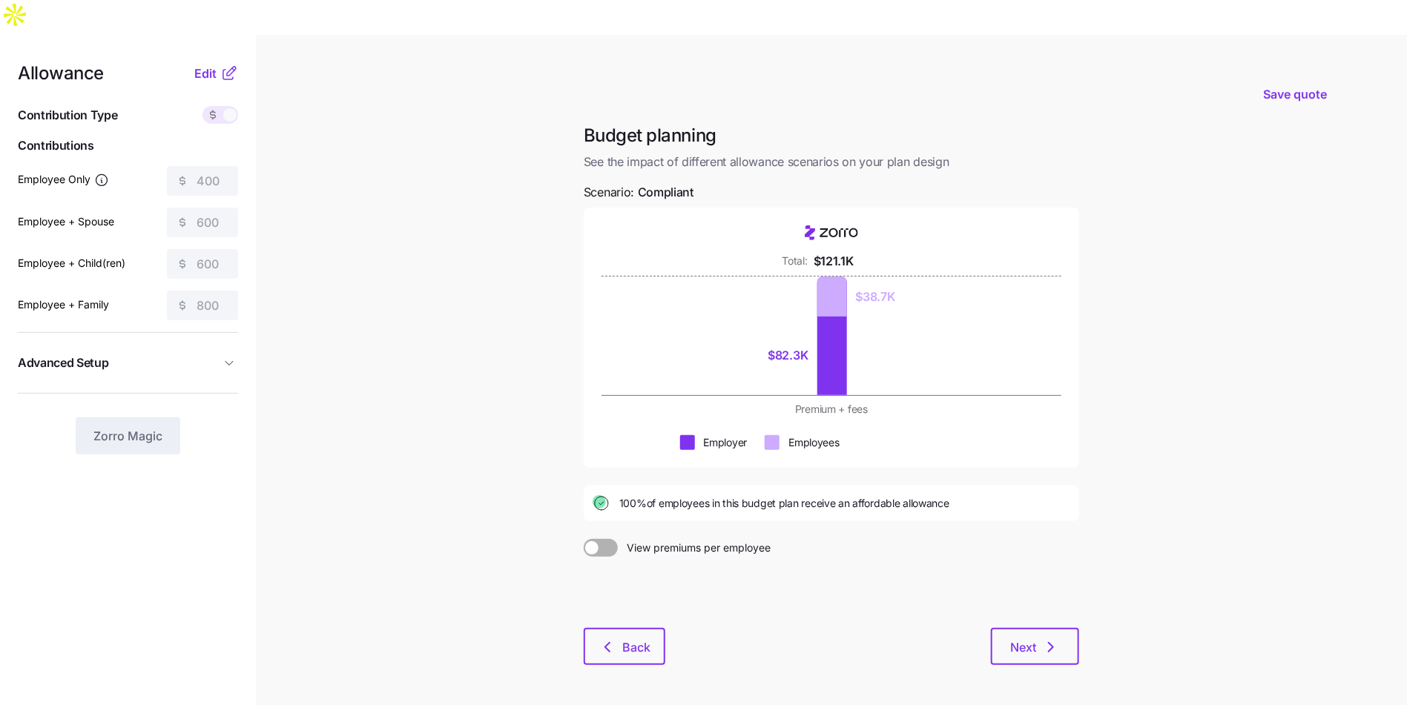
click at [190, 65] on div "Allowance Edit" at bounding box center [128, 74] width 220 height 18
click at [206, 65] on span "Edit" at bounding box center [205, 74] width 22 height 18
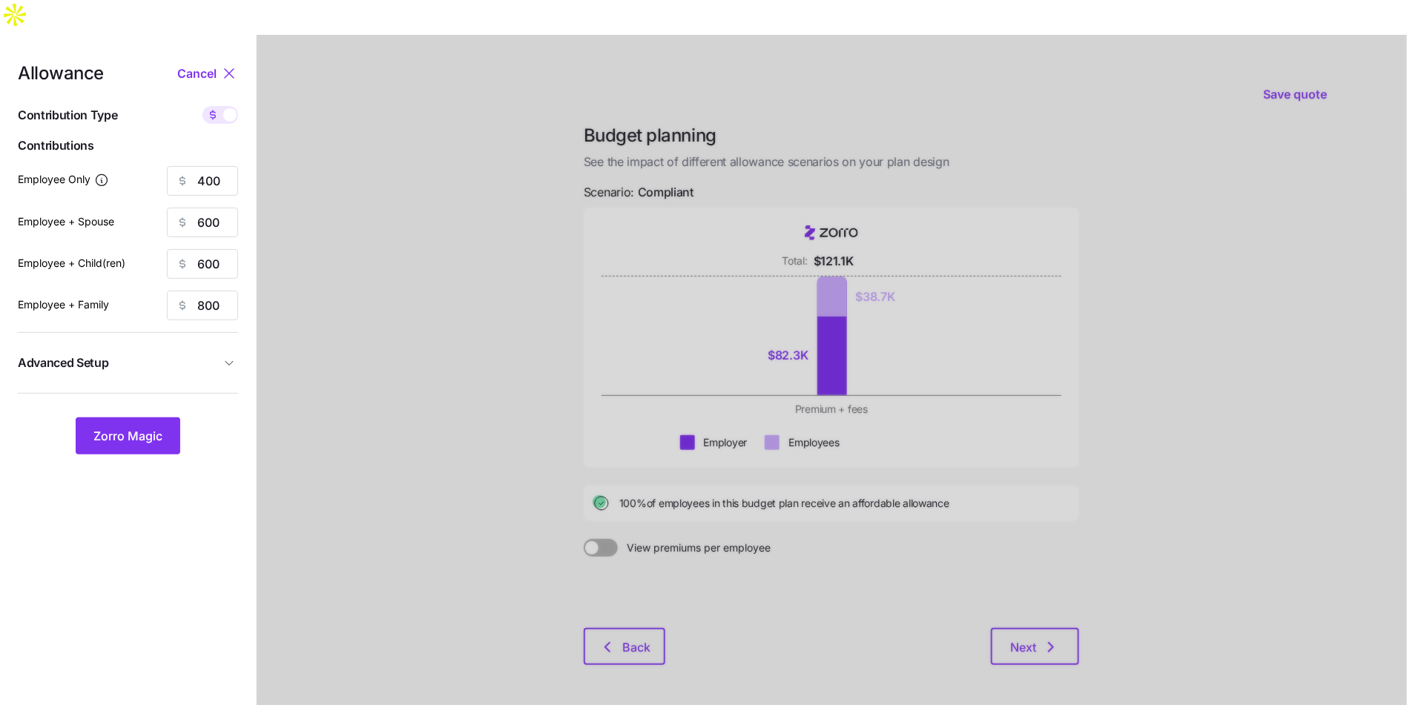
click at [228, 108] on span at bounding box center [229, 114] width 13 height 13
click at [202, 106] on input "checkbox" at bounding box center [202, 106] width 0 height 0
type input "75"
type input "56"
type input "67"
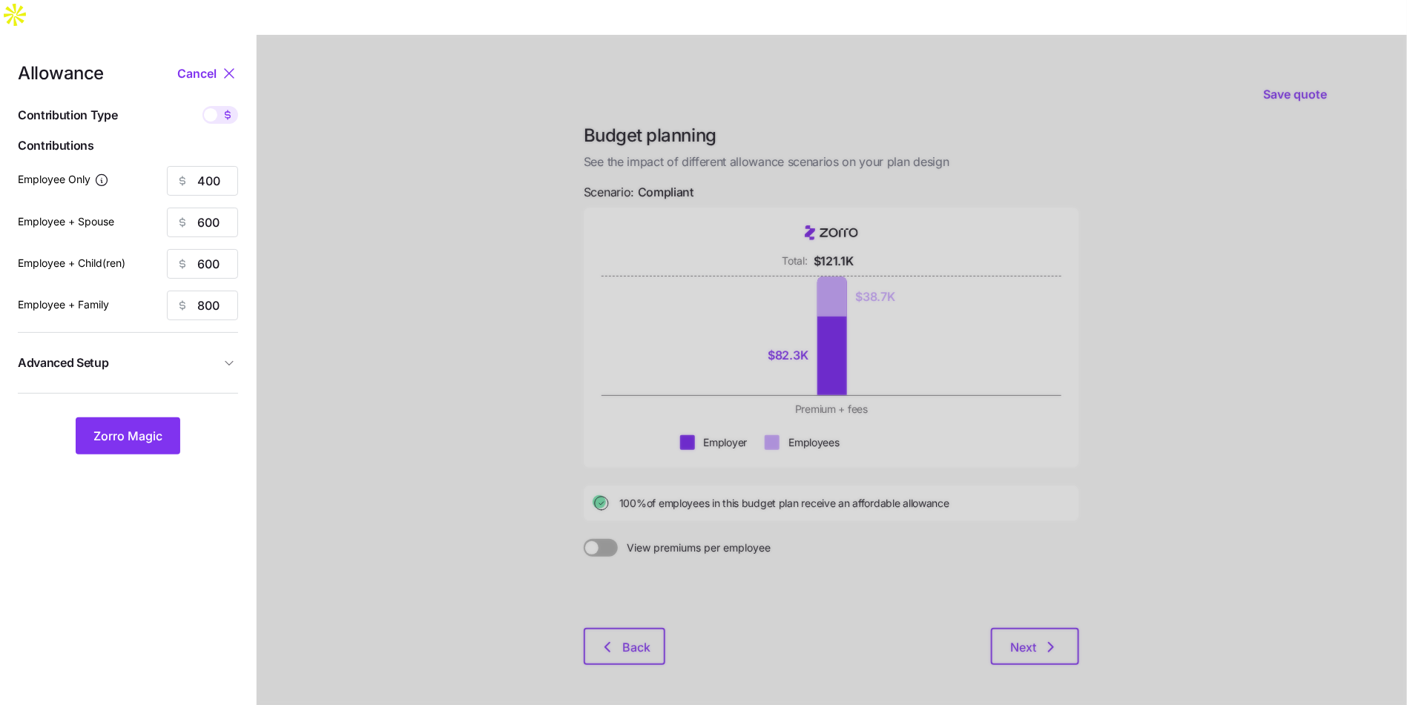
type input "56"
click at [222, 109] on icon at bounding box center [228, 115] width 12 height 12
click at [202, 106] on input "checkbox" at bounding box center [202, 106] width 0 height 0
type input "400"
type input "600"
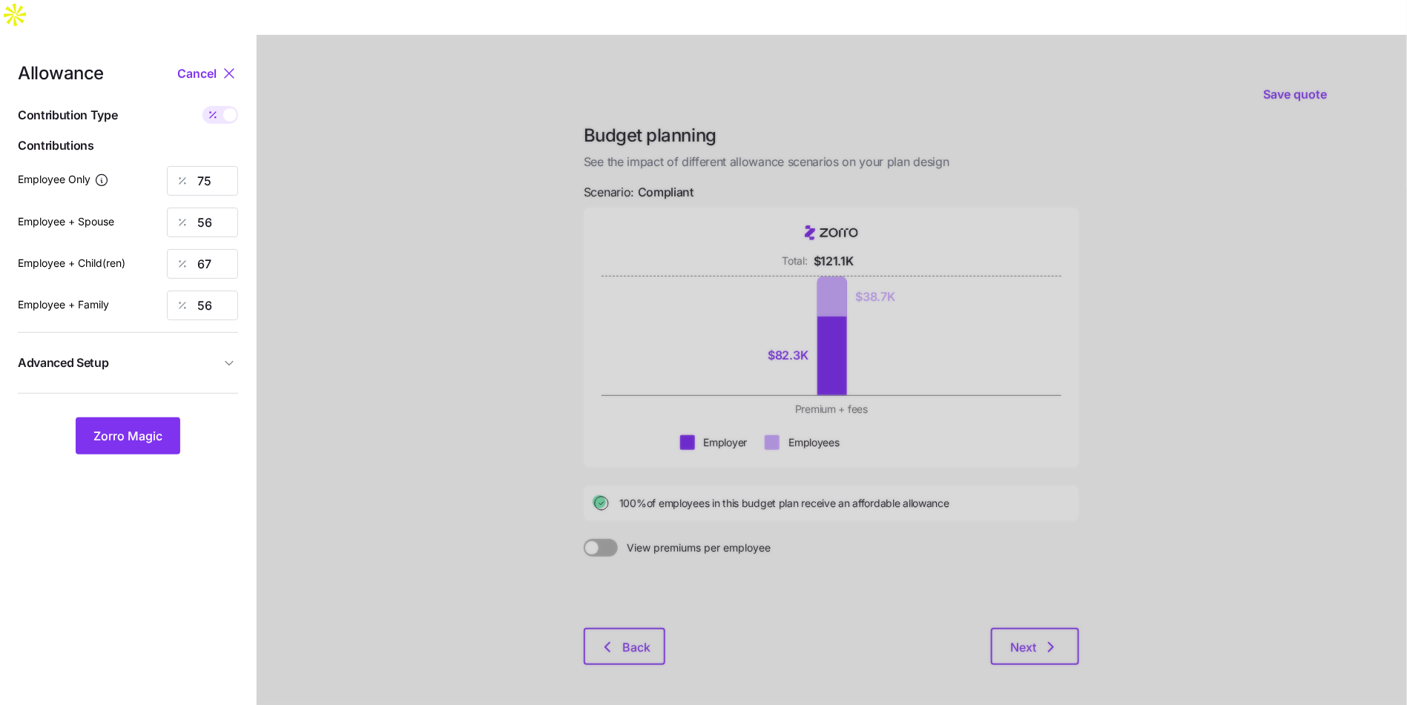
type input "600"
type input "800"
click at [186, 354] on span "Advanced Setup" at bounding box center [119, 363] width 202 height 19
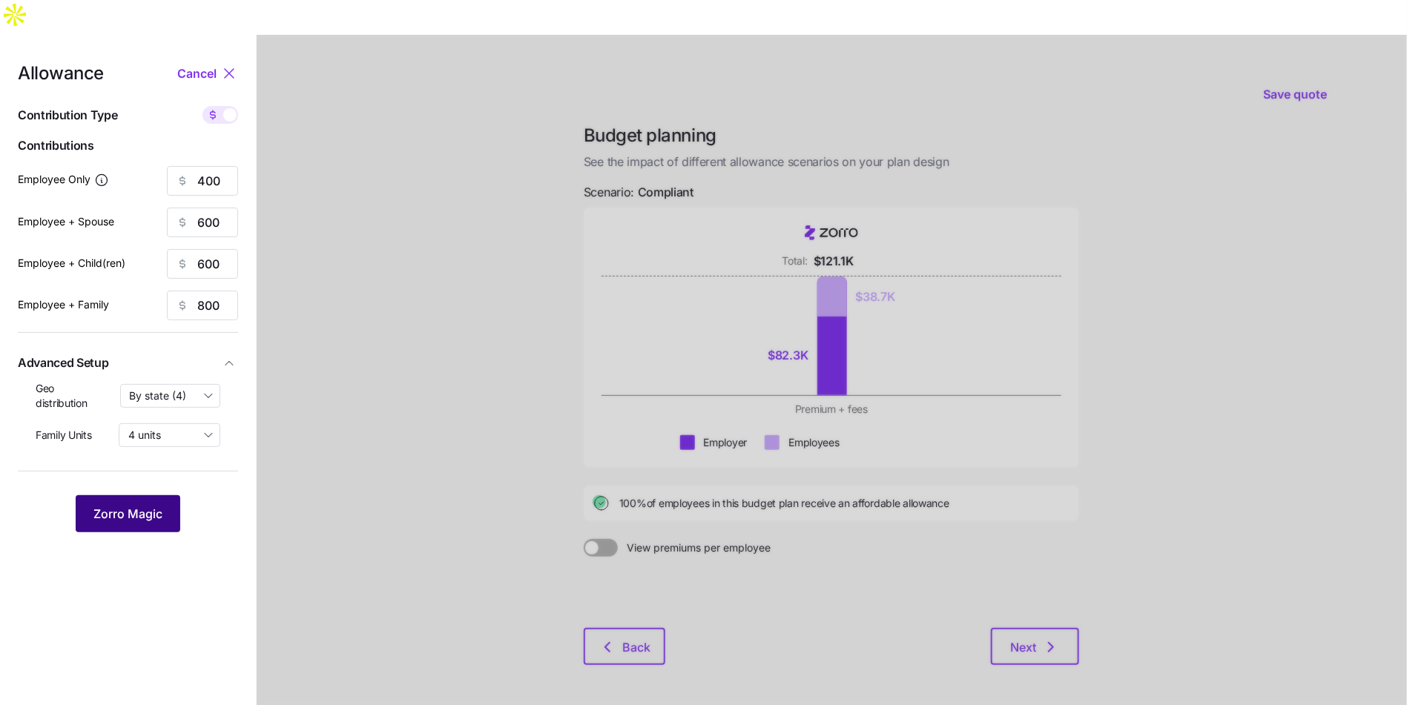
click at [165, 495] on button "Zorro Magic" at bounding box center [128, 513] width 105 height 37
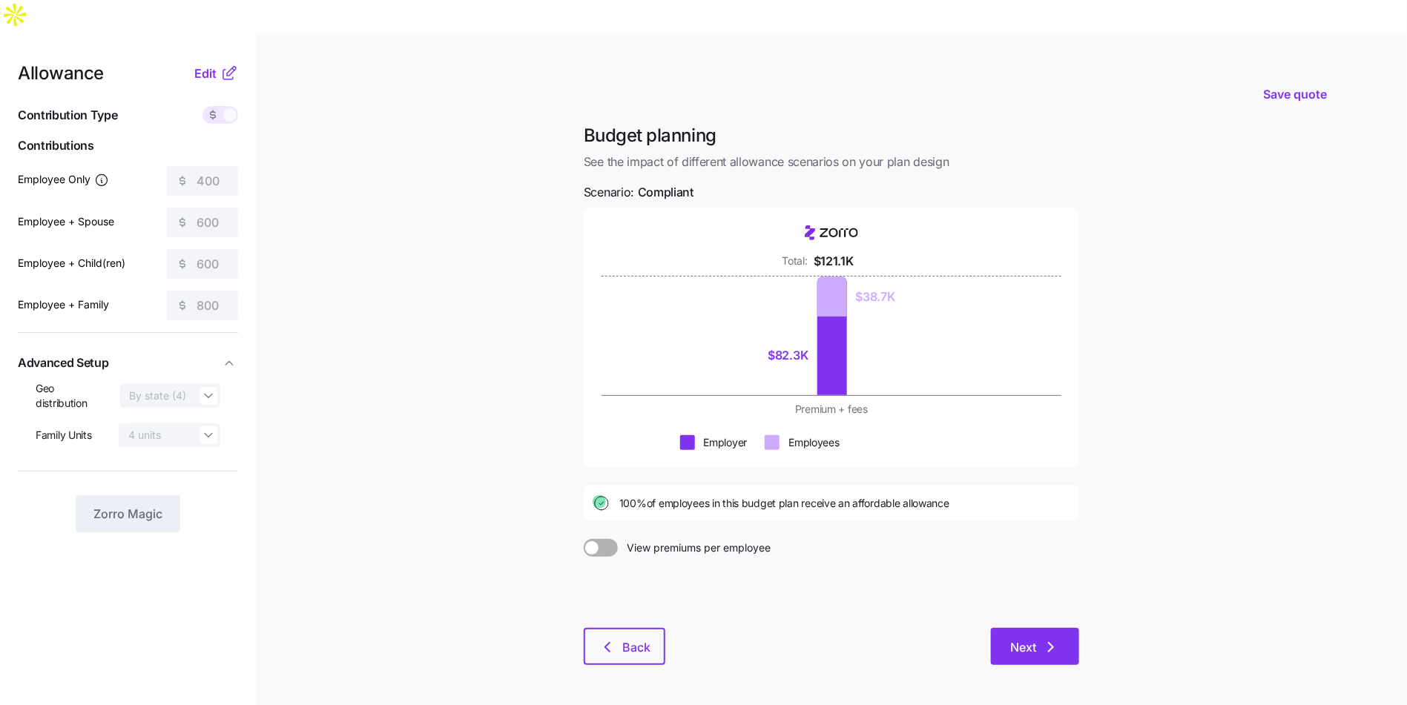
click at [1024, 639] on span "Next" at bounding box center [1023, 648] width 26 height 18
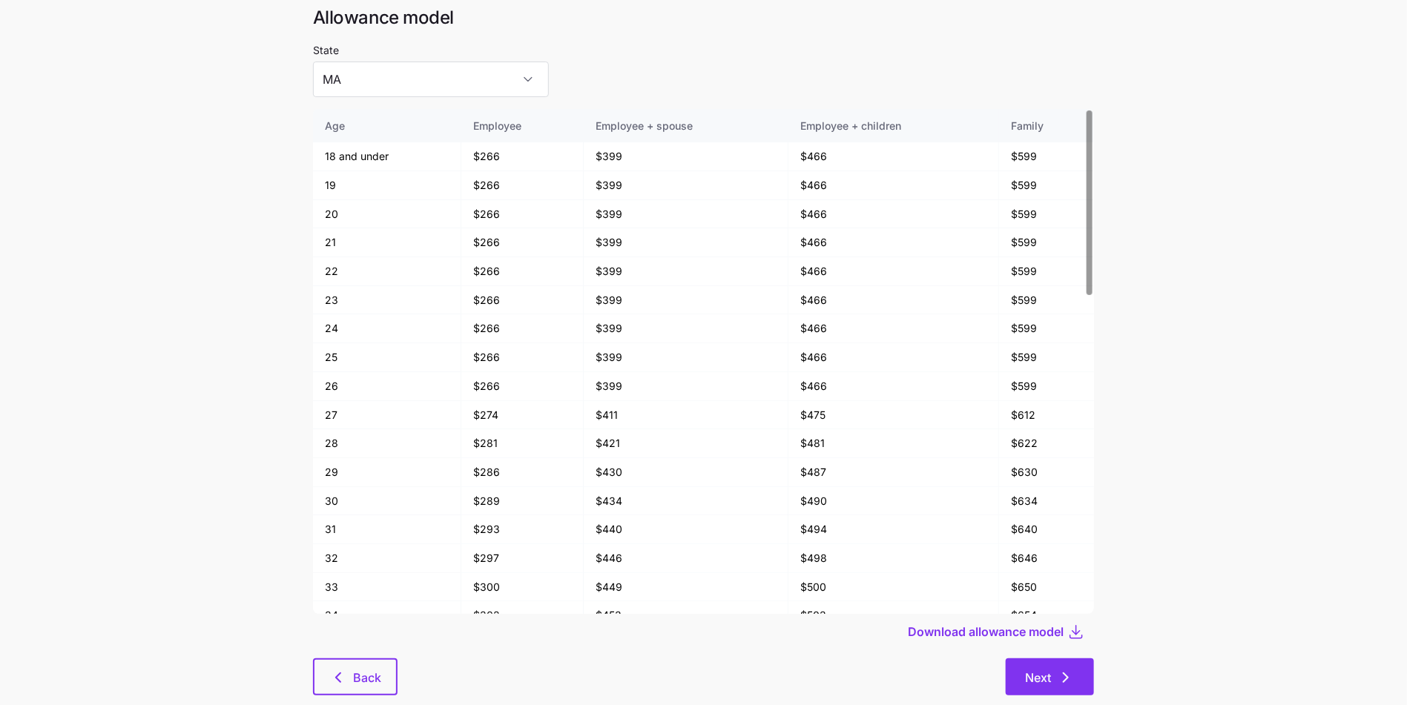
scroll to position [80, 0]
click at [1069, 658] on button "Next" at bounding box center [1050, 676] width 88 height 37
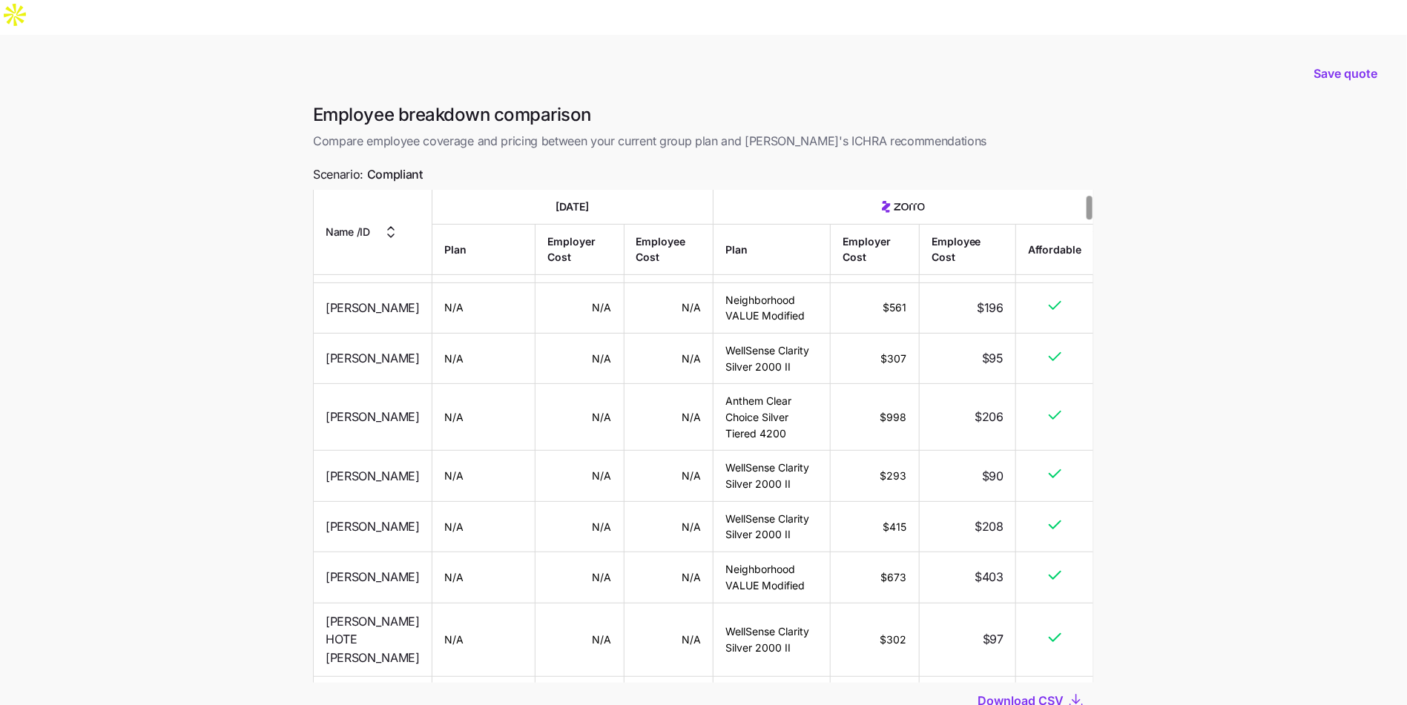
scroll to position [211, 0]
